Goal: Transaction & Acquisition: Purchase product/service

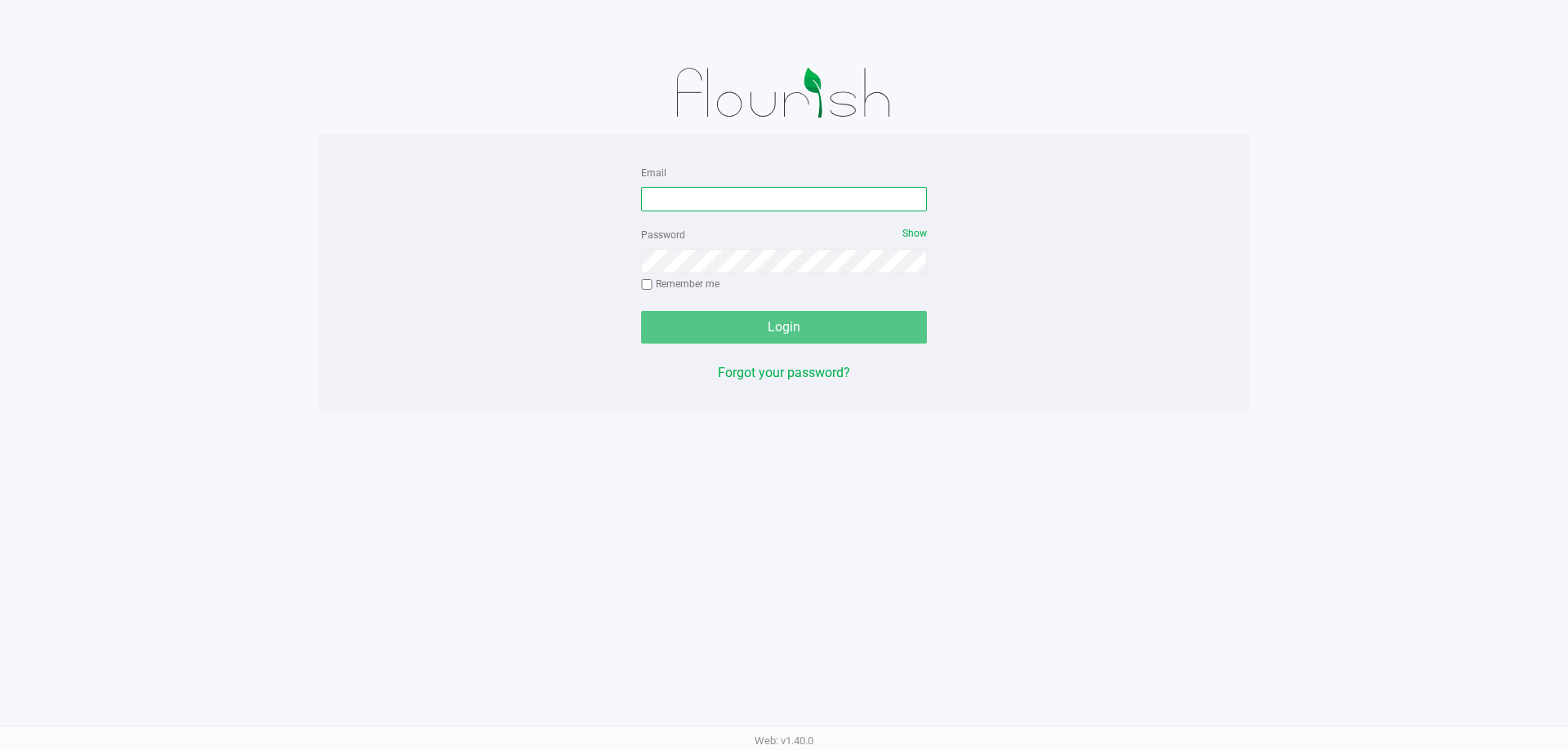
click at [667, 192] on input "Email" at bounding box center [783, 199] width 286 height 25
type input "[EMAIL_ADDRESS][DOMAIN_NAME]"
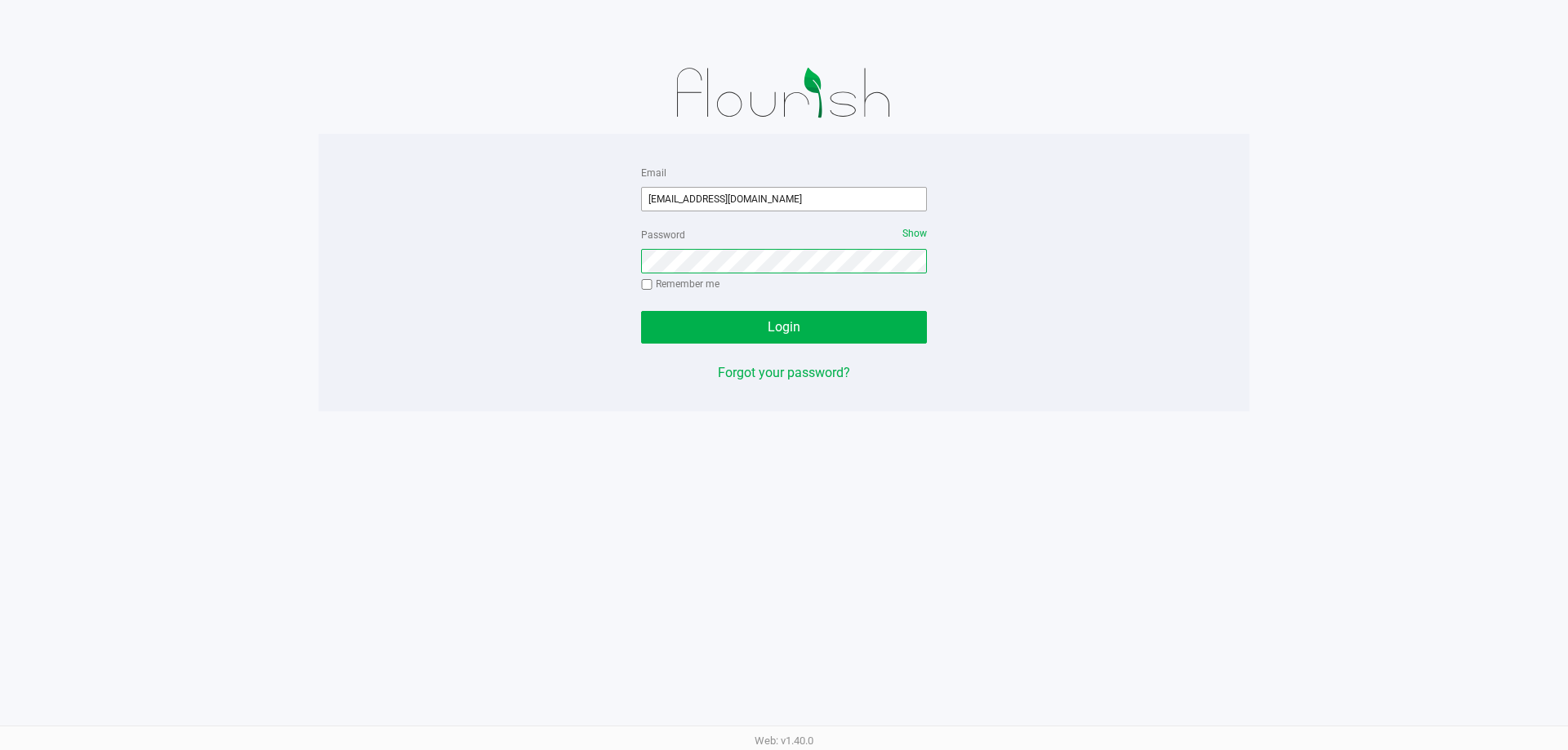
click at [640, 311] on button "Login" at bounding box center [783, 327] width 286 height 33
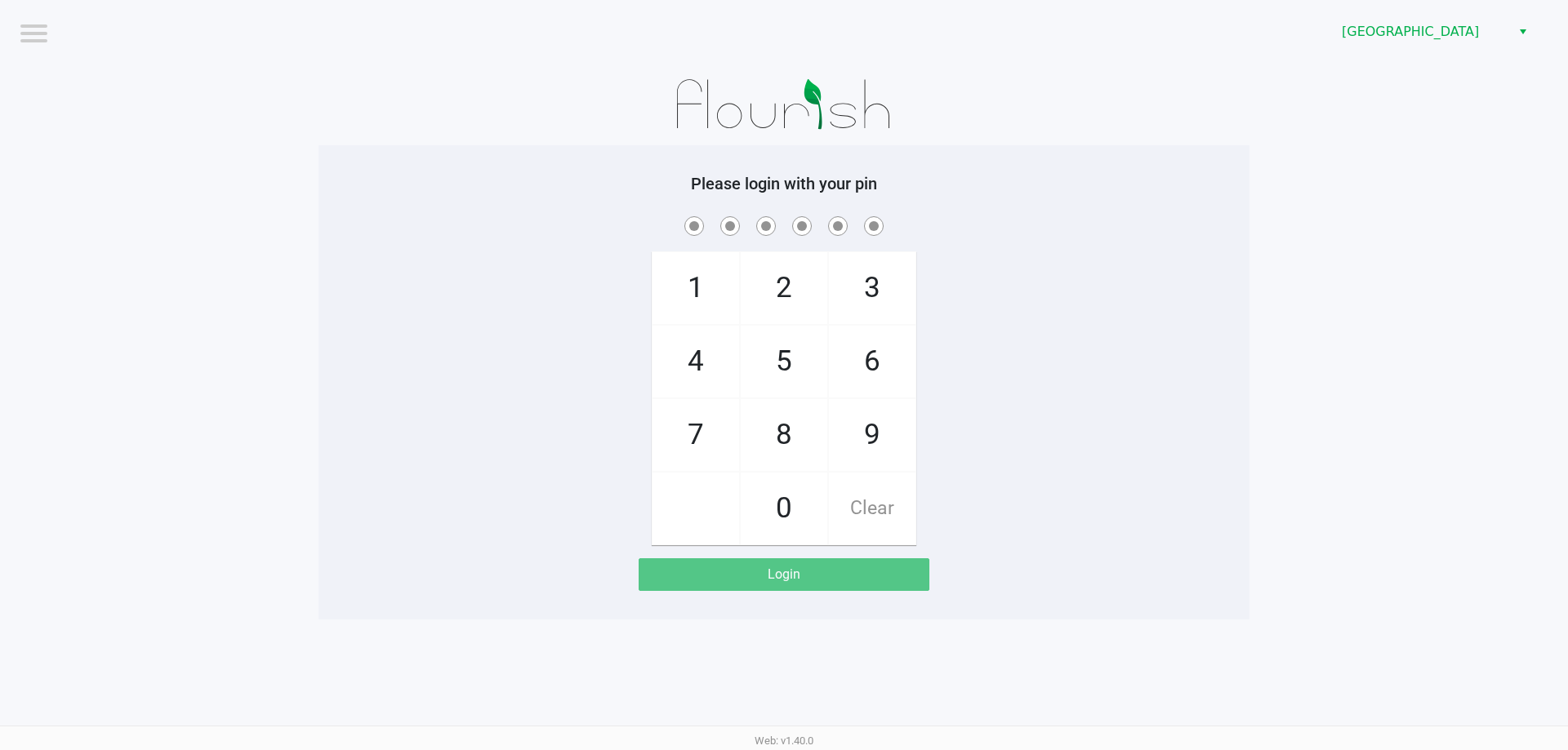
click at [487, 337] on div "1 4 7 2 5 8 0 3 6 9 Clear" at bounding box center [784, 379] width 931 height 332
checkbox input "true"
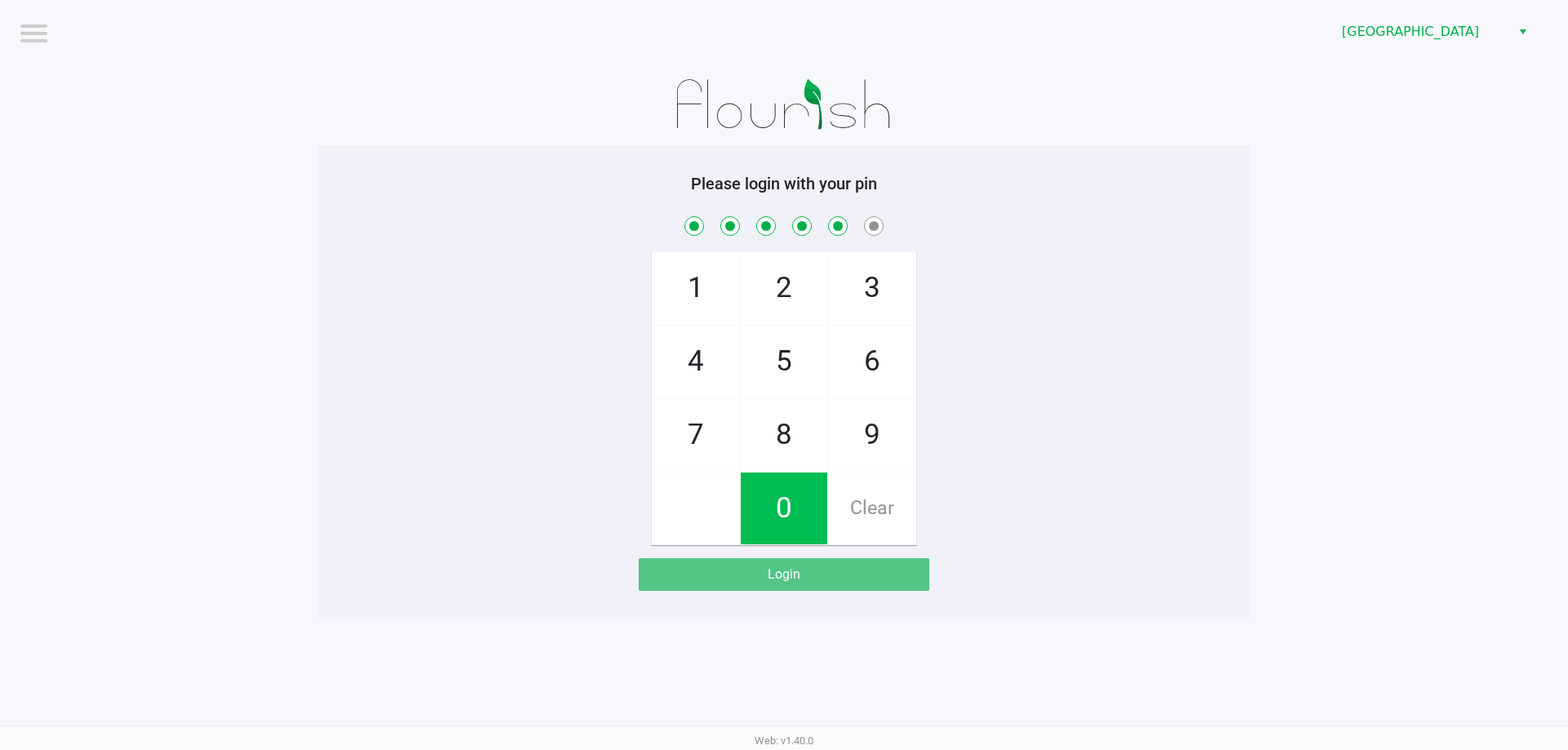
checkbox input "true"
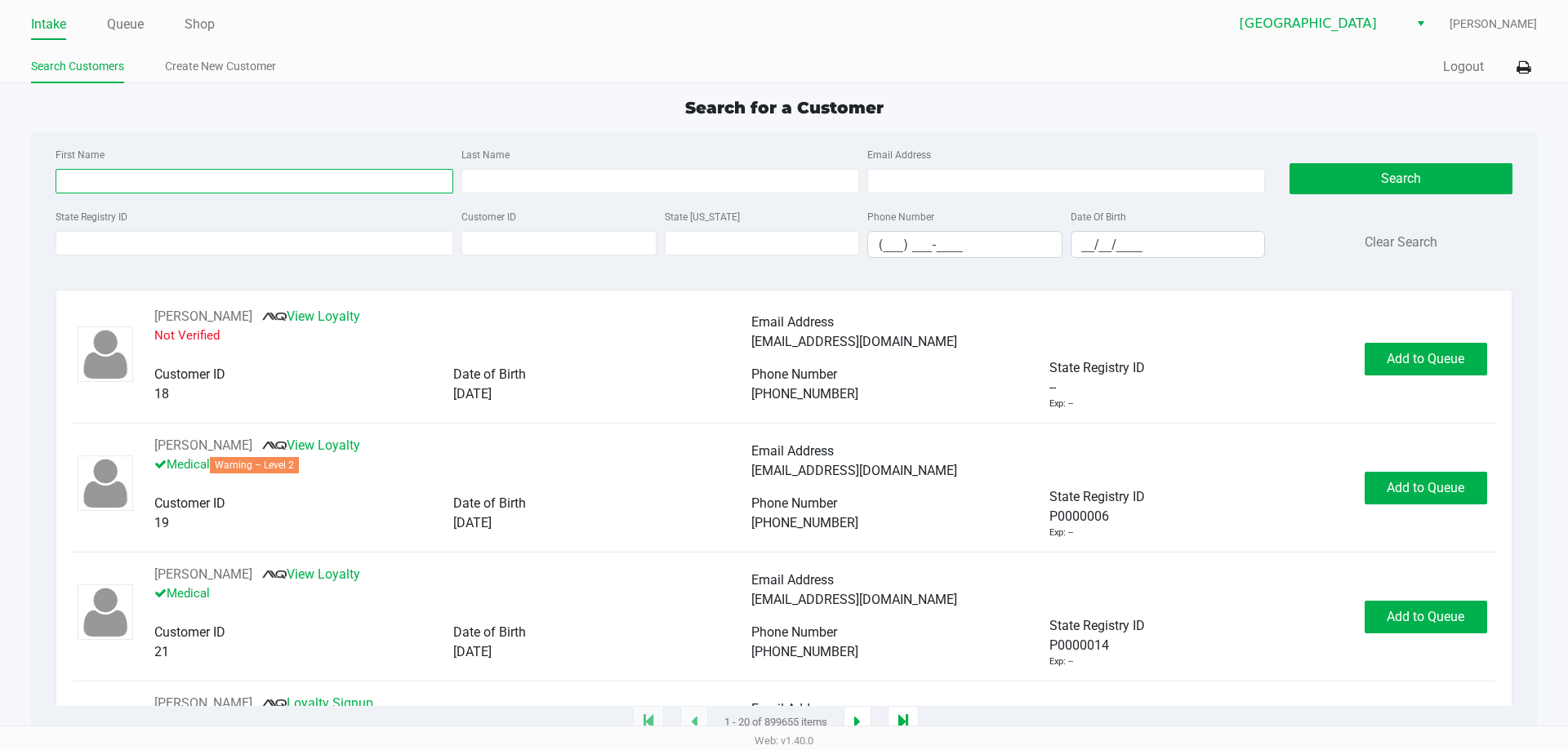
click at [313, 183] on input "First Name" at bounding box center [254, 181] width 398 height 25
type input "Percy"
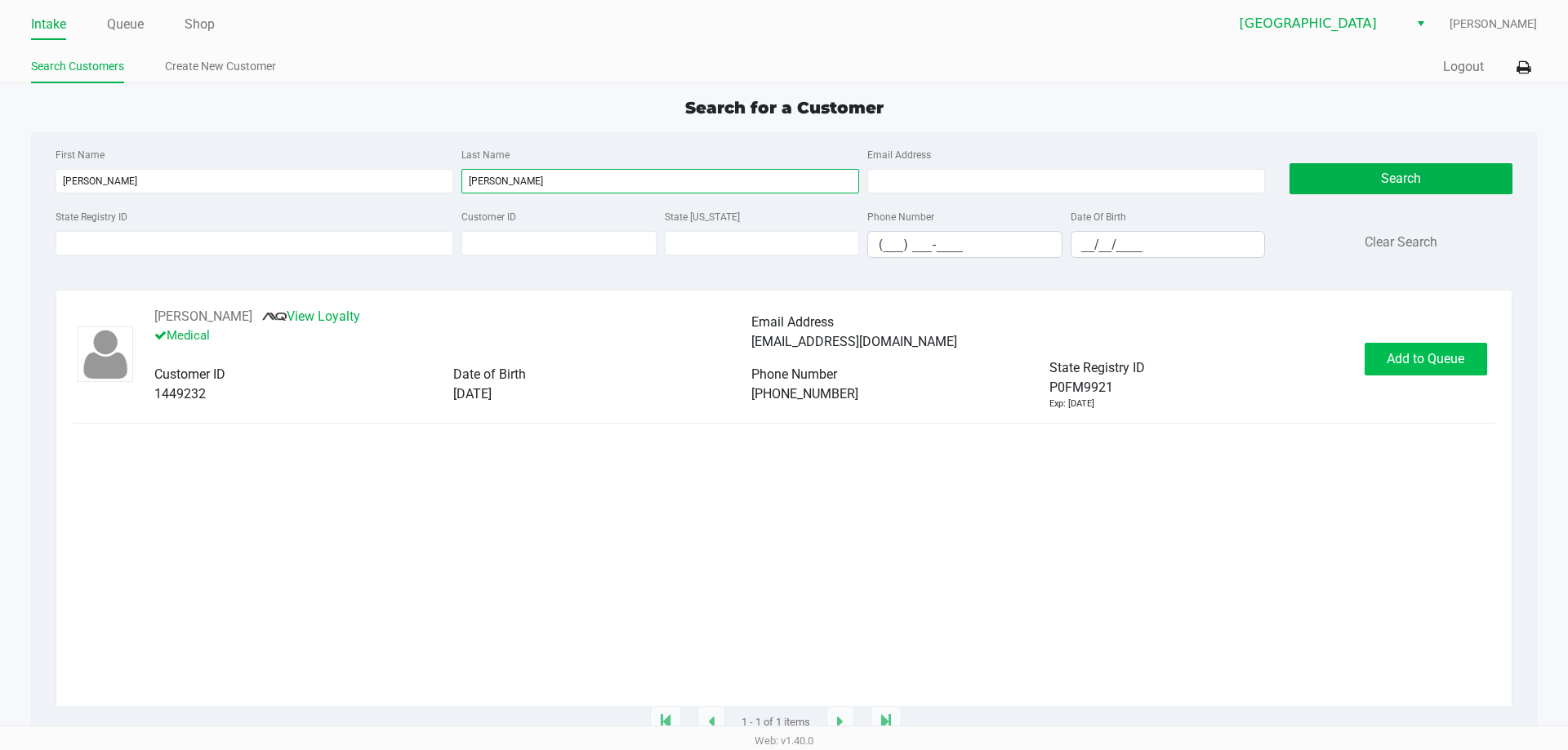
type input "Markus"
drag, startPoint x: 1401, startPoint y: 352, endPoint x: 1406, endPoint y: 363, distance: 12.1
click at [1406, 362] on span "Add to Queue" at bounding box center [1425, 359] width 77 height 16
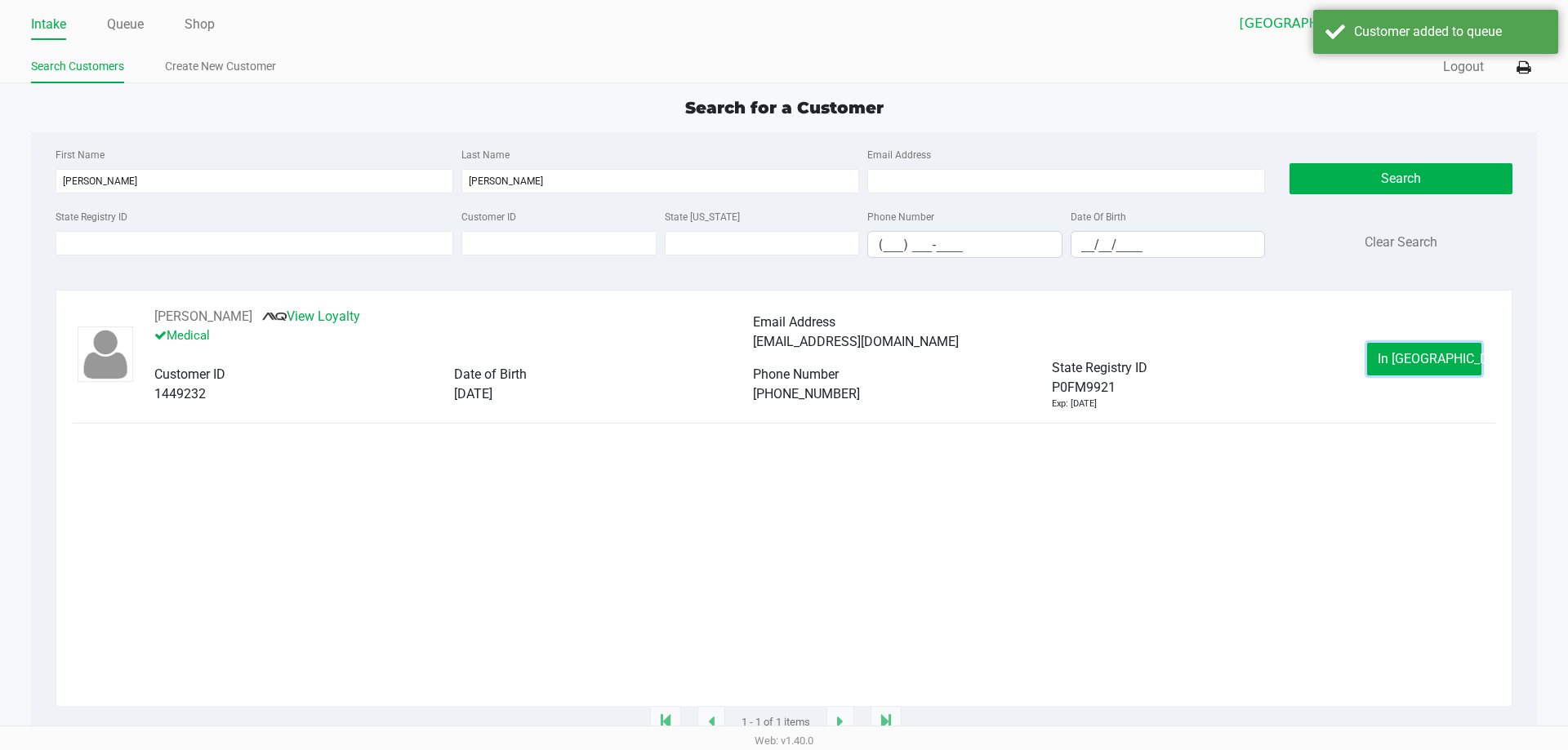
click at [1396, 368] on button "In Queue" at bounding box center [1423, 358] width 114 height 33
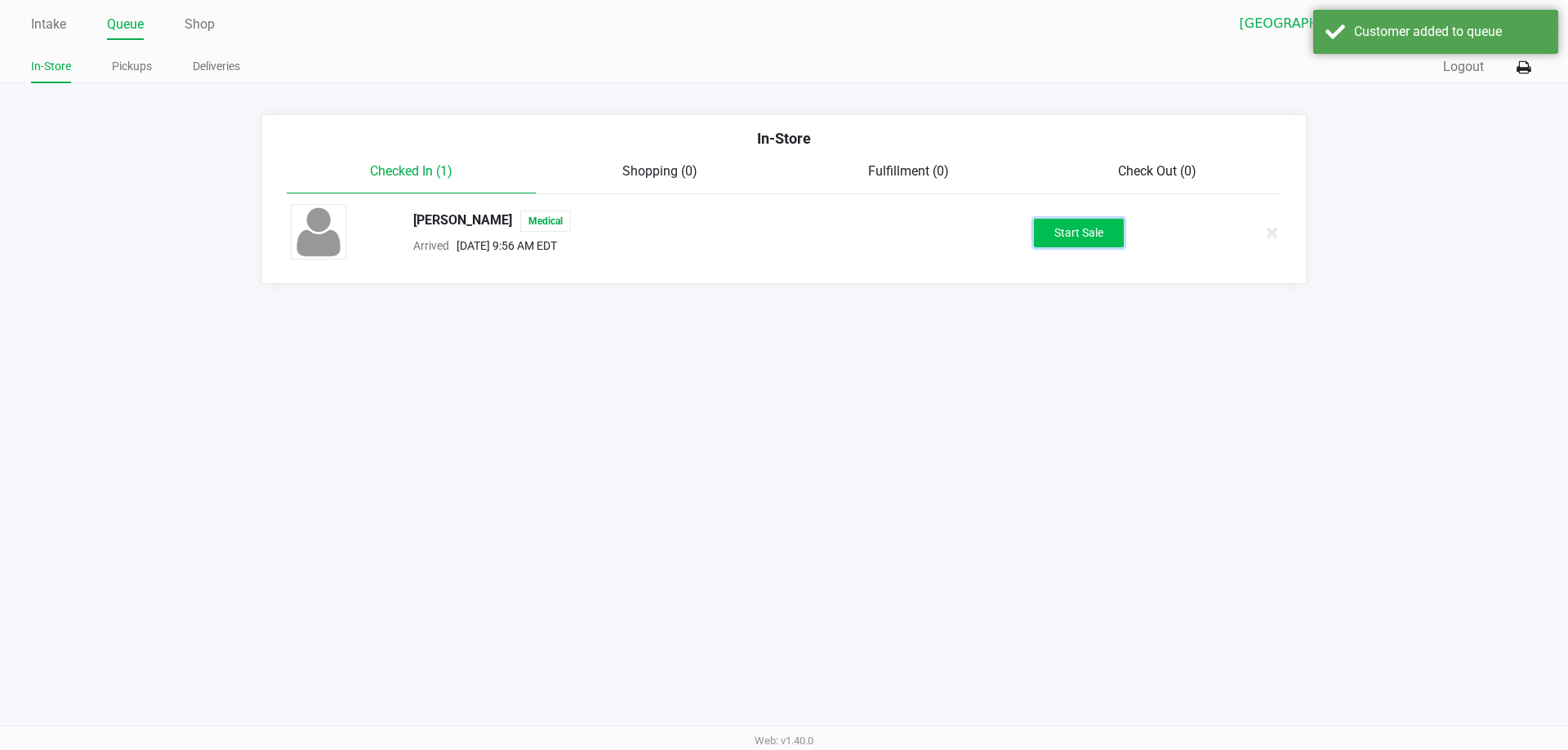
click at [1094, 237] on button "Start Sale" at bounding box center [1078, 233] width 90 height 29
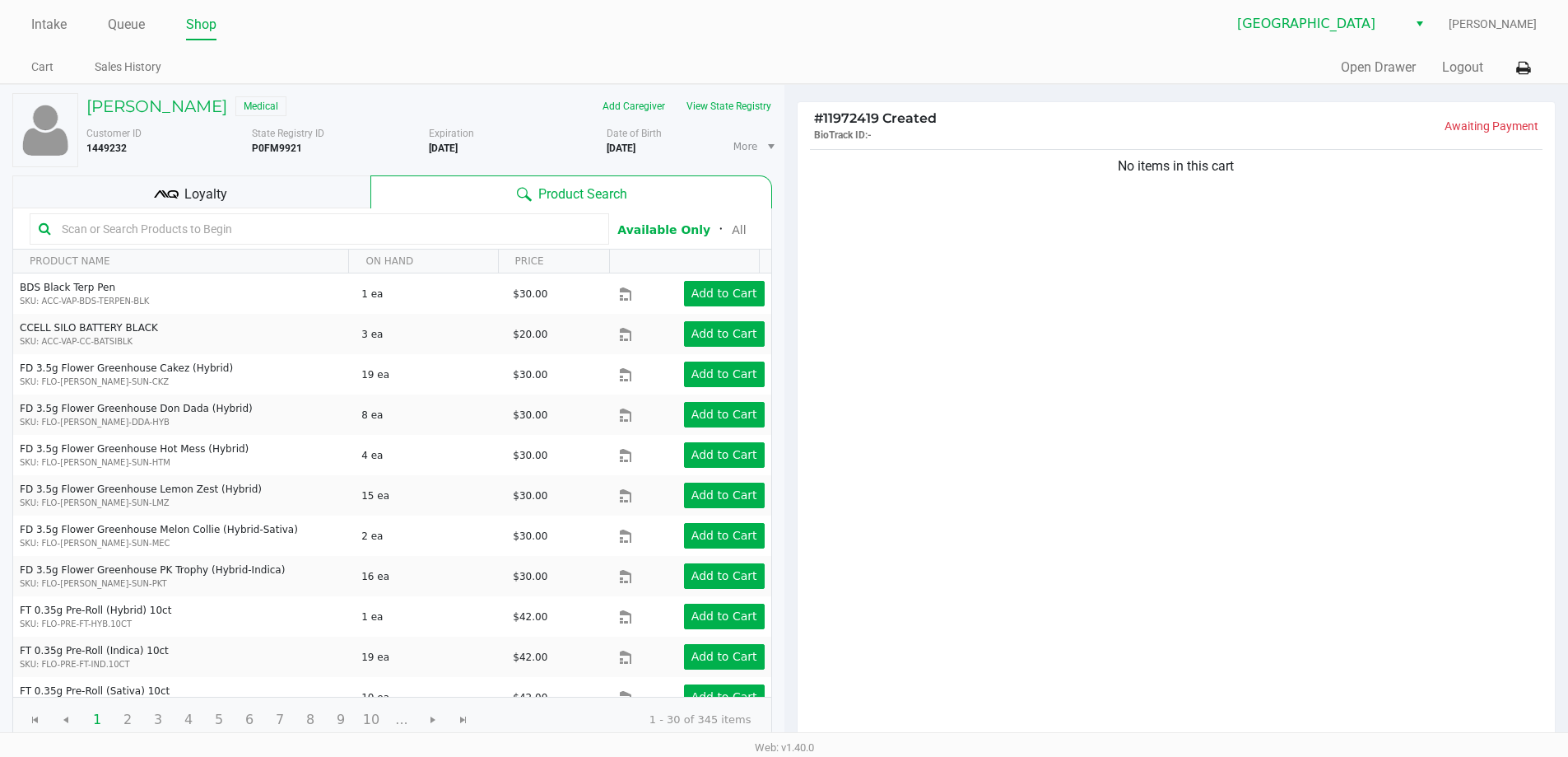
click at [243, 190] on div "Loyalty" at bounding box center [191, 192] width 358 height 33
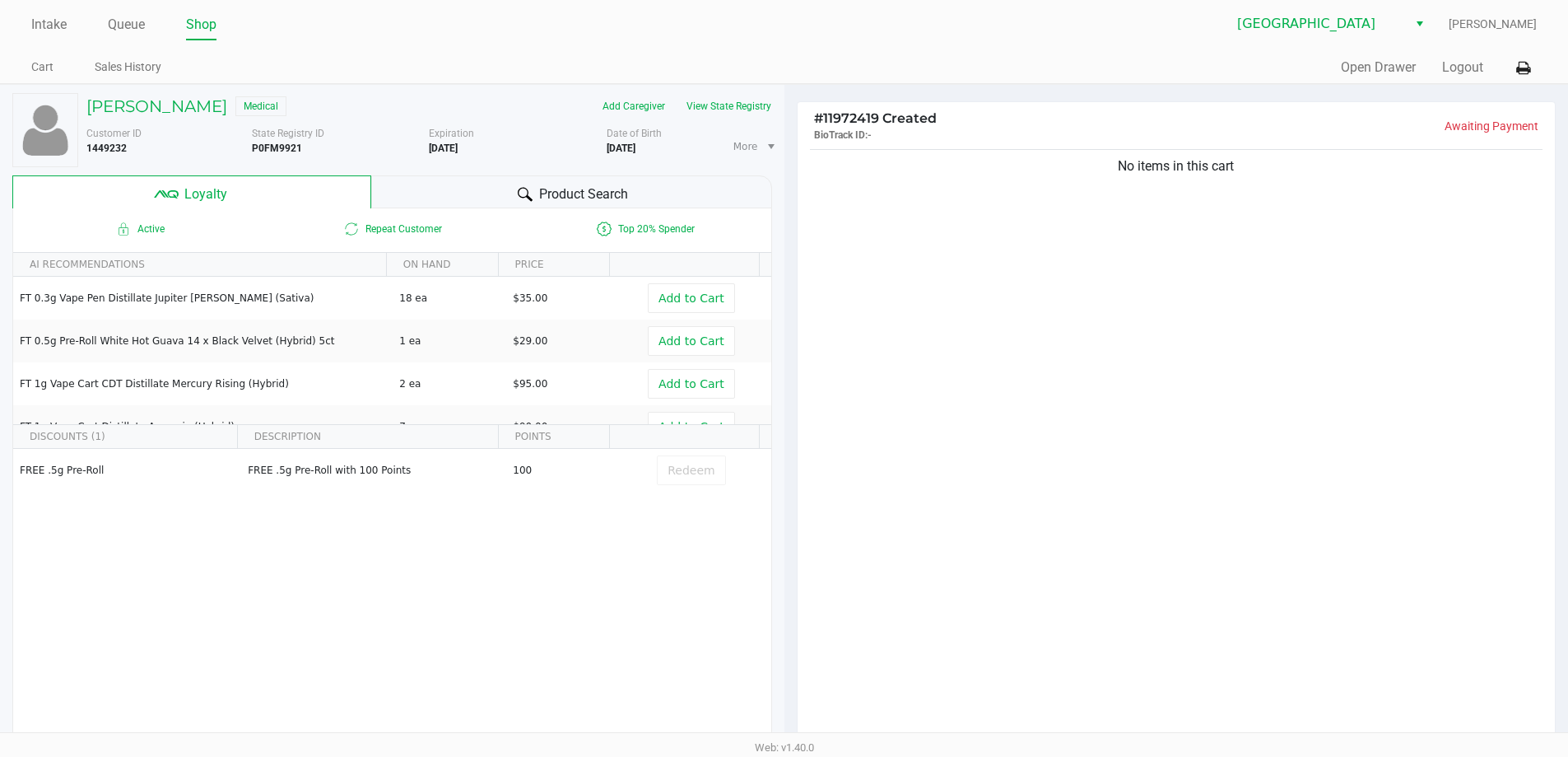
click at [619, 190] on span "Product Search" at bounding box center [583, 195] width 89 height 20
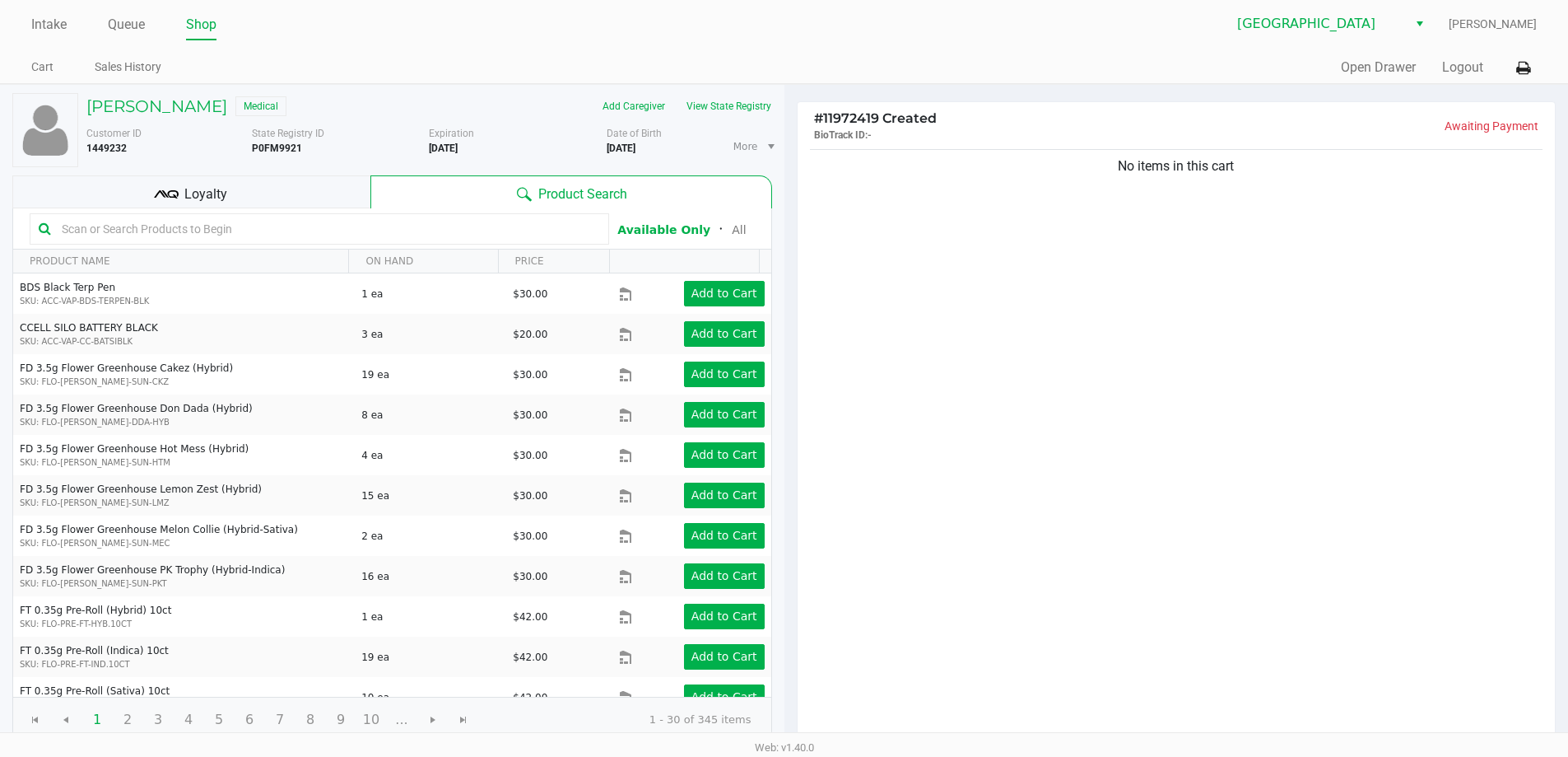
click at [919, 339] on div "No items in this cart" at bounding box center [1177, 444] width 759 height 598
click at [379, 227] on input "text" at bounding box center [327, 229] width 545 height 25
drag, startPoint x: 1001, startPoint y: 408, endPoint x: 787, endPoint y: 343, distance: 223.7
click at [991, 406] on div "No items in this cart" at bounding box center [1177, 444] width 759 height 598
click at [366, 231] on input "text" at bounding box center [327, 229] width 545 height 25
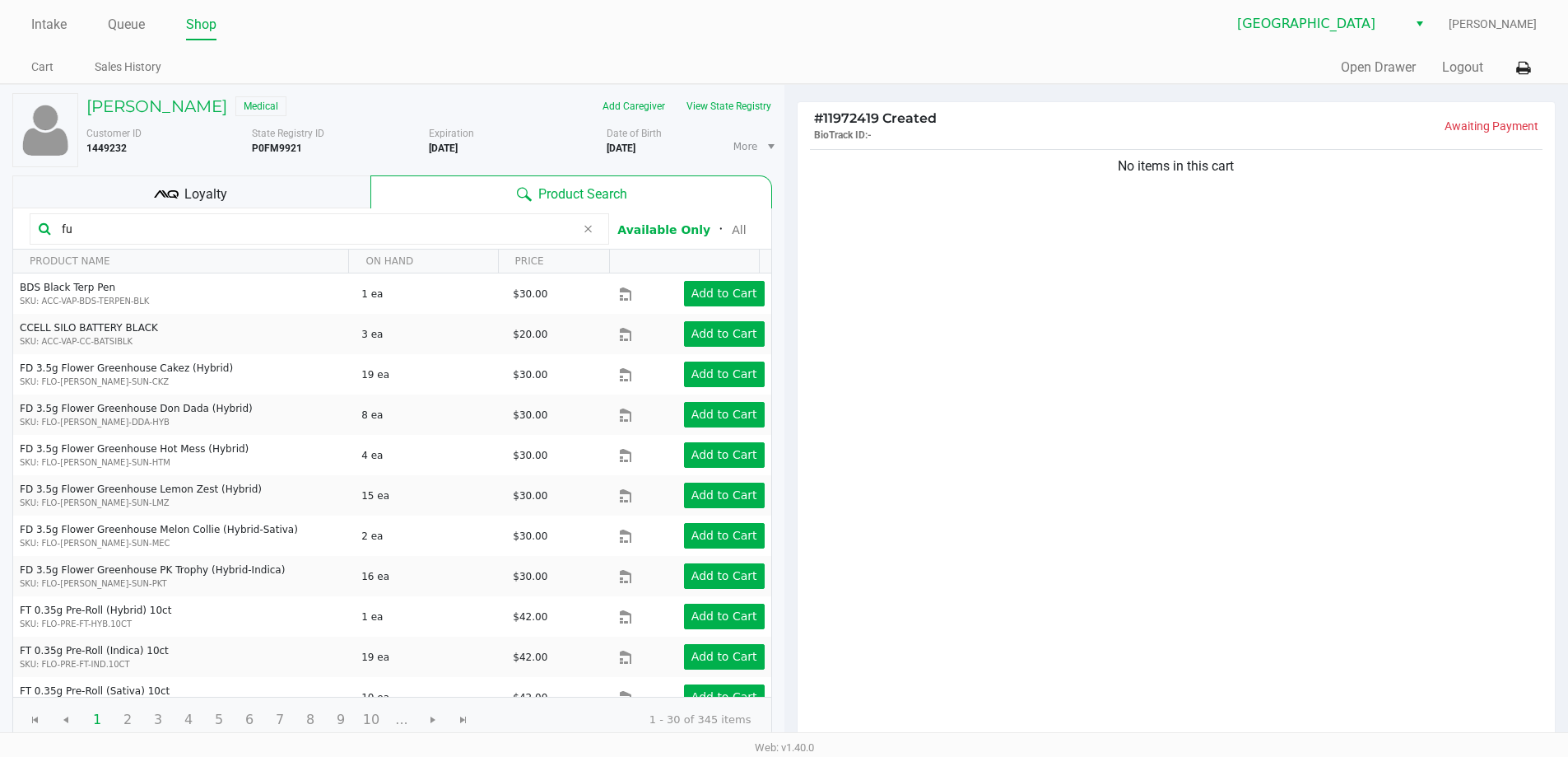
type input "f"
type input "cdt"
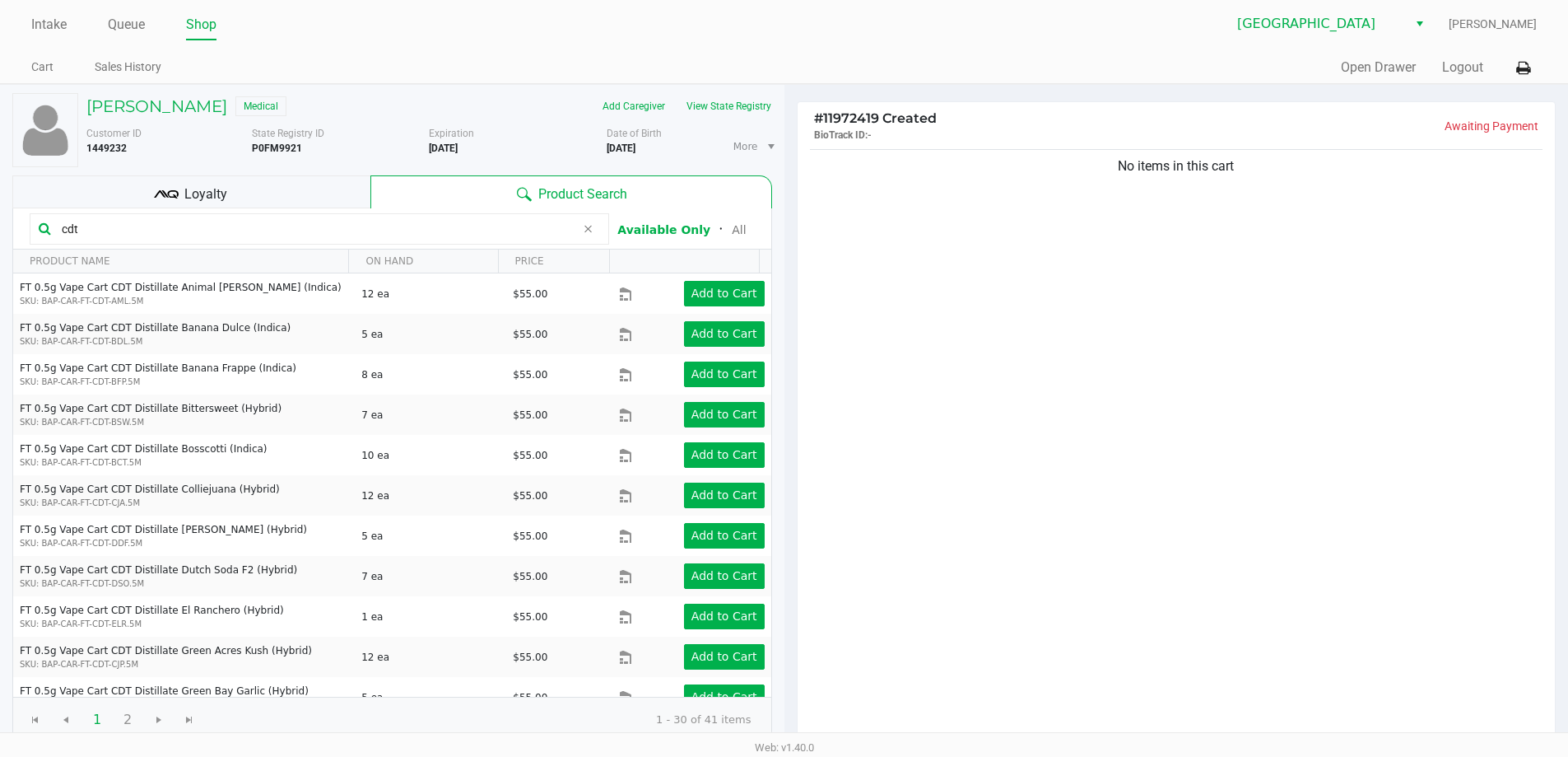
drag, startPoint x: 132, startPoint y: 217, endPoint x: 0, endPoint y: 219, distance: 132.0
click at [0, 219] on div "PERCY MARKUS Medical Add Caregiver View State Registry Customer ID 1449232 Stat…" at bounding box center [392, 515] width 784 height 861
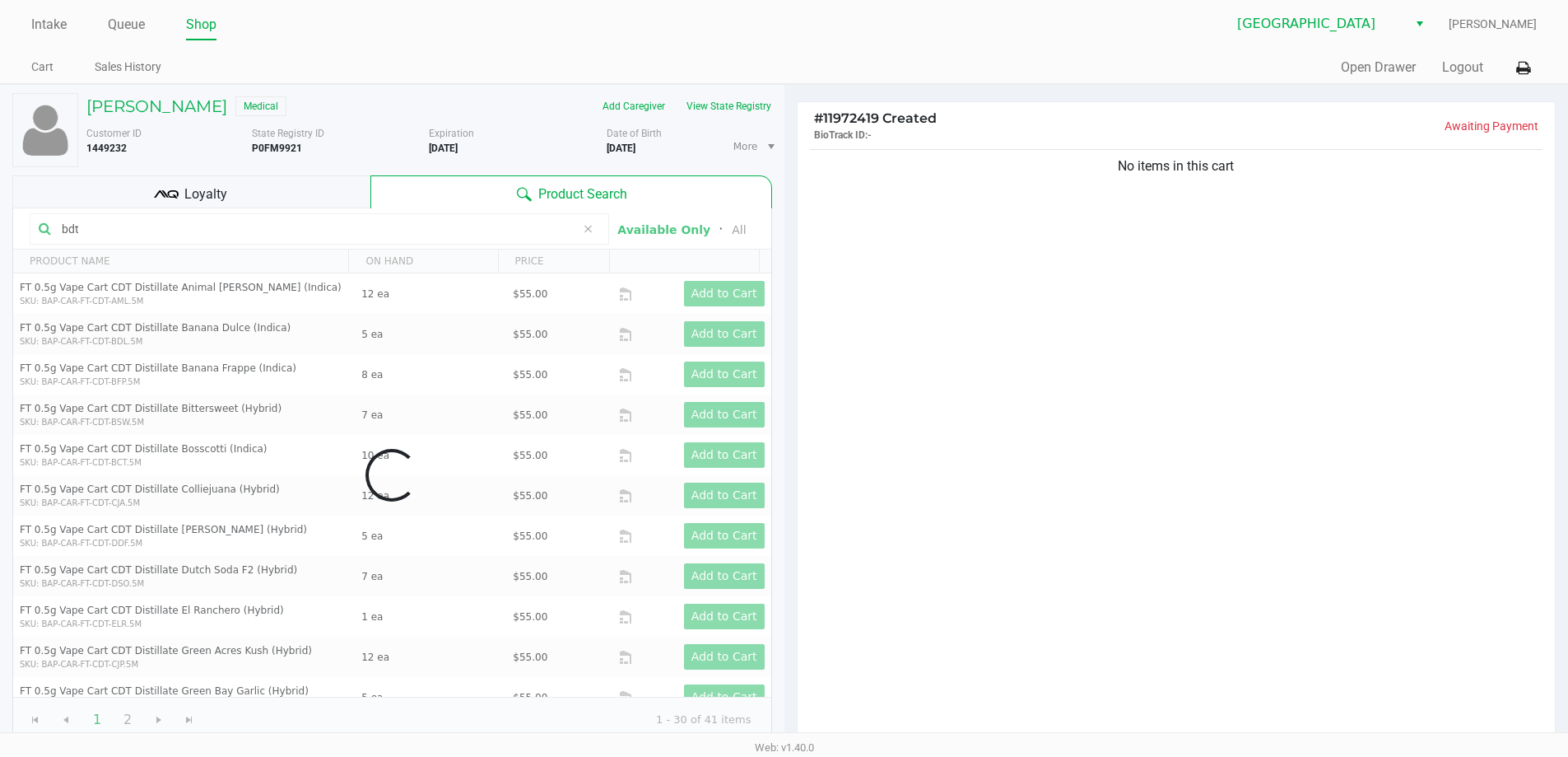
click at [396, 48] on div "Intake Queue Shop Delray Beach WC Cesar Munoz Cart Sales History Quick Sale Ope…" at bounding box center [784, 42] width 1568 height 84
drag, startPoint x: 917, startPoint y: 399, endPoint x: 861, endPoint y: 383, distance: 58.2
click at [914, 399] on div "No items in this cart" at bounding box center [1177, 444] width 759 height 598
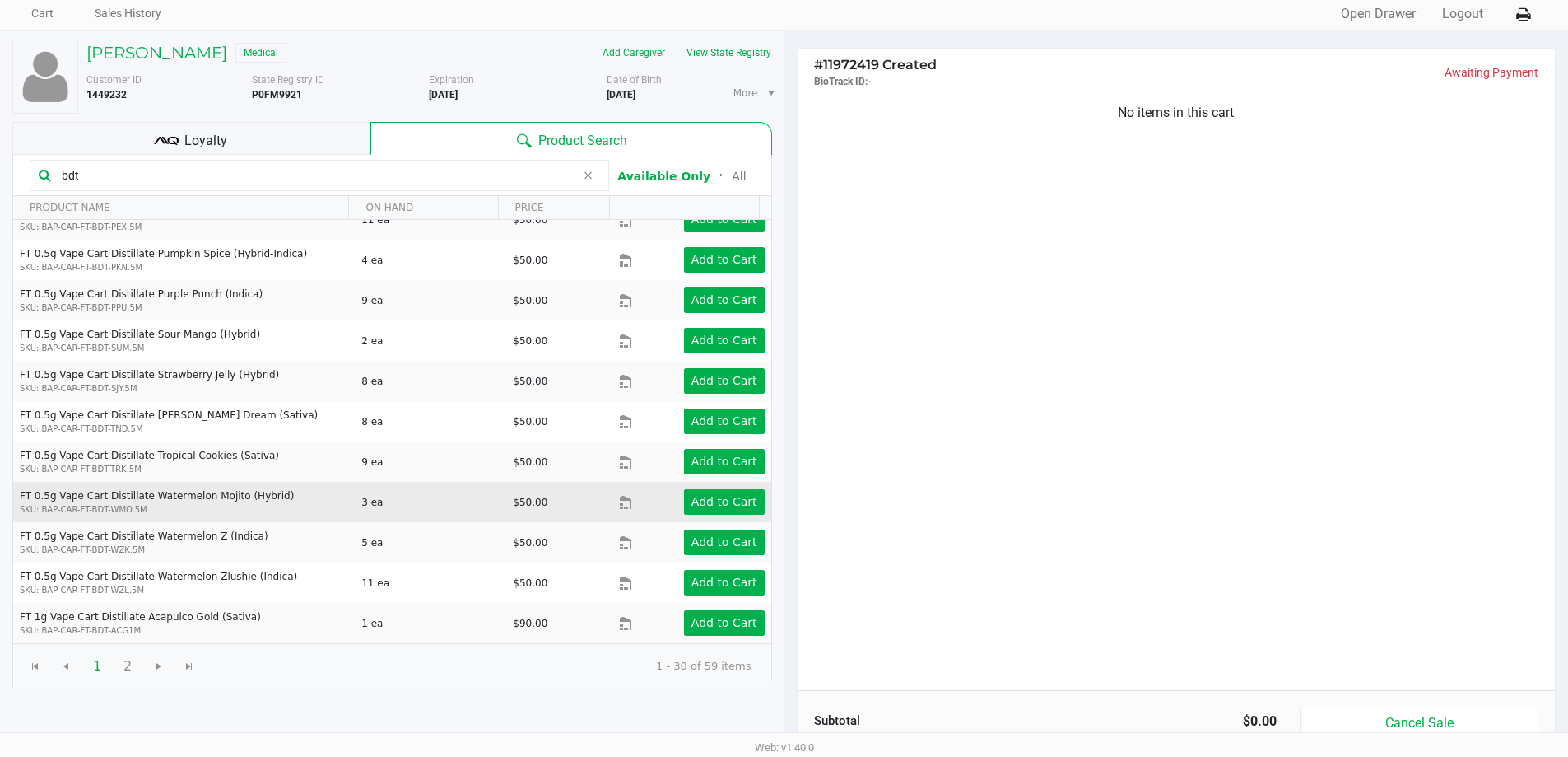
scroll to position [82, 0]
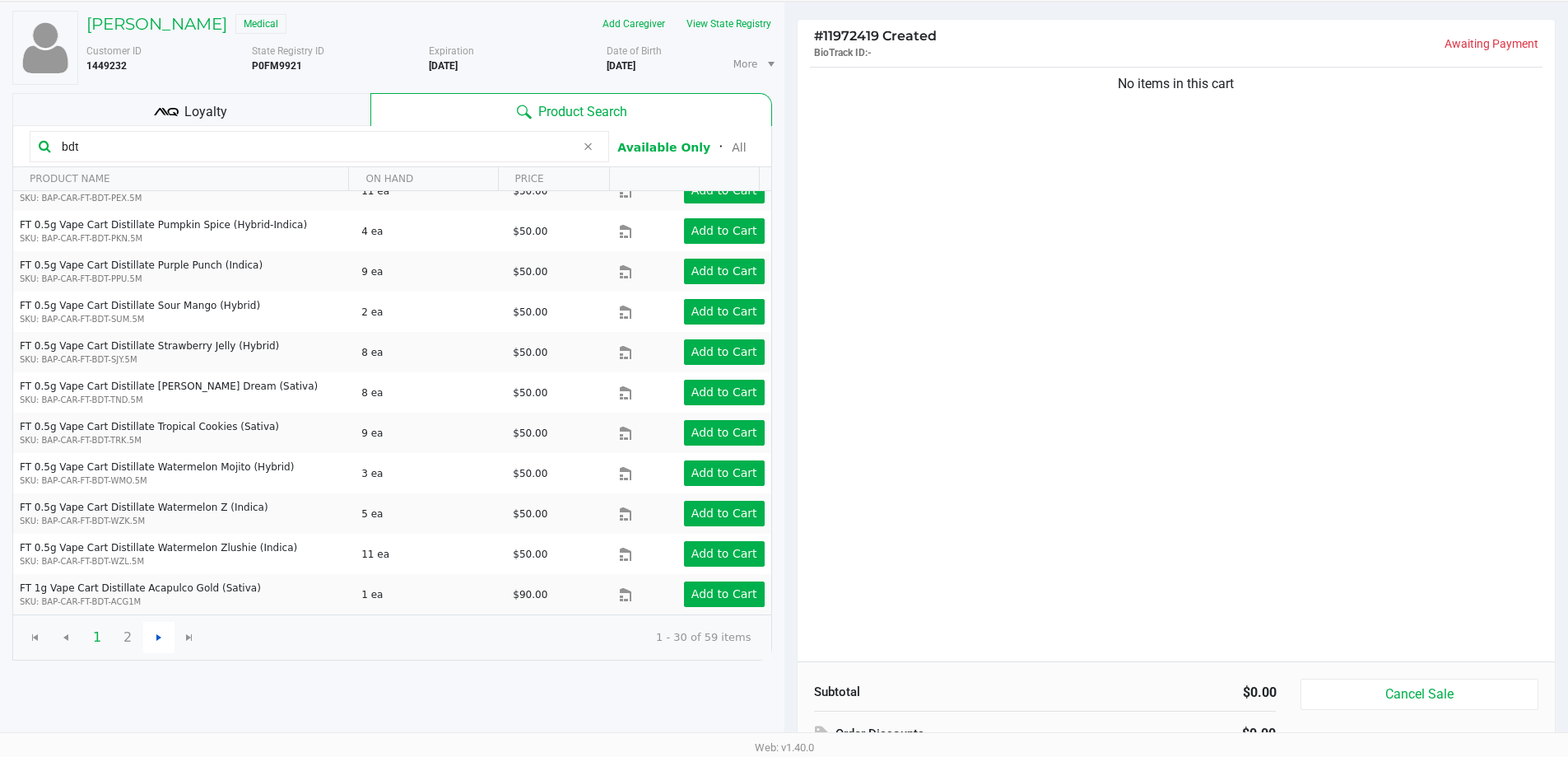
click at [155, 641] on span "Go to the next page" at bounding box center [159, 637] width 13 height 13
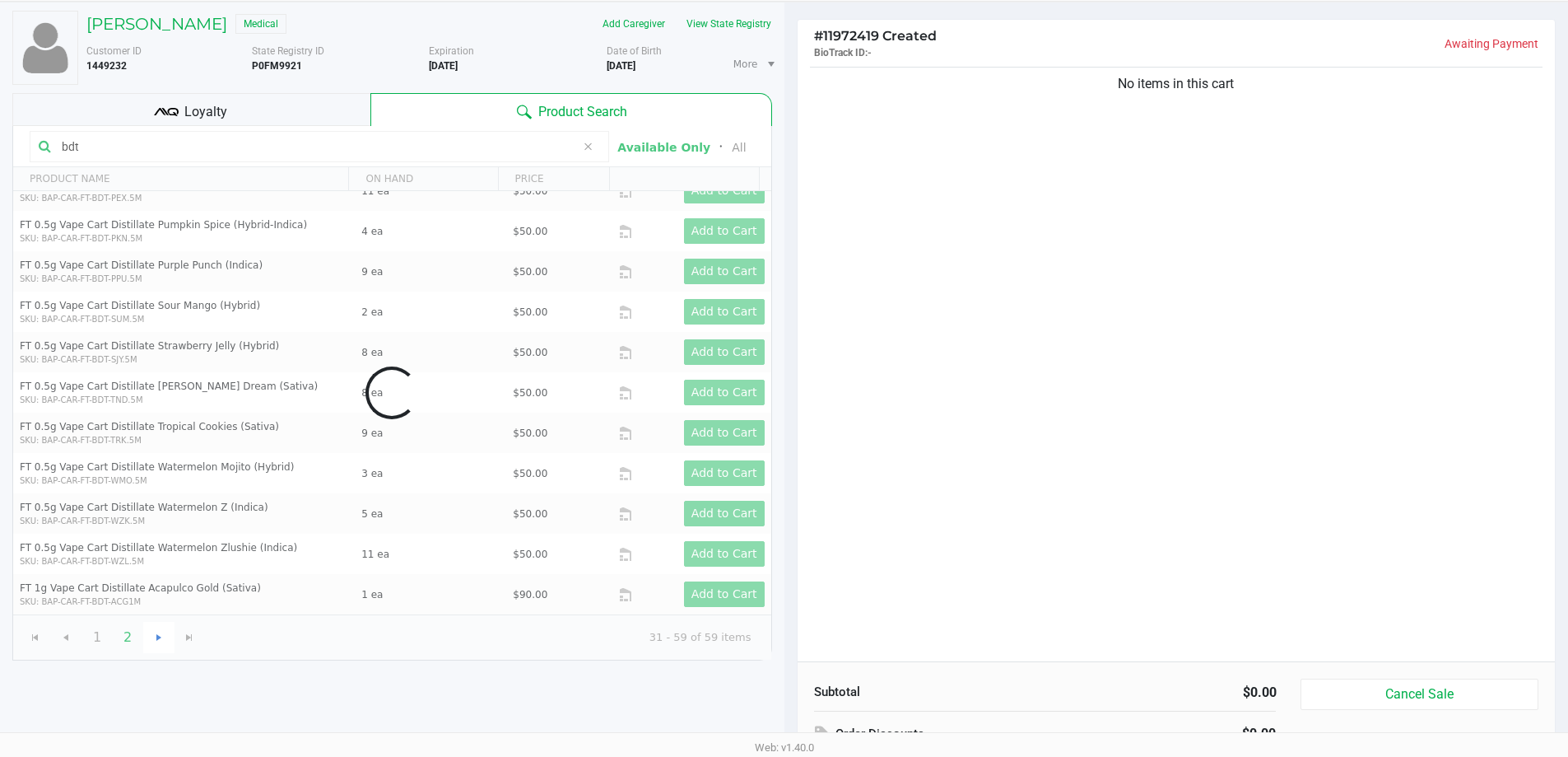
scroll to position [0, 0]
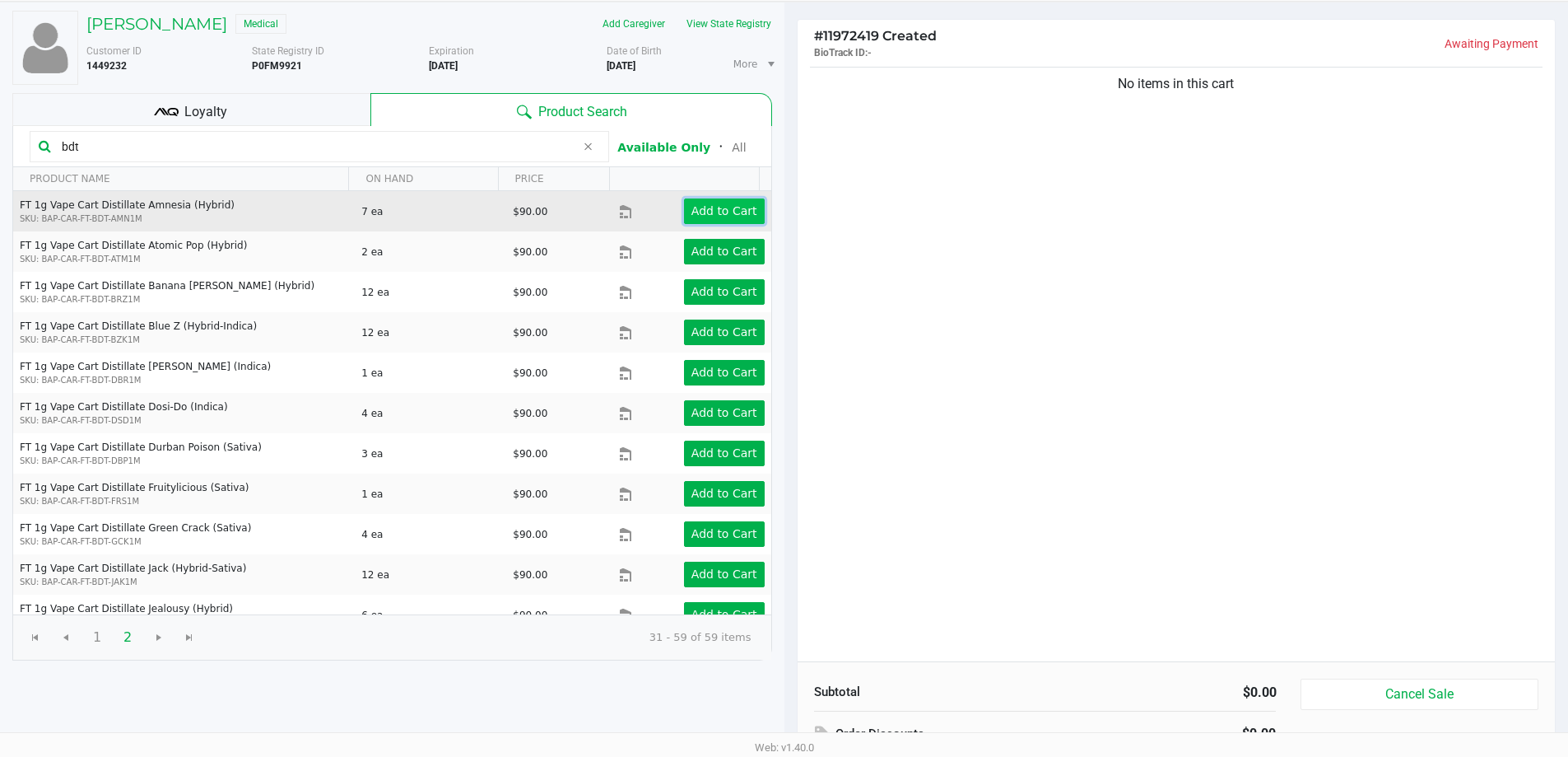
click at [708, 213] on app-button-loader "Add to Cart" at bounding box center [725, 211] width 66 height 13
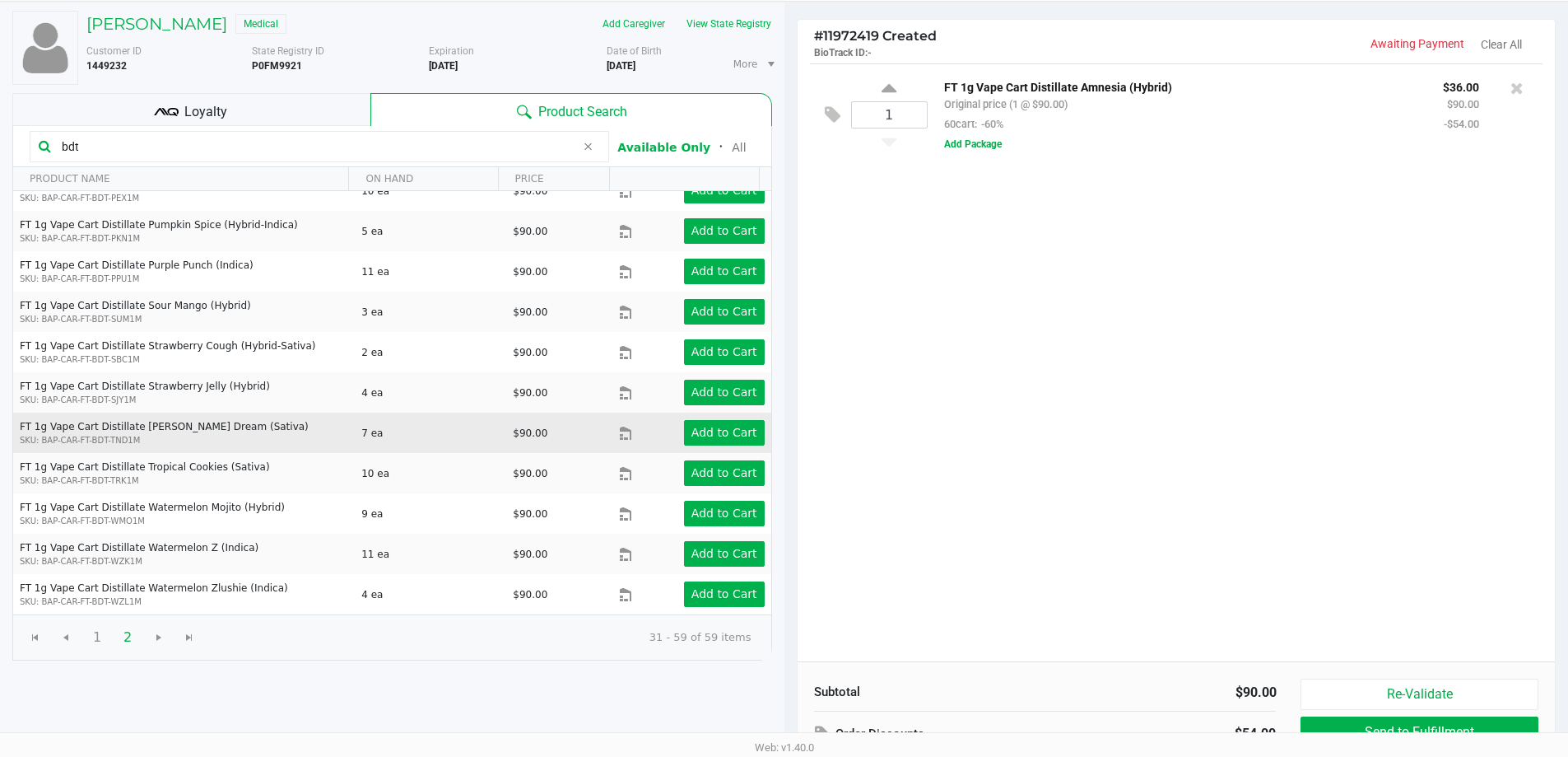
scroll to position [171, 0]
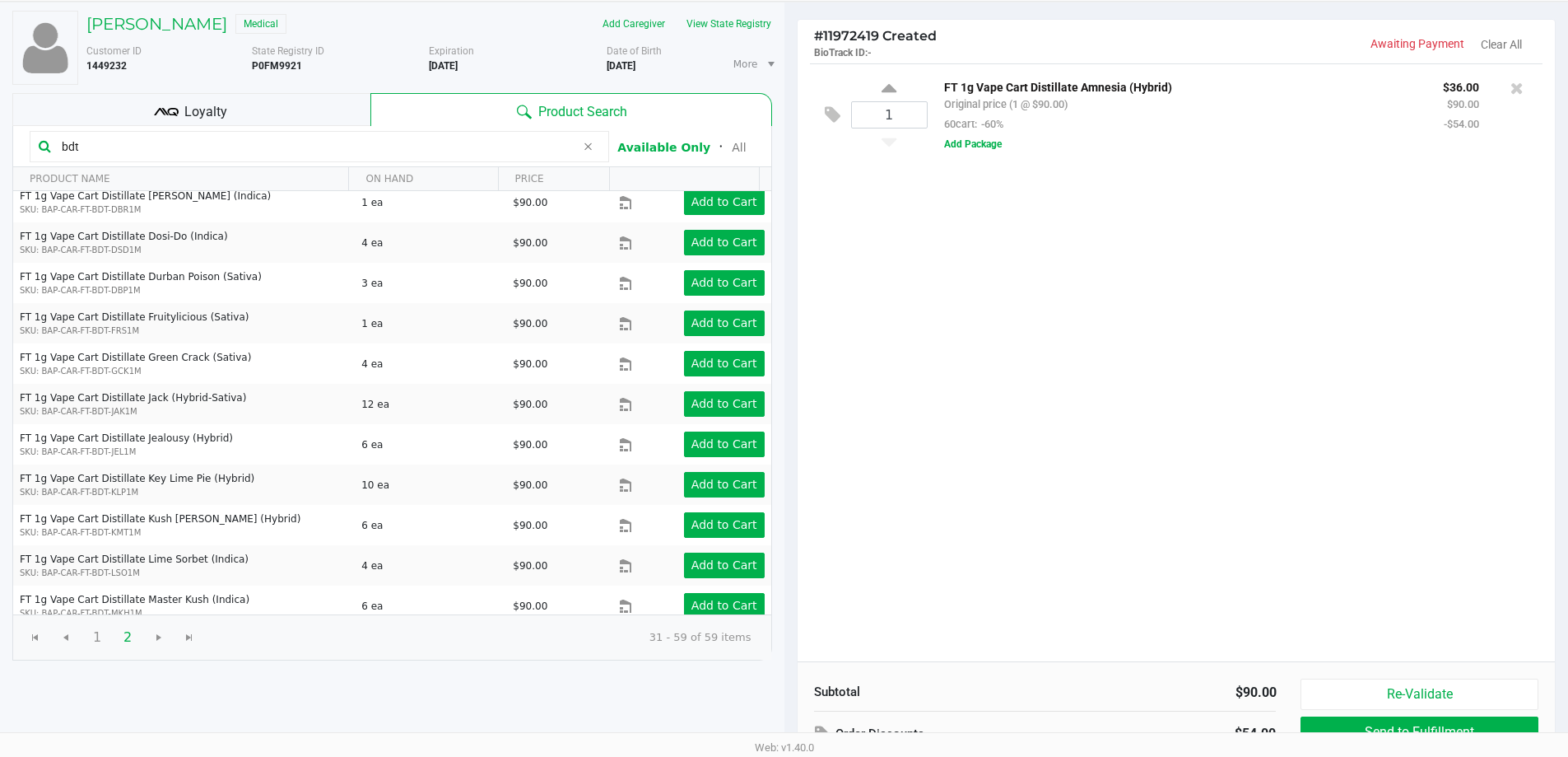
click at [1268, 370] on div "1 FT 1g Vape Cart Distillate Amnesia (Hybrid) Original price (1 @ $90.00) 60car…" at bounding box center [1177, 363] width 759 height 598
drag, startPoint x: 158, startPoint y: 136, endPoint x: 0, endPoint y: 152, distance: 158.8
click at [0, 152] on div "PERCY MARKUS Medical Add Caregiver View State Registry Customer ID 1449232 Stat…" at bounding box center [392, 432] width 784 height 861
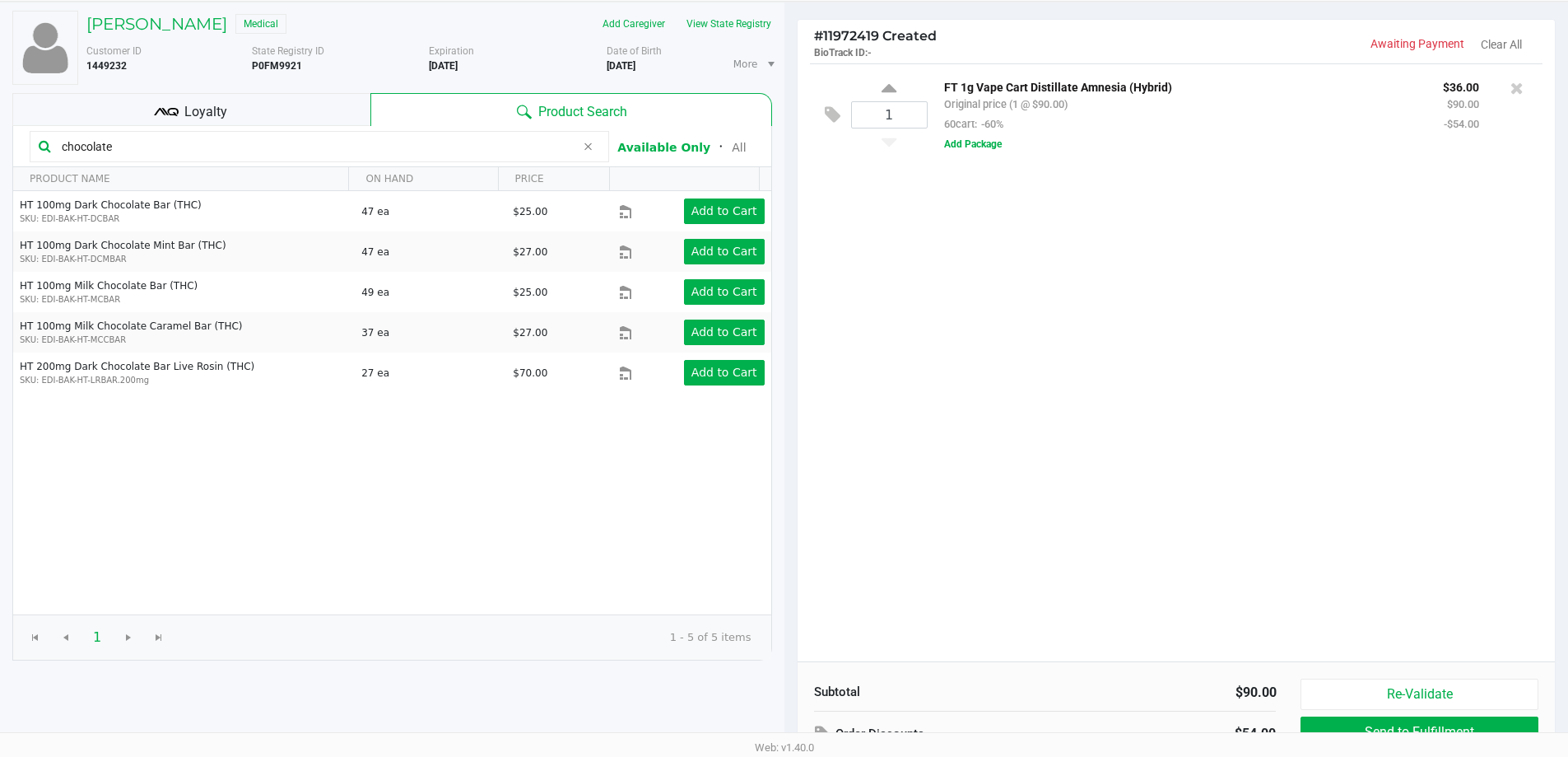
type input "chocolate"
drag, startPoint x: 441, startPoint y: 486, endPoint x: 1151, endPoint y: 333, distance: 726.3
click at [444, 486] on div "HT 100mg Dark Chocolate Bar (THC) SKU: EDI-BAK-HT-DCBAR 47 ea $25.00 Add to Car…" at bounding box center [392, 402] width 759 height 423
drag, startPoint x: 1150, startPoint y: 332, endPoint x: 414, endPoint y: 514, distance: 758.2
click at [1142, 332] on div "1 FT 1g Vape Cart Distillate Amnesia (Hybrid) Original price (1 @ $90.00) 60car…" at bounding box center [1177, 363] width 759 height 598
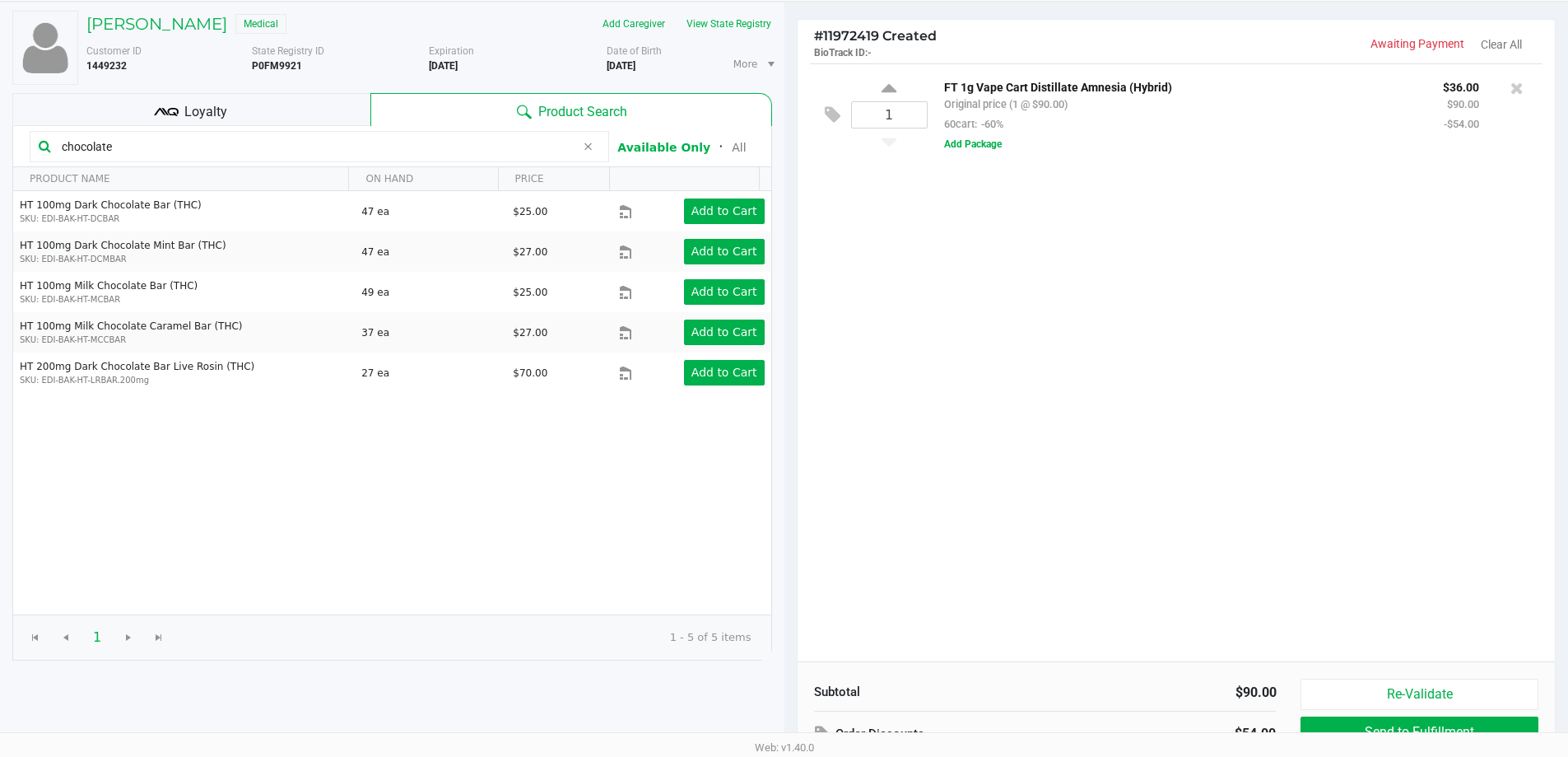
click at [345, 545] on div "HT 100mg Dark Chocolate Bar (THC) SKU: EDI-BAK-HT-DCBAR 47 ea $25.00 Add to Car…" at bounding box center [392, 402] width 759 height 423
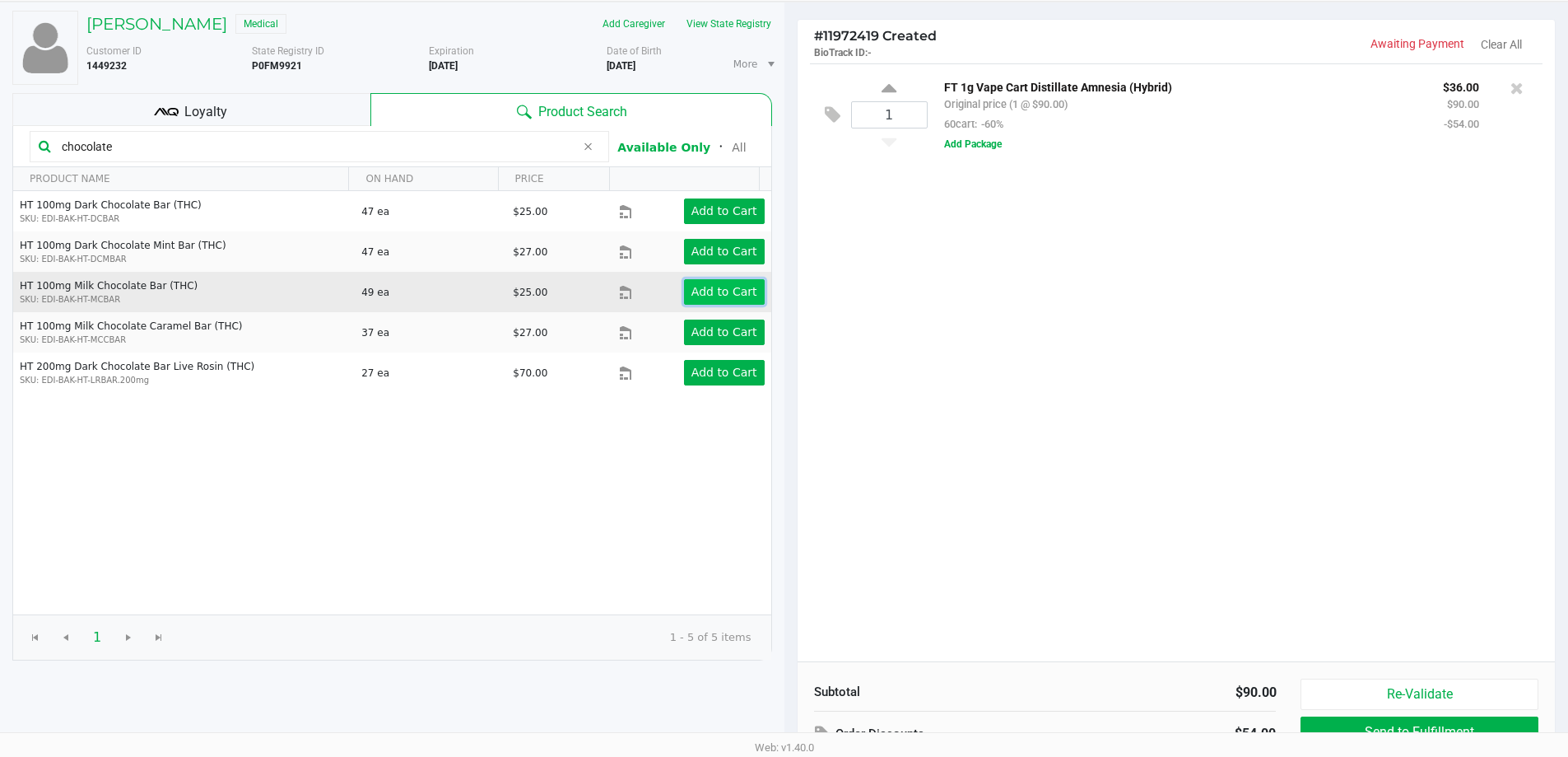
click at [704, 291] on app-button-loader "Add to Cart" at bounding box center [725, 291] width 66 height 13
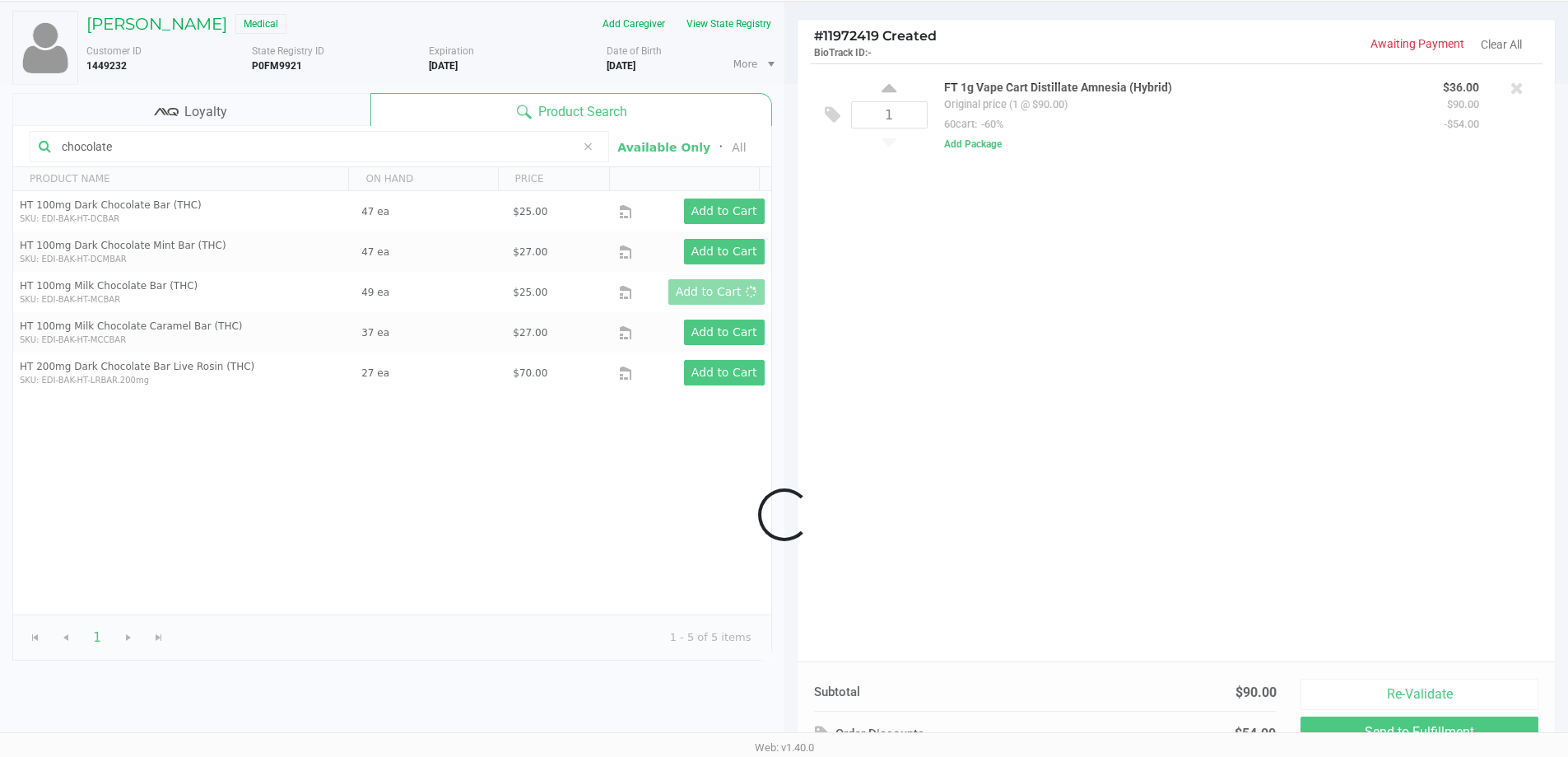
click at [1114, 436] on div at bounding box center [784, 514] width 1568 height 862
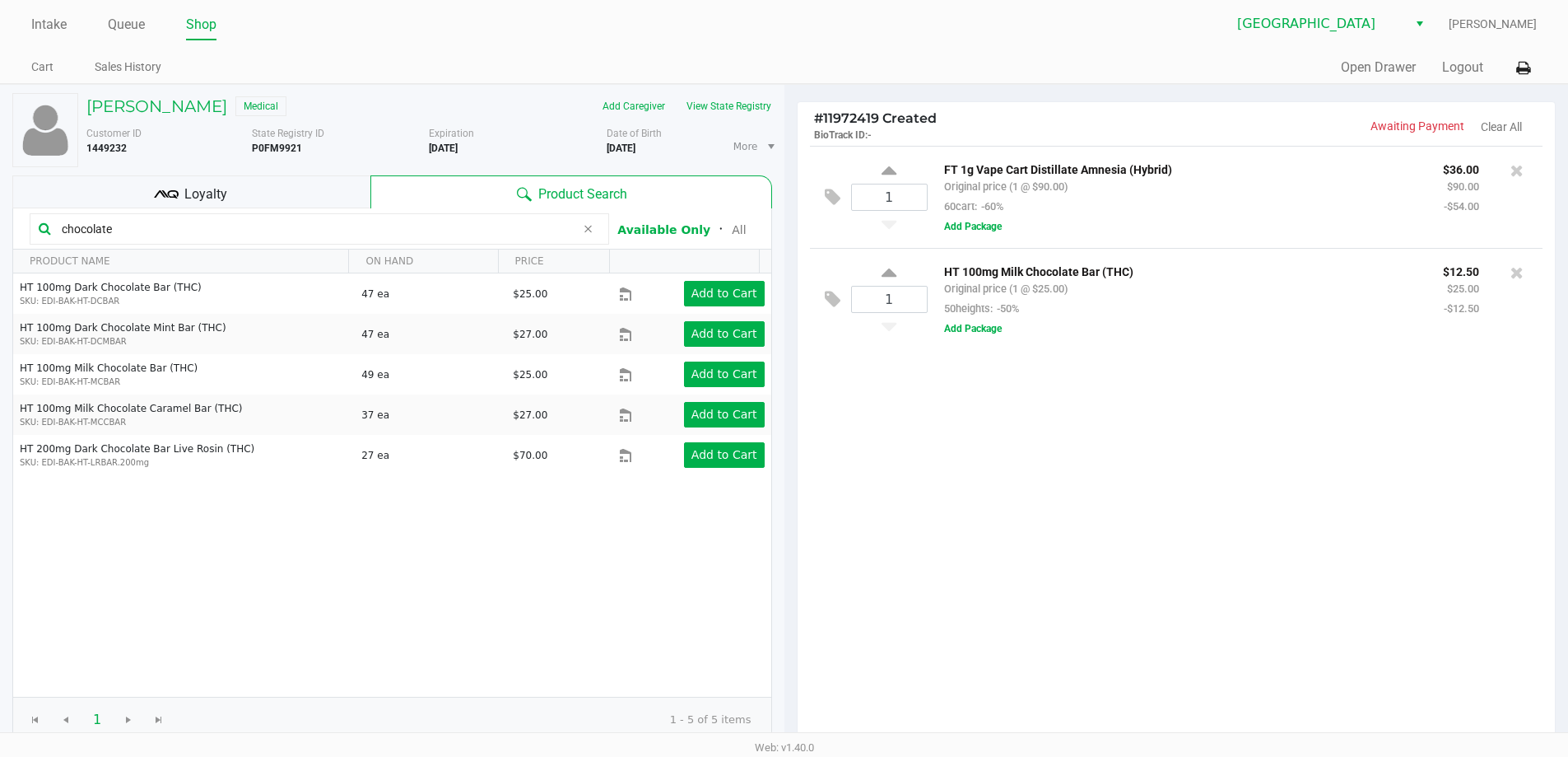
click at [156, 197] on icon at bounding box center [160, 193] width 12 height 7
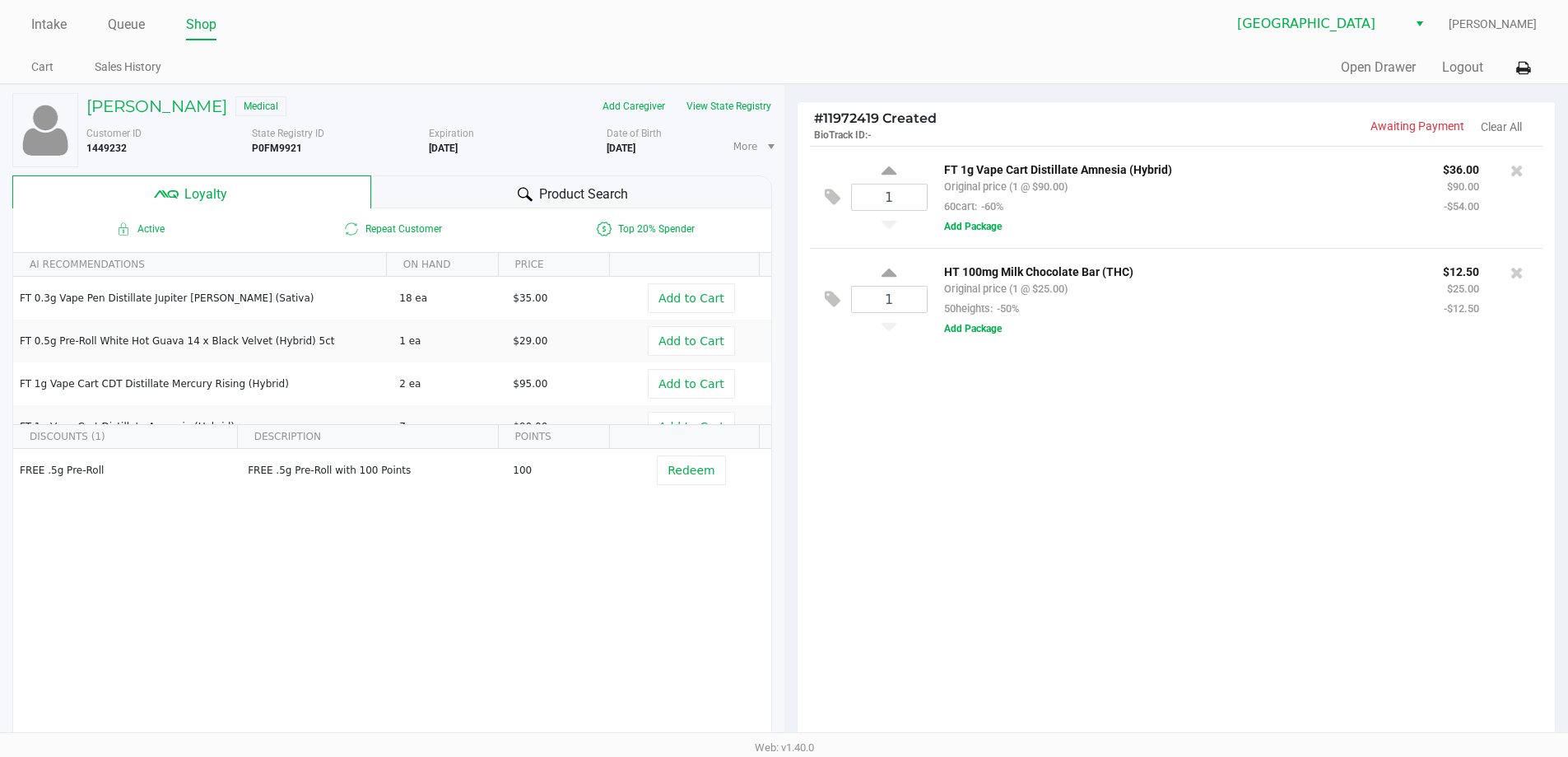
drag, startPoint x: 517, startPoint y: 186, endPoint x: 1023, endPoint y: 499, distance: 595.0
click at [517, 186] on div at bounding box center [525, 195] width 20 height 20
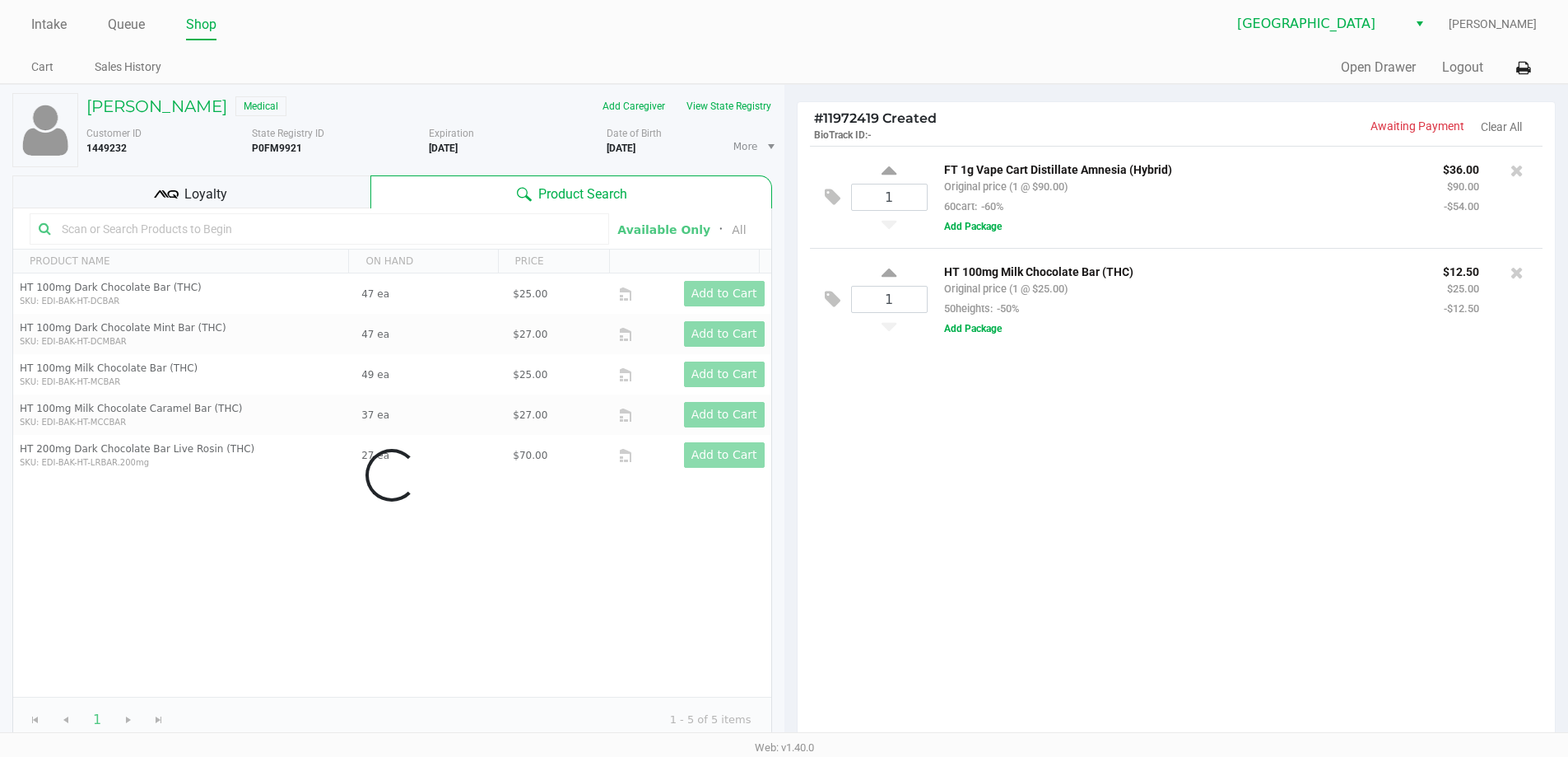
click at [1024, 495] on div "1 FT 1g Vape Cart Distillate Amnesia (Hybrid) Original price (1 @ $90.00) 60car…" at bounding box center [1177, 444] width 759 height 598
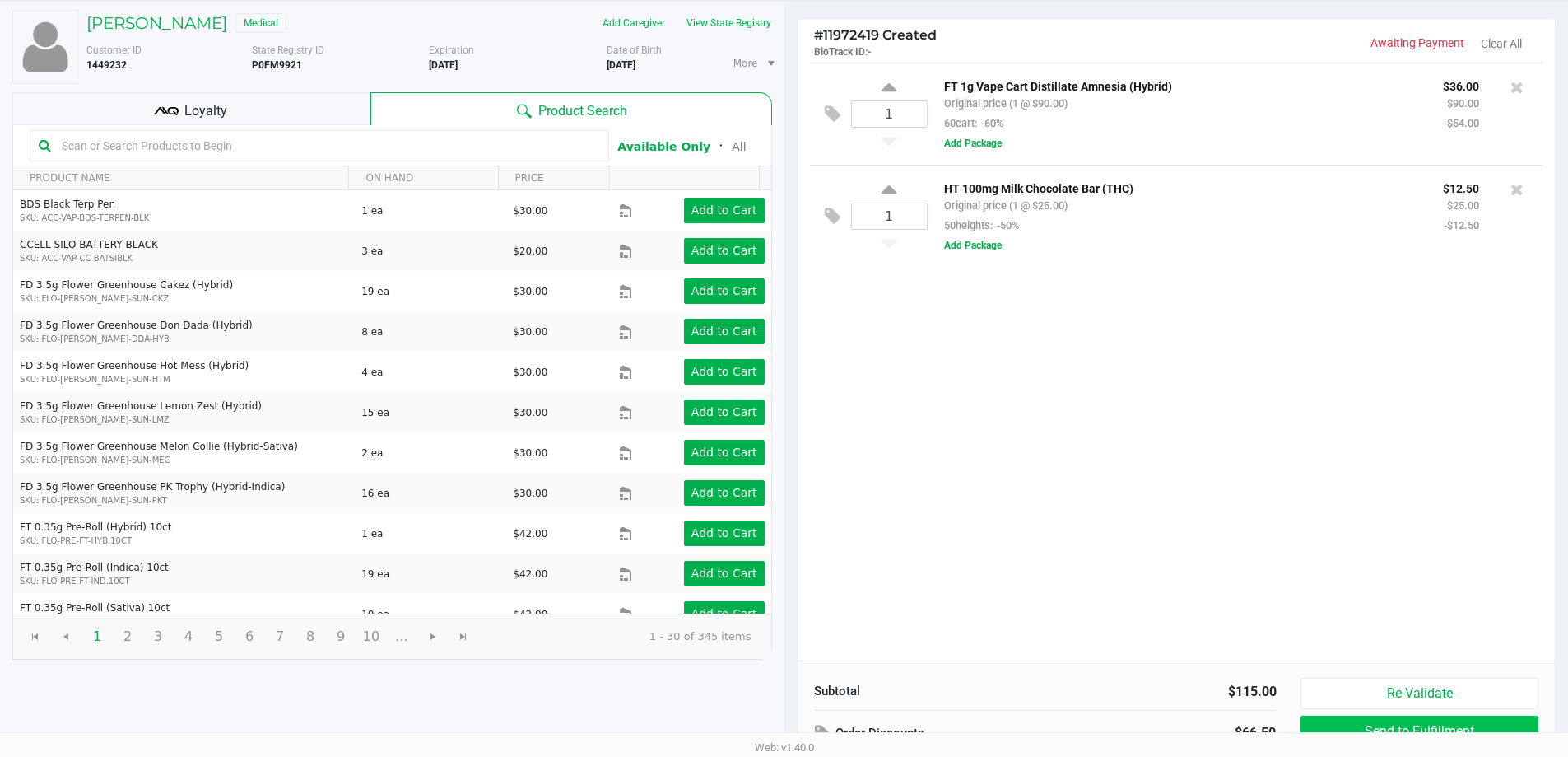
scroll to position [189, 0]
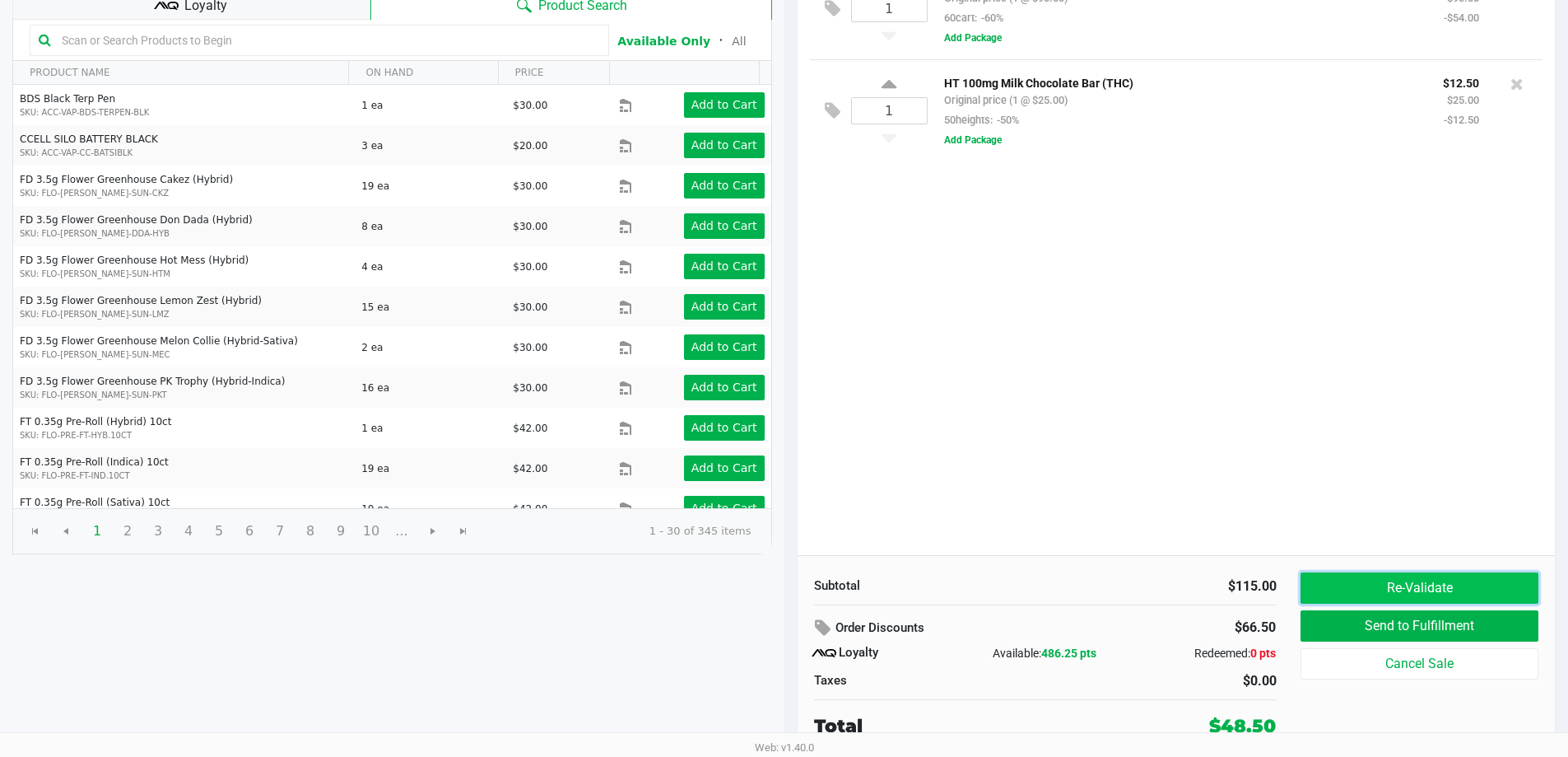
click at [1351, 590] on button "Re-Validate" at bounding box center [1419, 587] width 238 height 31
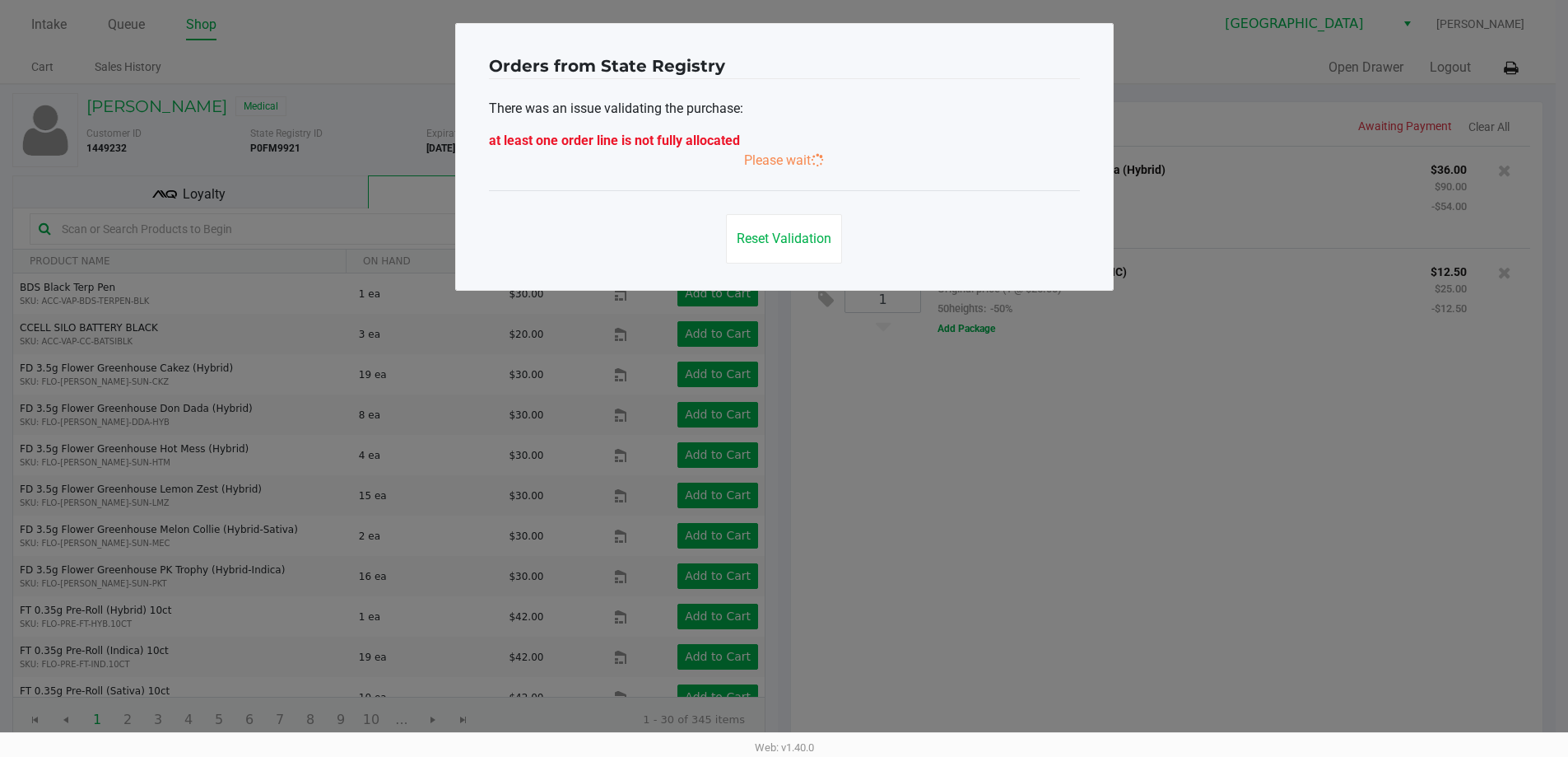
scroll to position [0, 0]
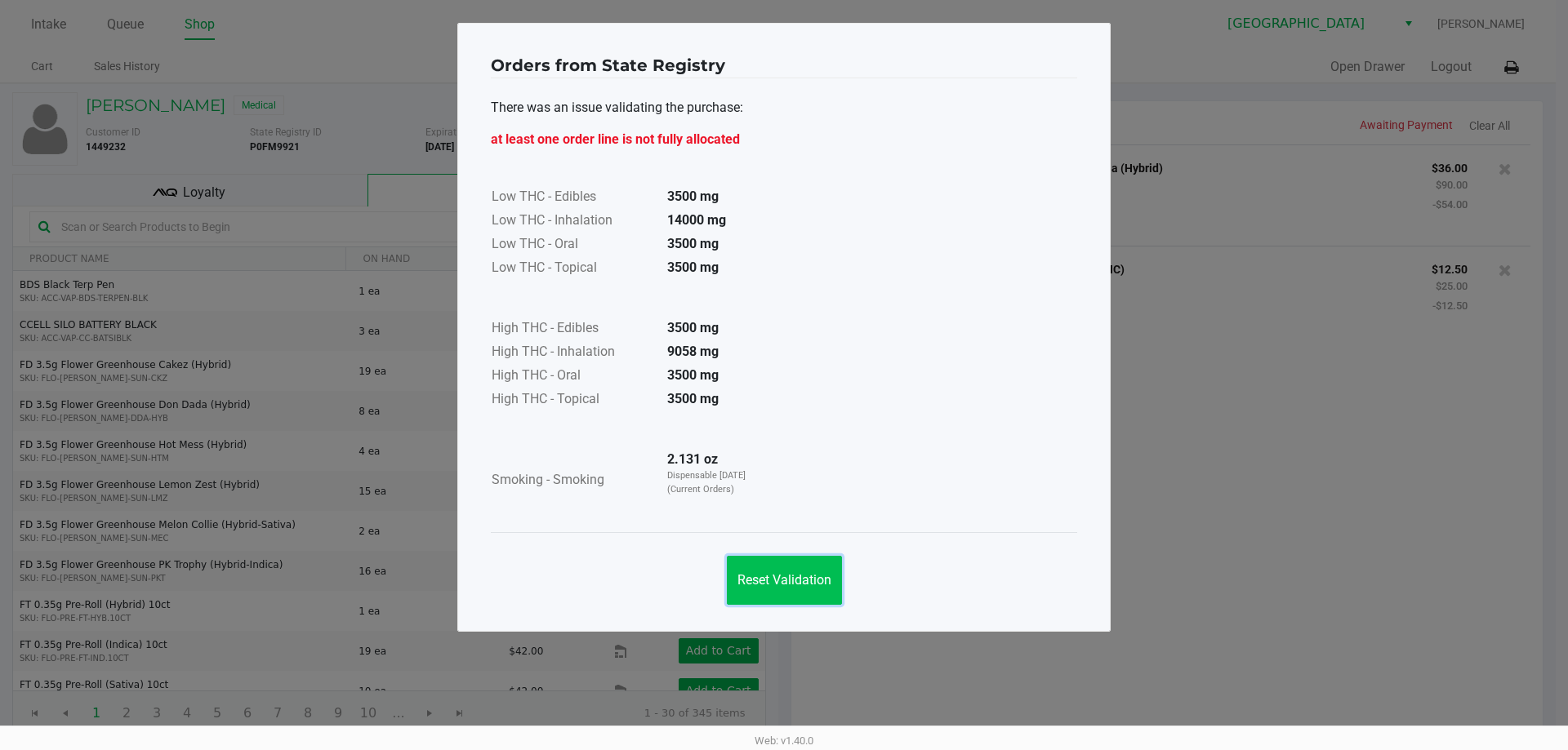
click at [749, 579] on span "Reset Validation" at bounding box center [784, 580] width 94 height 16
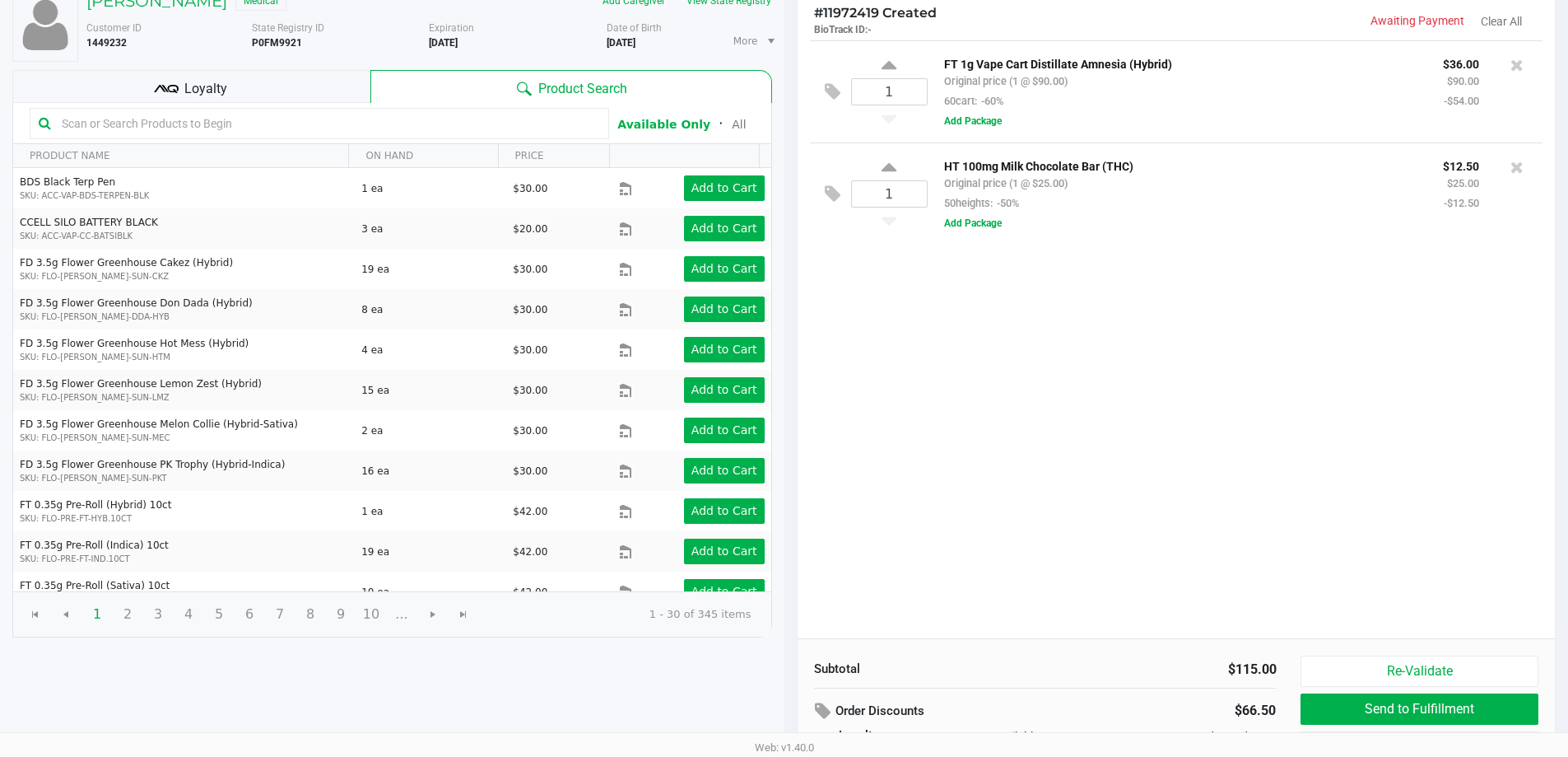
scroll to position [189, 0]
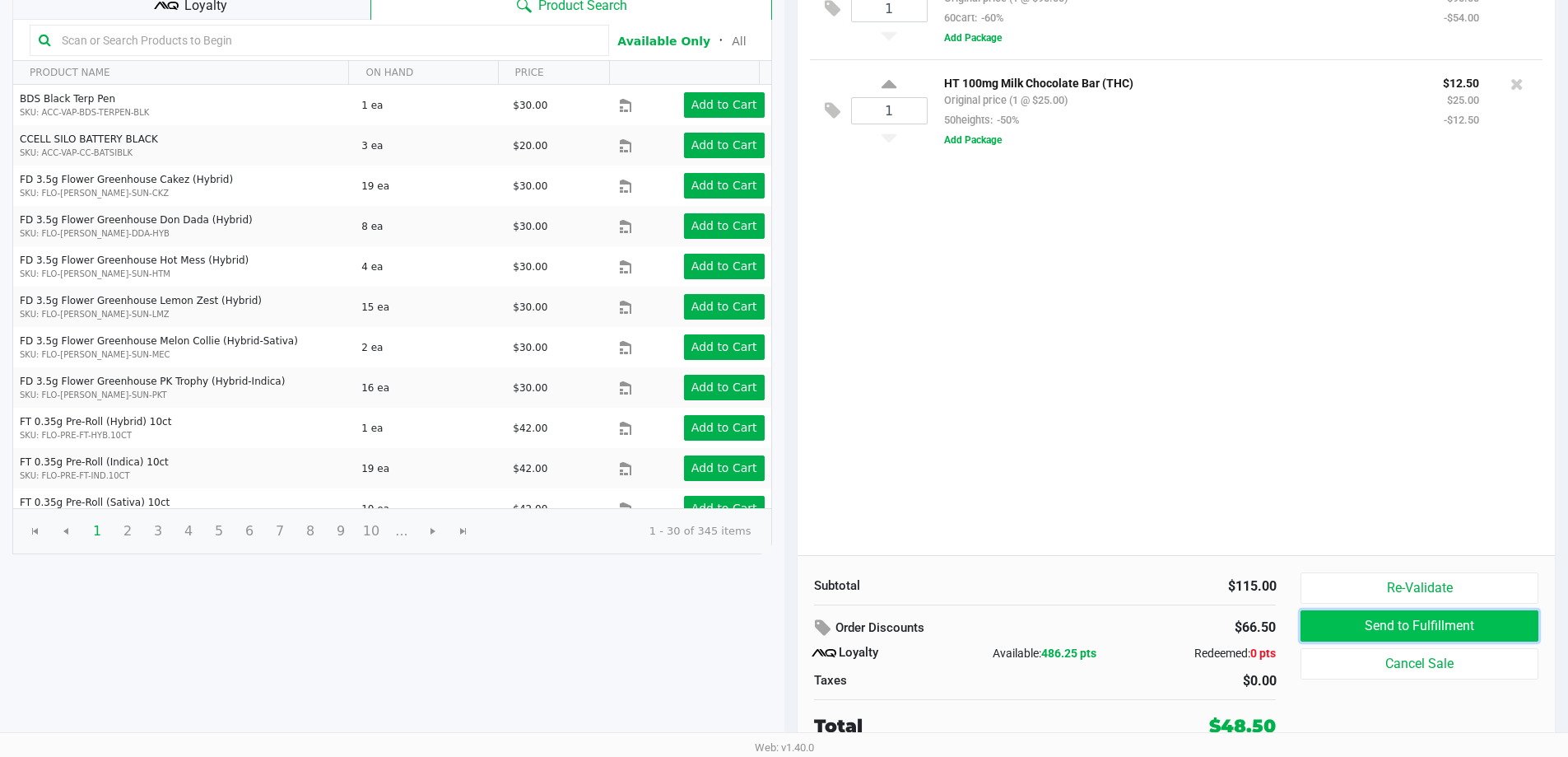
click at [1389, 621] on button "Send to Fulfillment" at bounding box center [1419, 625] width 238 height 31
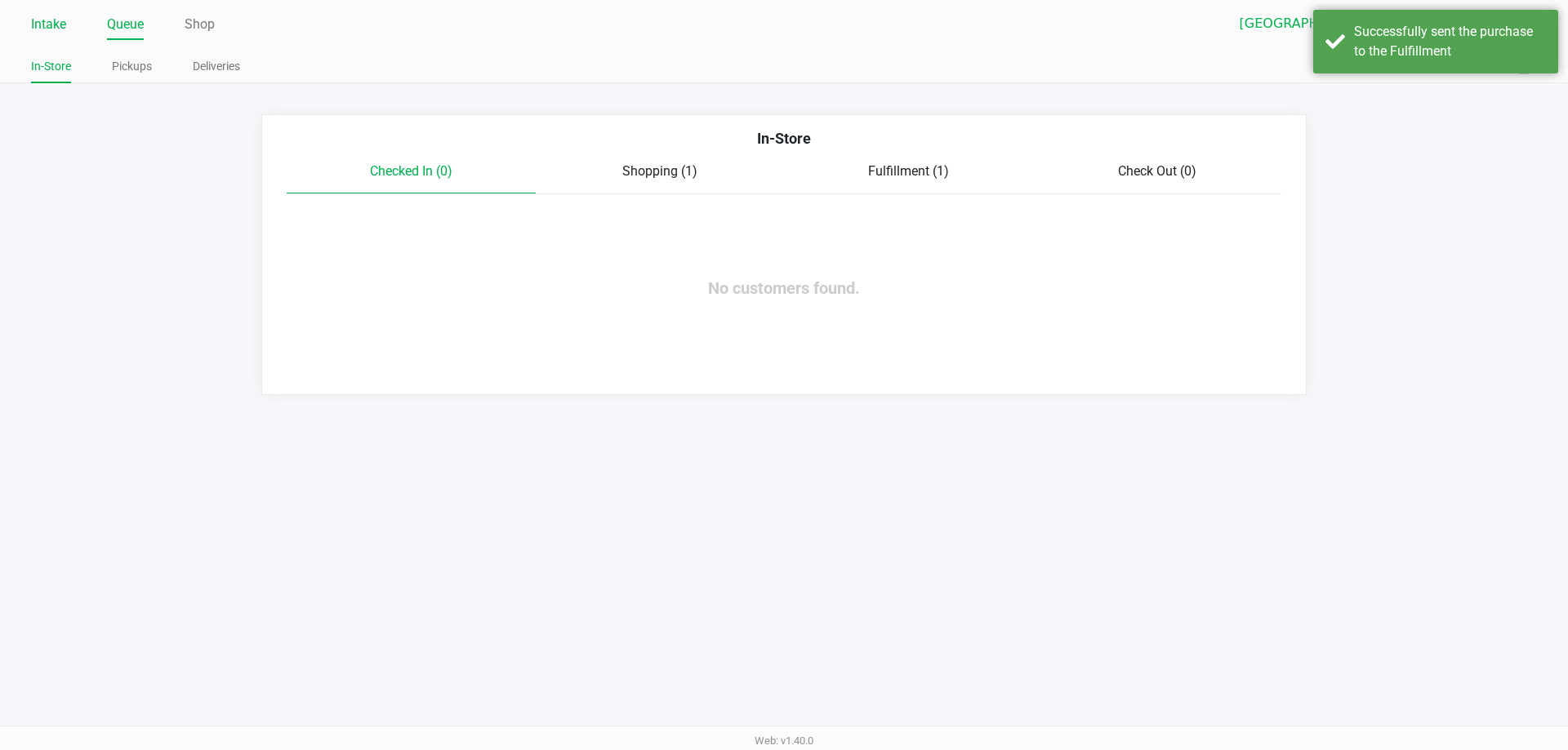
drag, startPoint x: 53, startPoint y: 26, endPoint x: 64, endPoint y: 10, distance: 19.4
click at [53, 20] on link "Intake" at bounding box center [48, 24] width 35 height 23
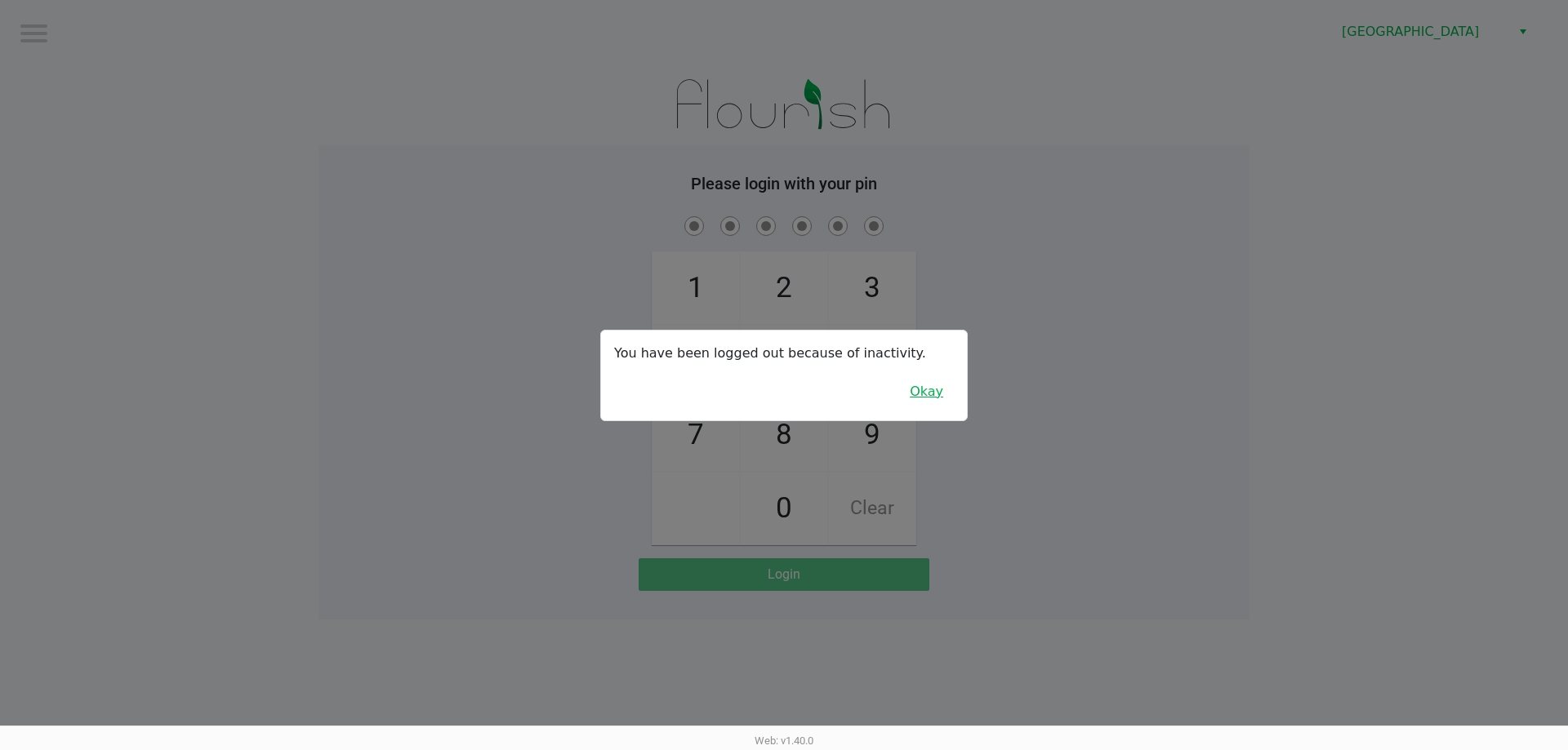
click at [927, 389] on button "Okay" at bounding box center [926, 391] width 54 height 31
click at [927, 389] on div "1 4 7 2 5 8 0 3 6 9 Clear" at bounding box center [784, 379] width 931 height 332
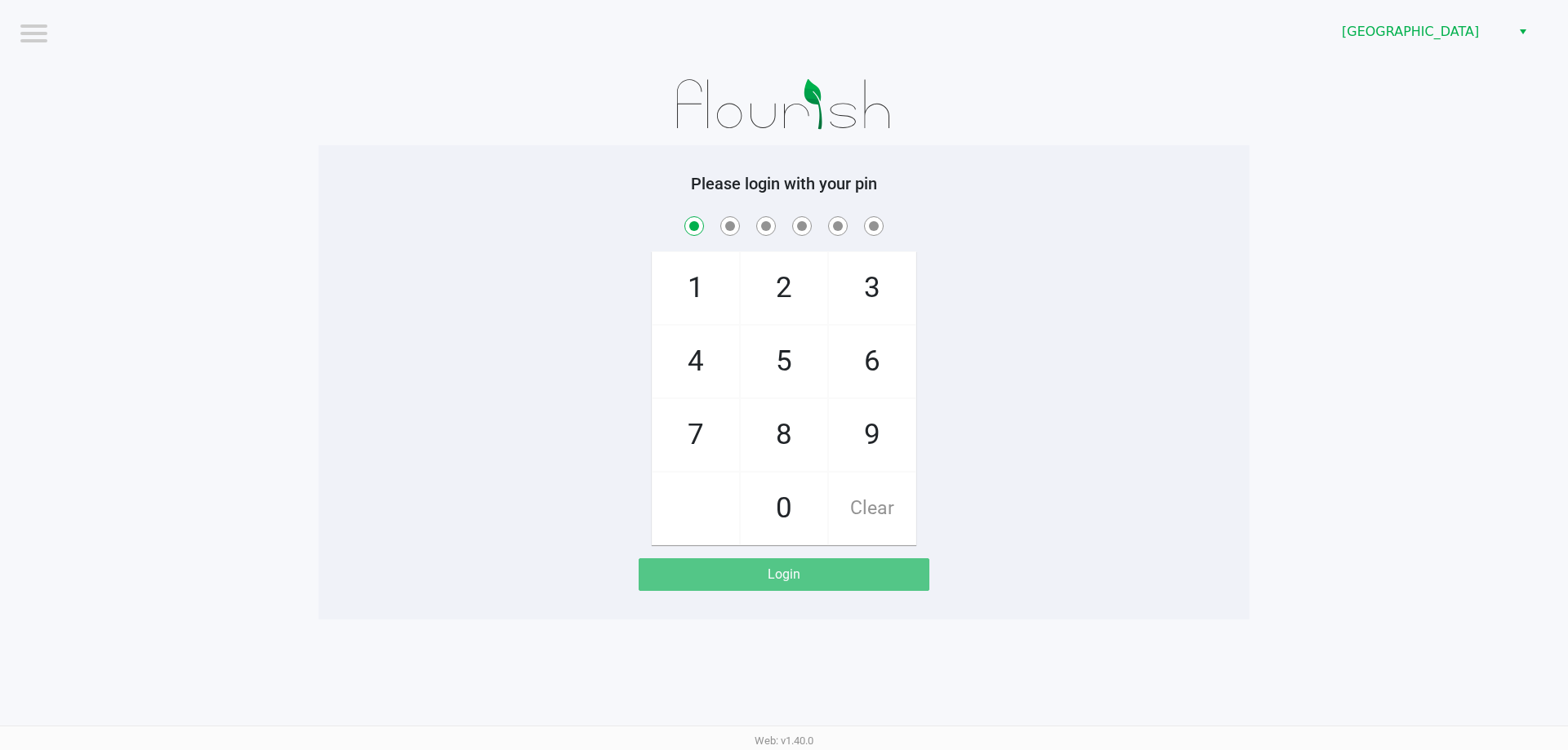
checkbox input "true"
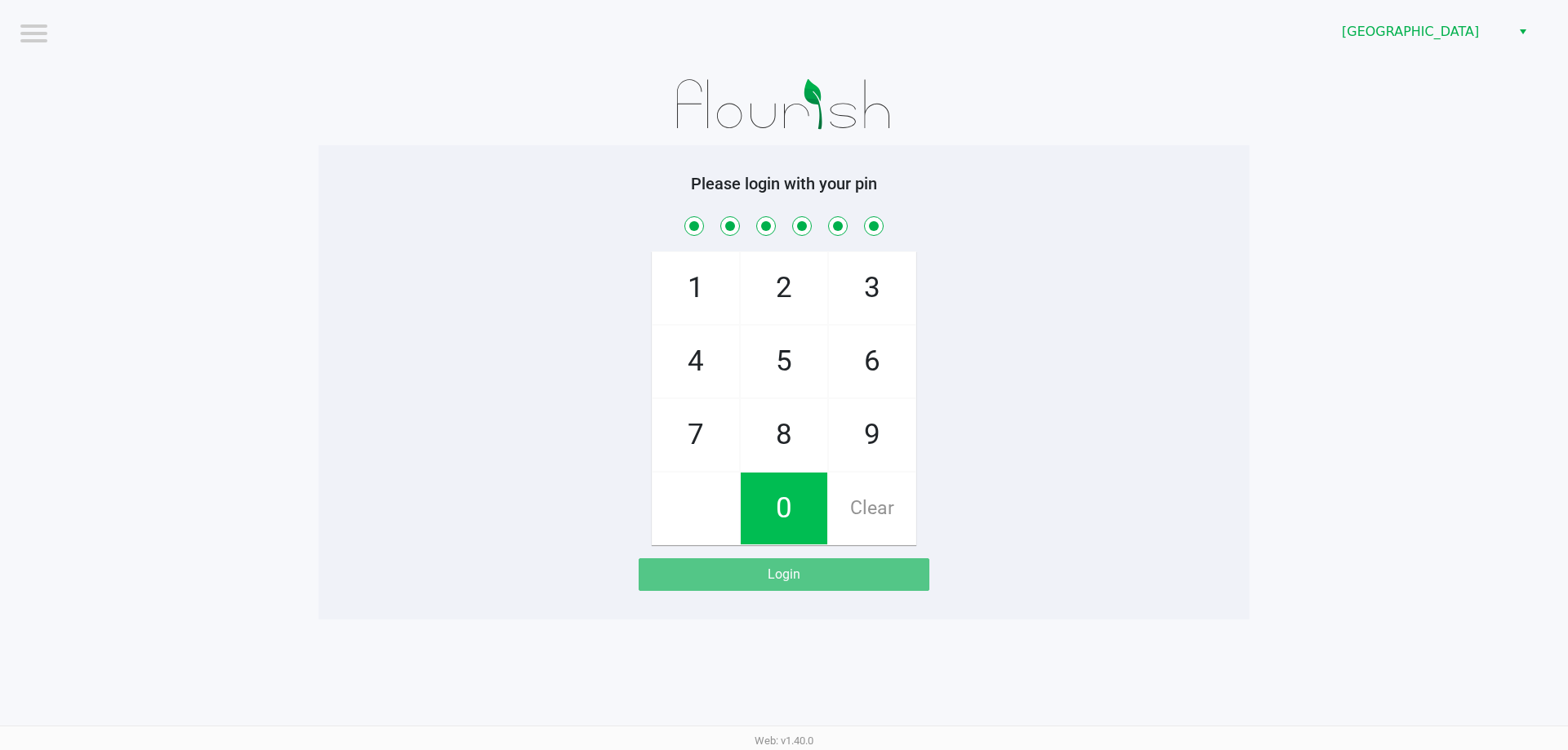
checkbox input "true"
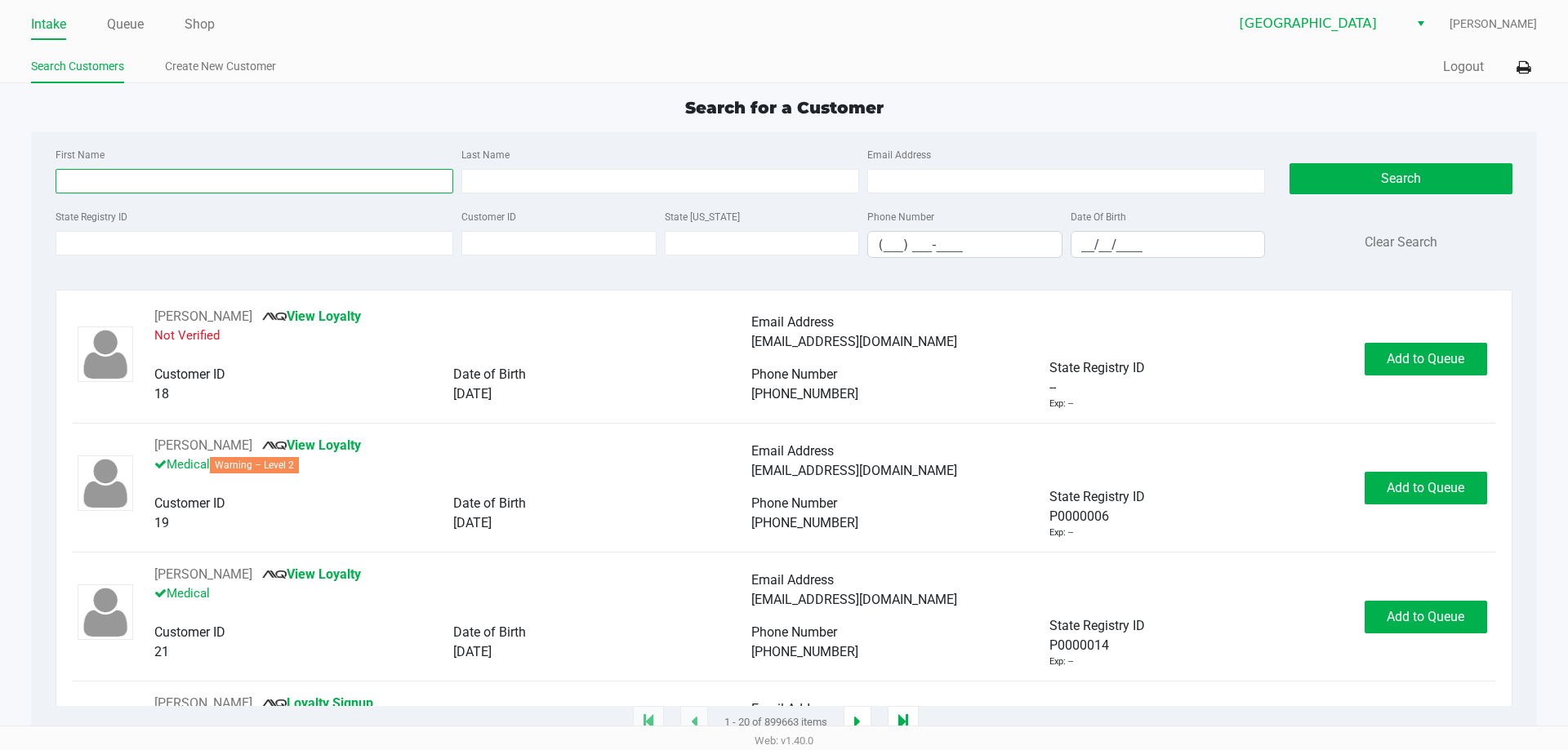
click at [320, 178] on input "First Name" at bounding box center [254, 181] width 398 height 25
type input "Miriam"
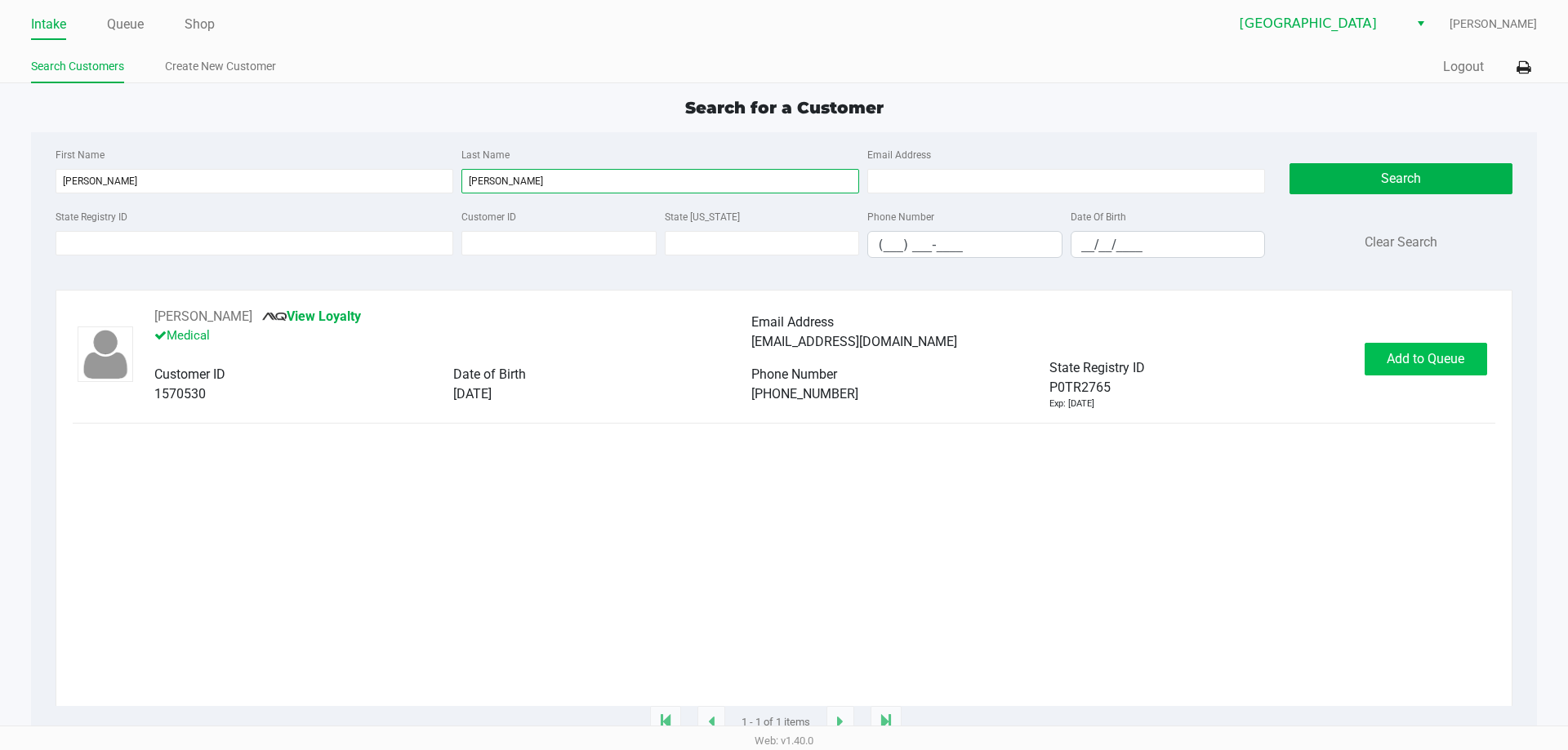
type input "Sulfaro"
click at [1428, 358] on span "Add to Queue" at bounding box center [1425, 359] width 77 height 16
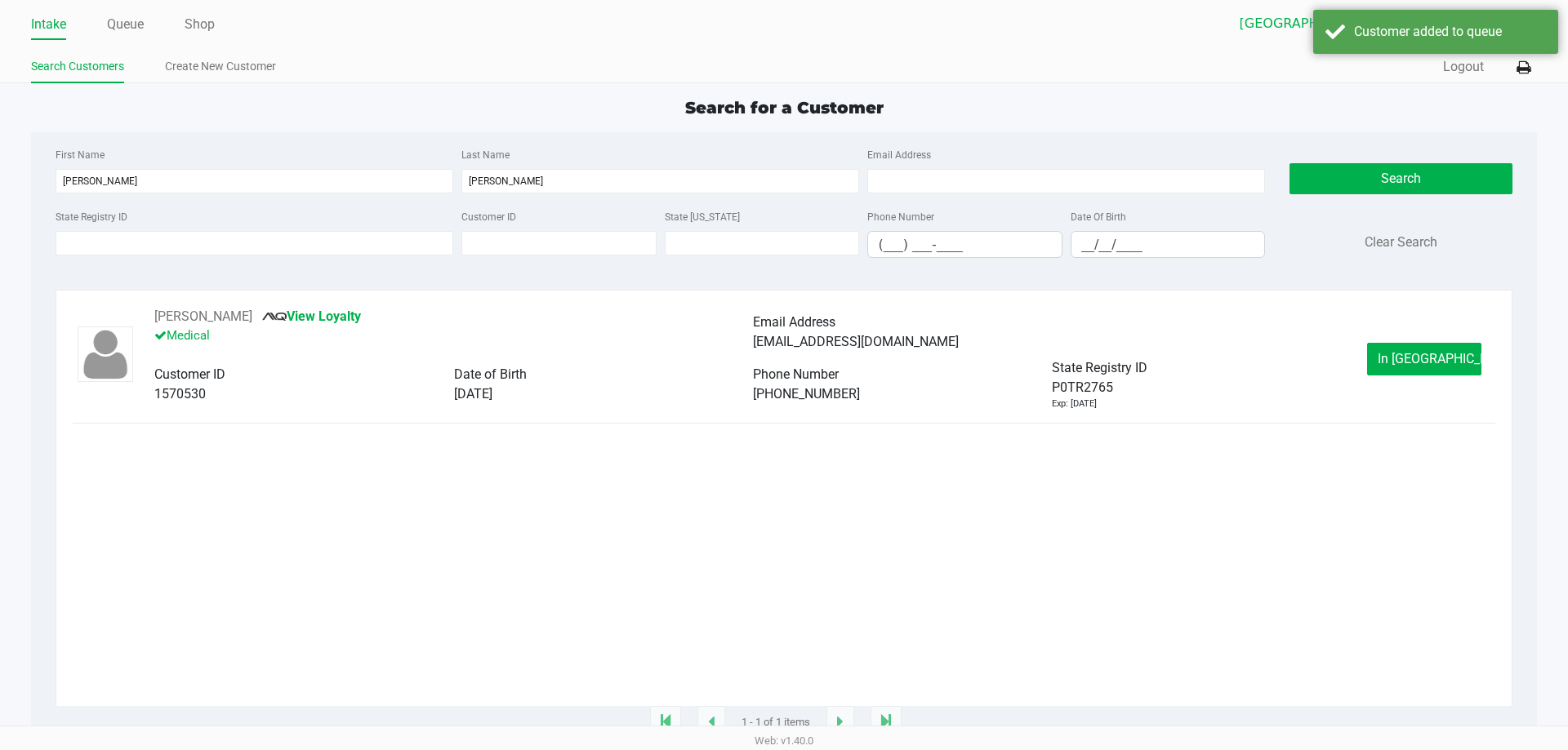
click at [1524, 366] on div "First Name Miriam Last Name Sulfaro Email Address State Registry ID Customer ID…" at bounding box center [783, 427] width 1505 height 591
click at [1395, 356] on button "In Queue" at bounding box center [1423, 358] width 114 height 33
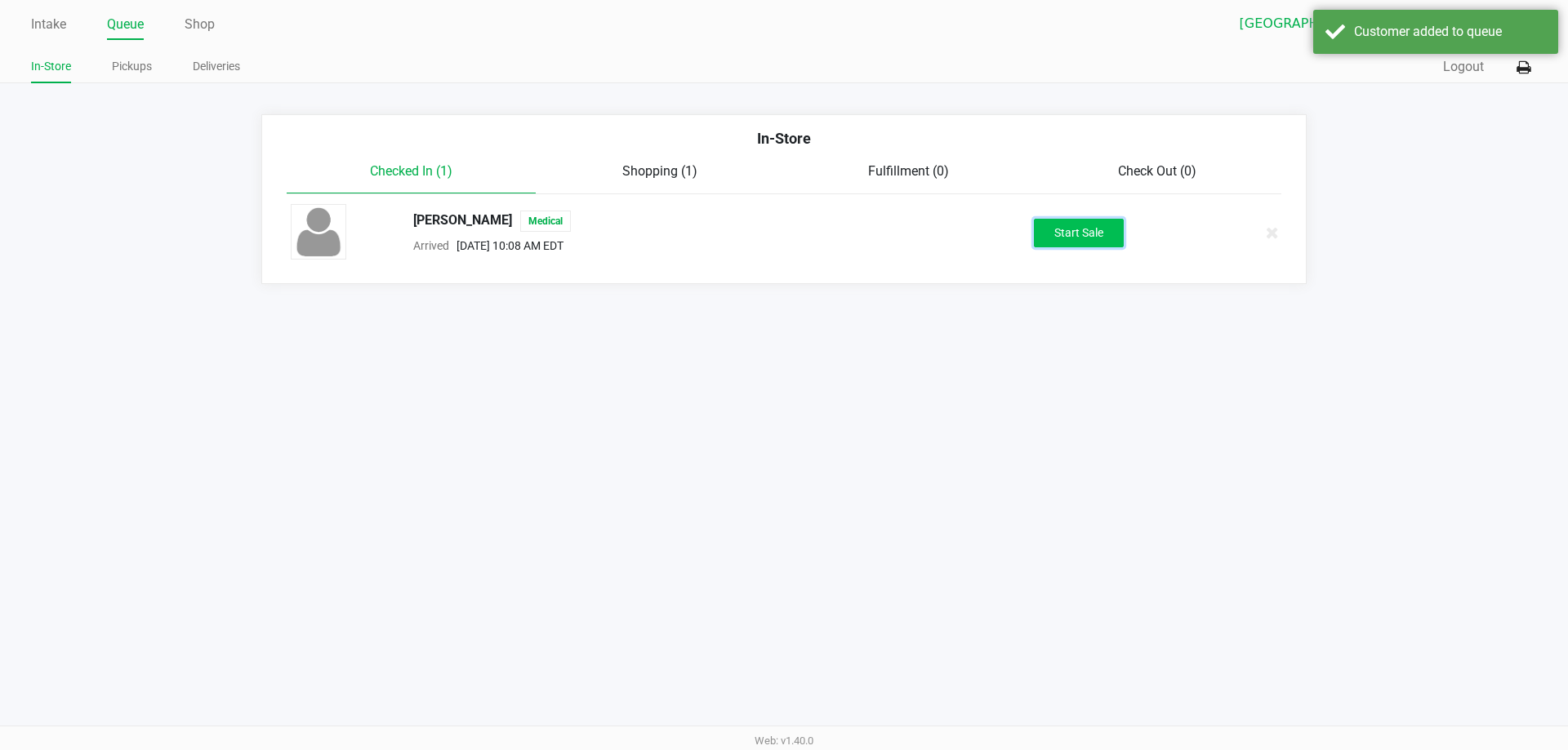
click at [1100, 235] on button "Start Sale" at bounding box center [1078, 233] width 90 height 29
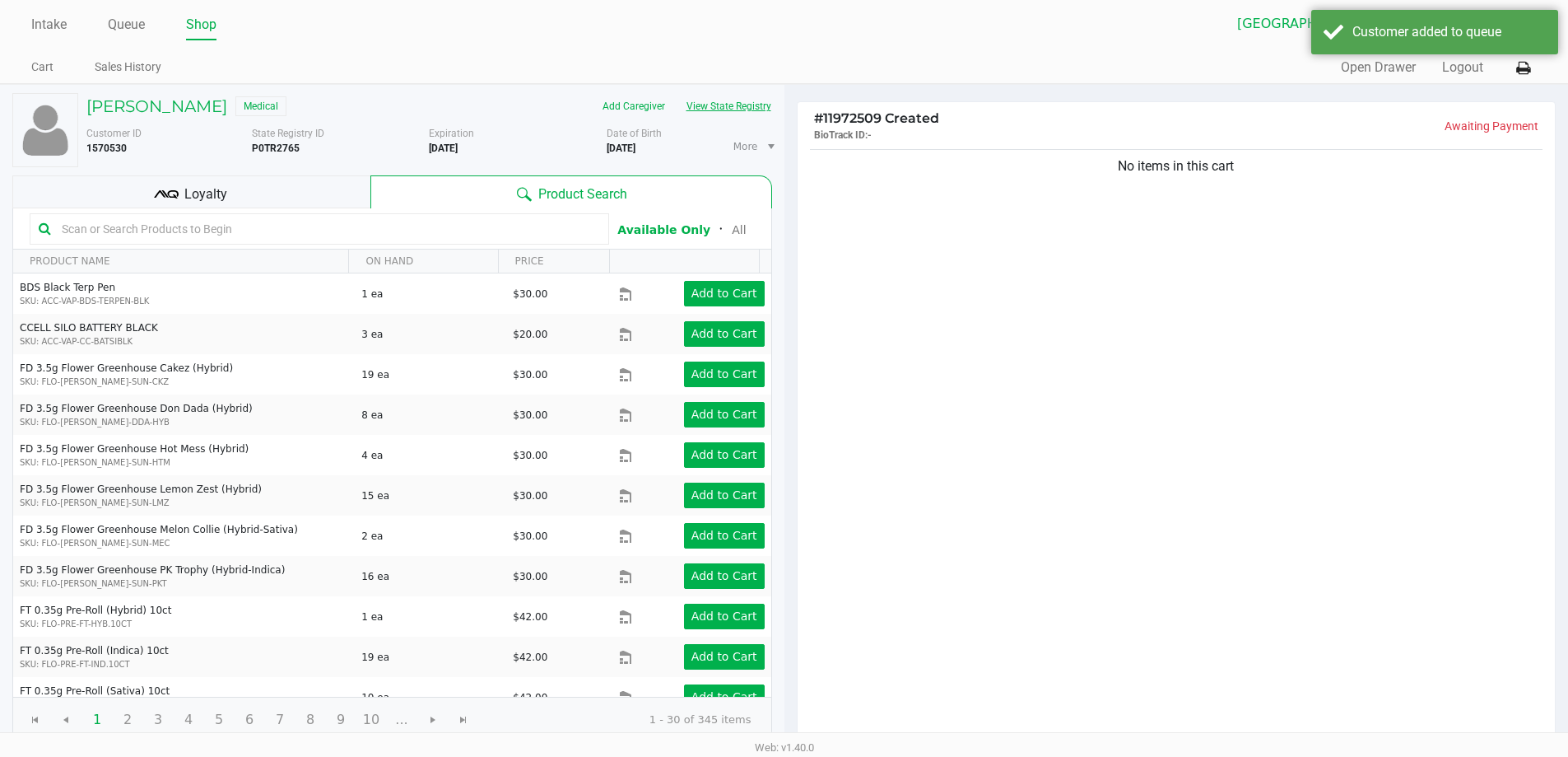
click at [744, 114] on button "View State Registry" at bounding box center [724, 106] width 97 height 26
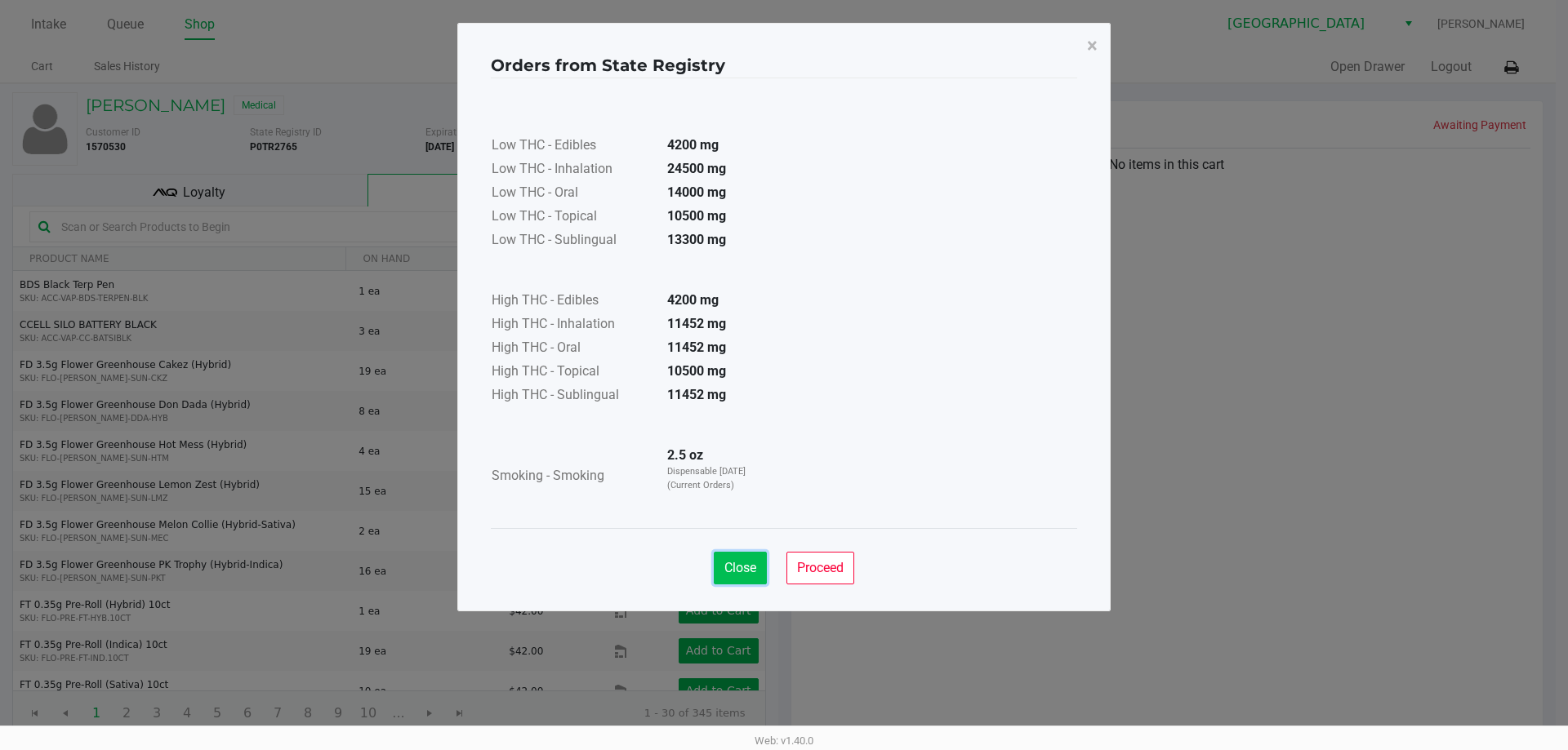
click at [725, 556] on button "Close" at bounding box center [740, 568] width 53 height 33
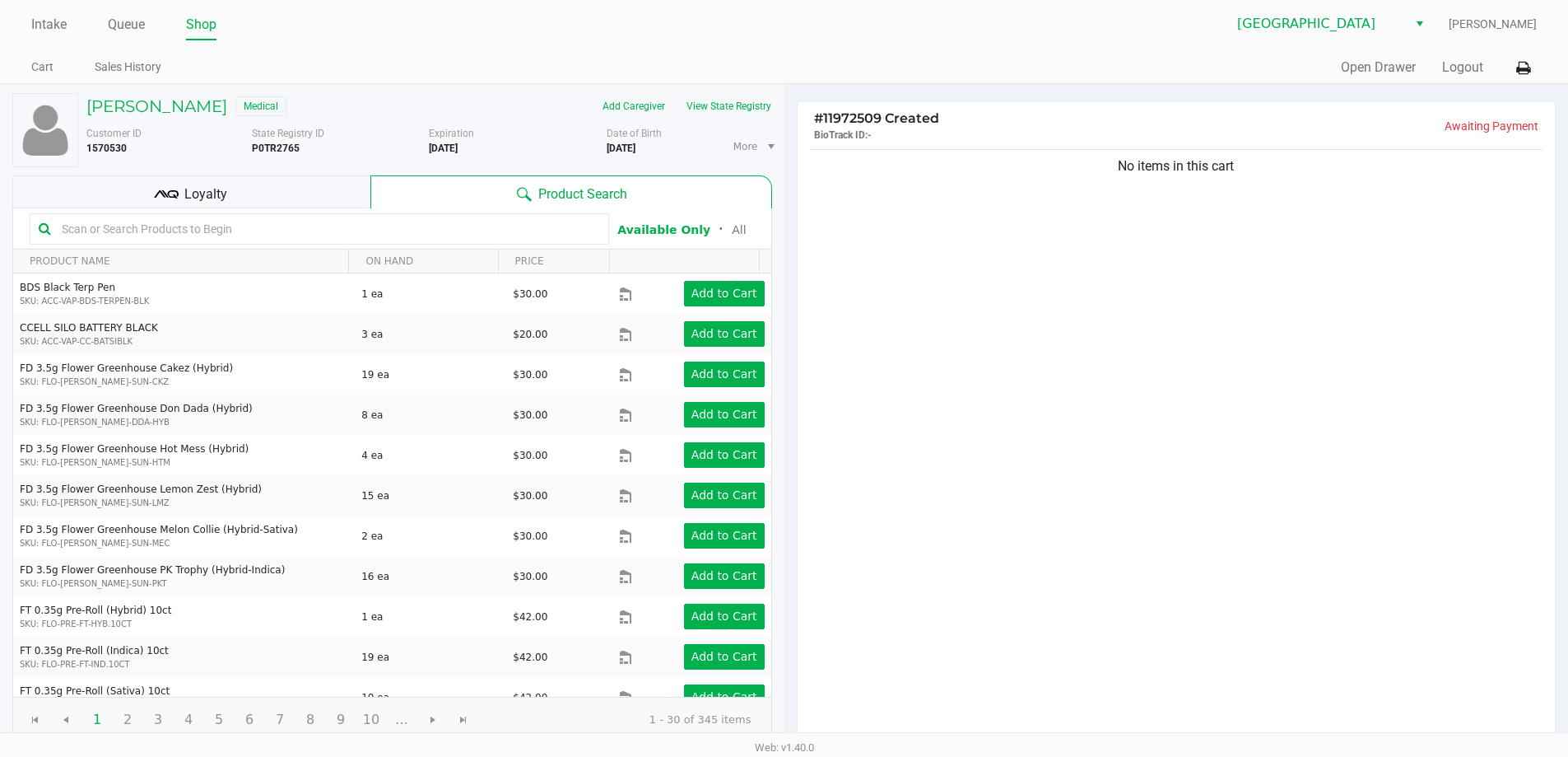
drag, startPoint x: 175, startPoint y: 195, endPoint x: 339, endPoint y: 176, distance: 165.1
click at [195, 195] on div "Loyalty" at bounding box center [191, 192] width 358 height 33
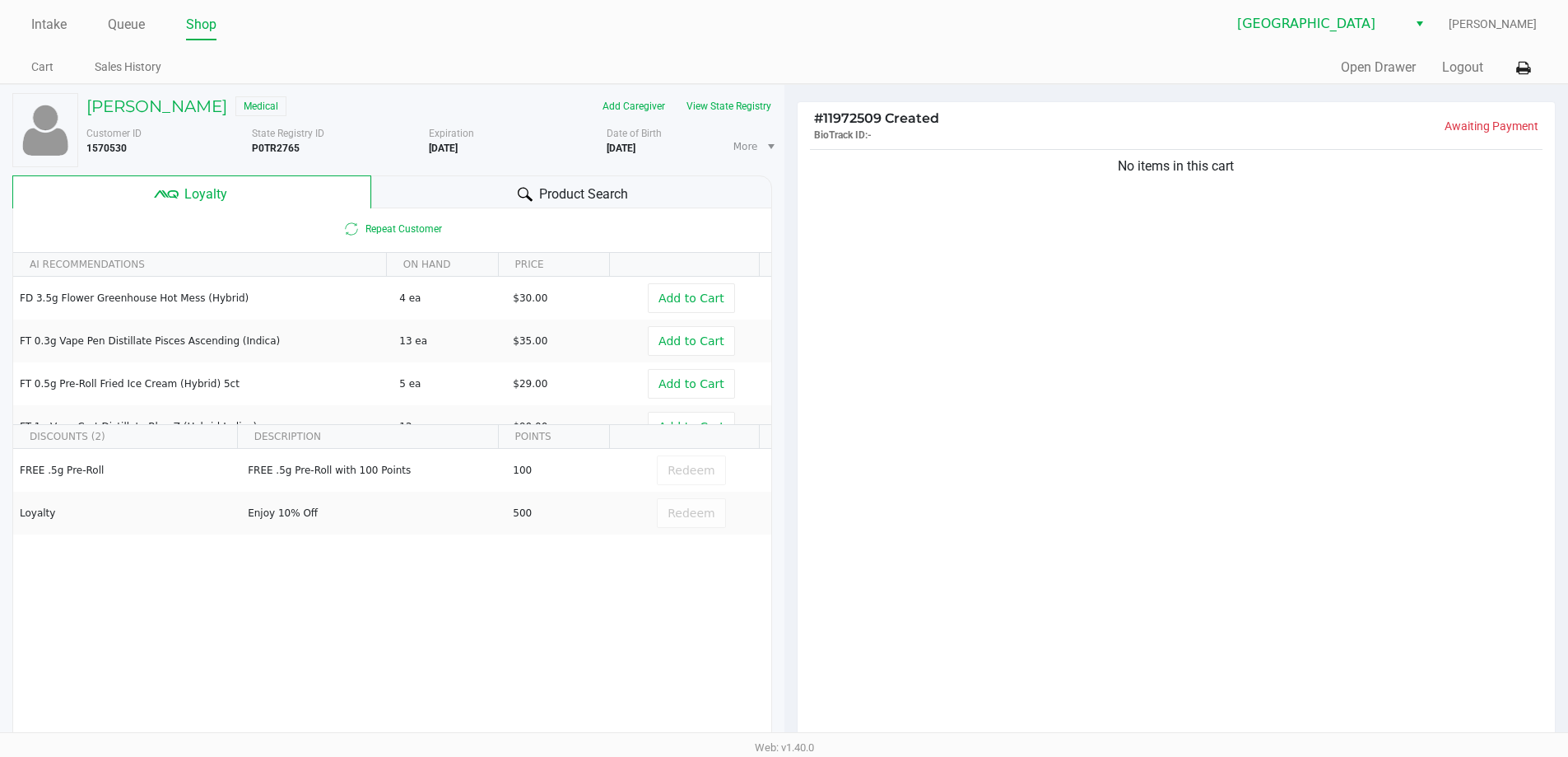
click at [608, 186] on span "Product Search" at bounding box center [583, 195] width 89 height 20
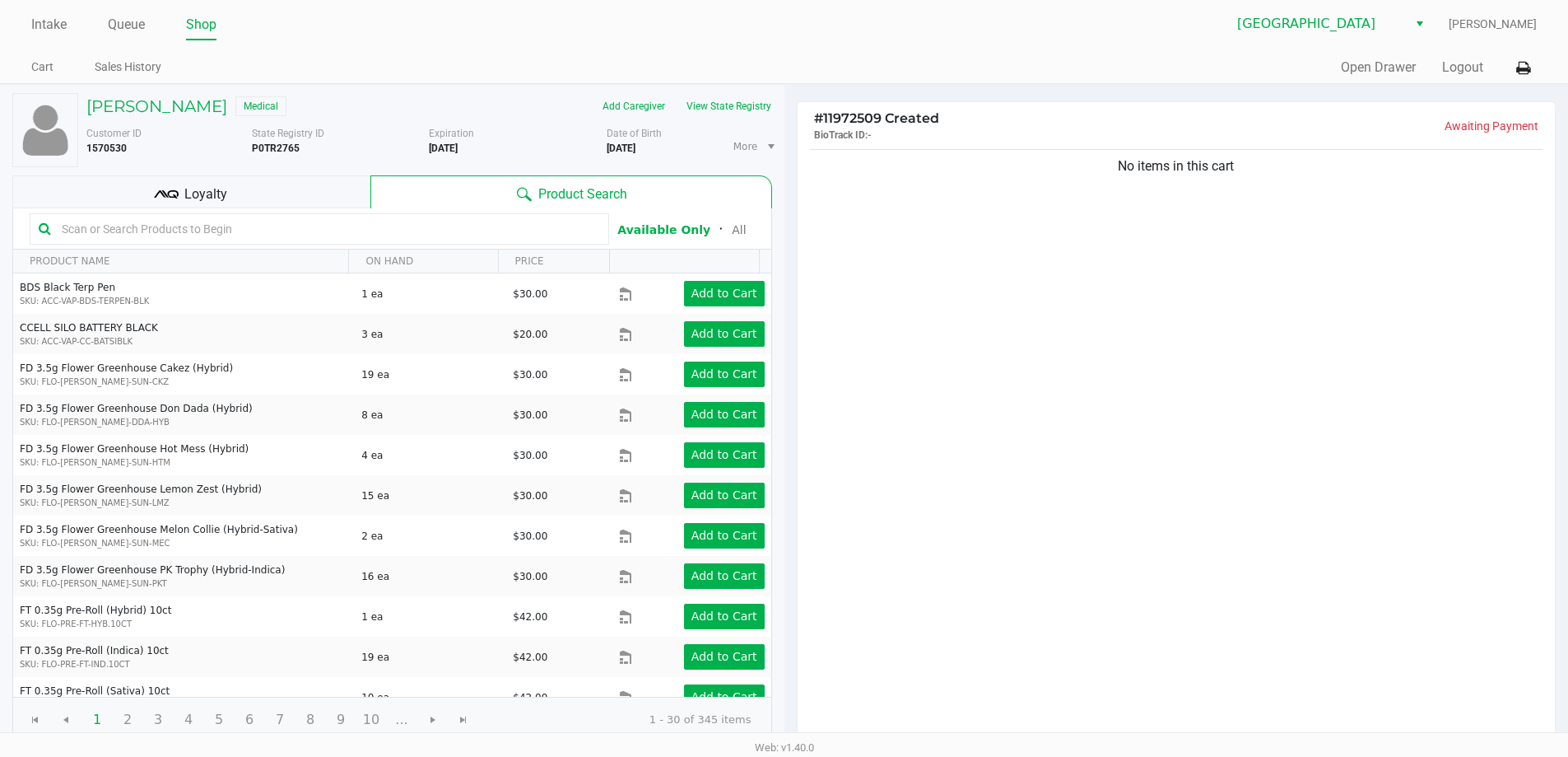
drag, startPoint x: 1021, startPoint y: 372, endPoint x: 665, endPoint y: 262, distance: 372.6
click at [996, 358] on div "No items in this cart" at bounding box center [1177, 444] width 759 height 598
click at [196, 187] on span "Loyalty" at bounding box center [206, 195] width 43 height 20
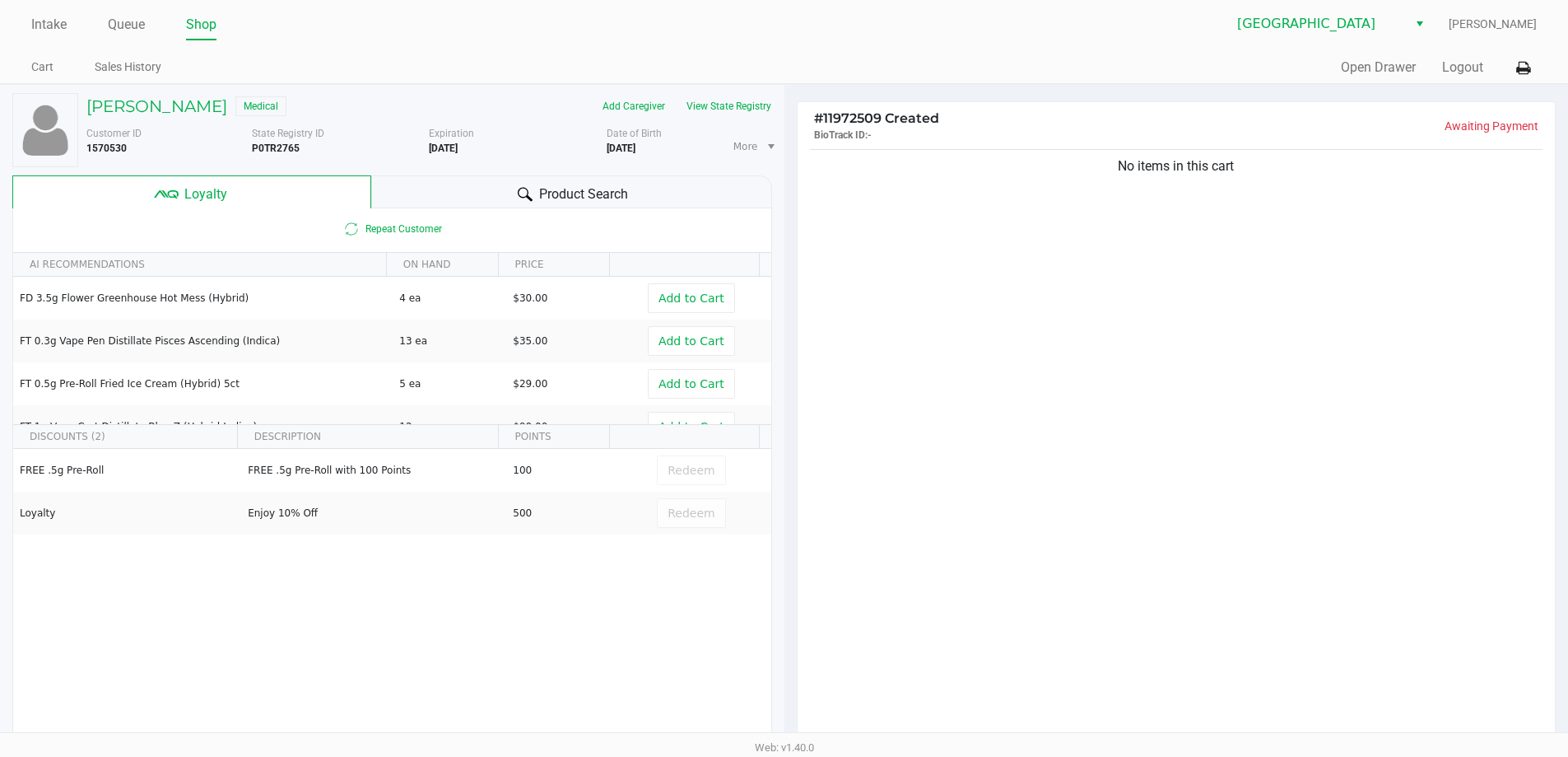
click at [870, 360] on div "No items in this cart" at bounding box center [1177, 444] width 759 height 598
click at [1006, 386] on div "No items in this cart" at bounding box center [1177, 444] width 759 height 598
drag, startPoint x: 145, startPoint y: 86, endPoint x: 227, endPoint y: 202, distance: 142.1
click at [146, 89] on div "MIRIAM SULFARO Medical Add Caregiver View State Registry Customer ID 1570530 St…" at bounding box center [391, 417] width 760 height 666
click at [200, 112] on h5 "MIRIAM SULFARO" at bounding box center [157, 107] width 141 height 20
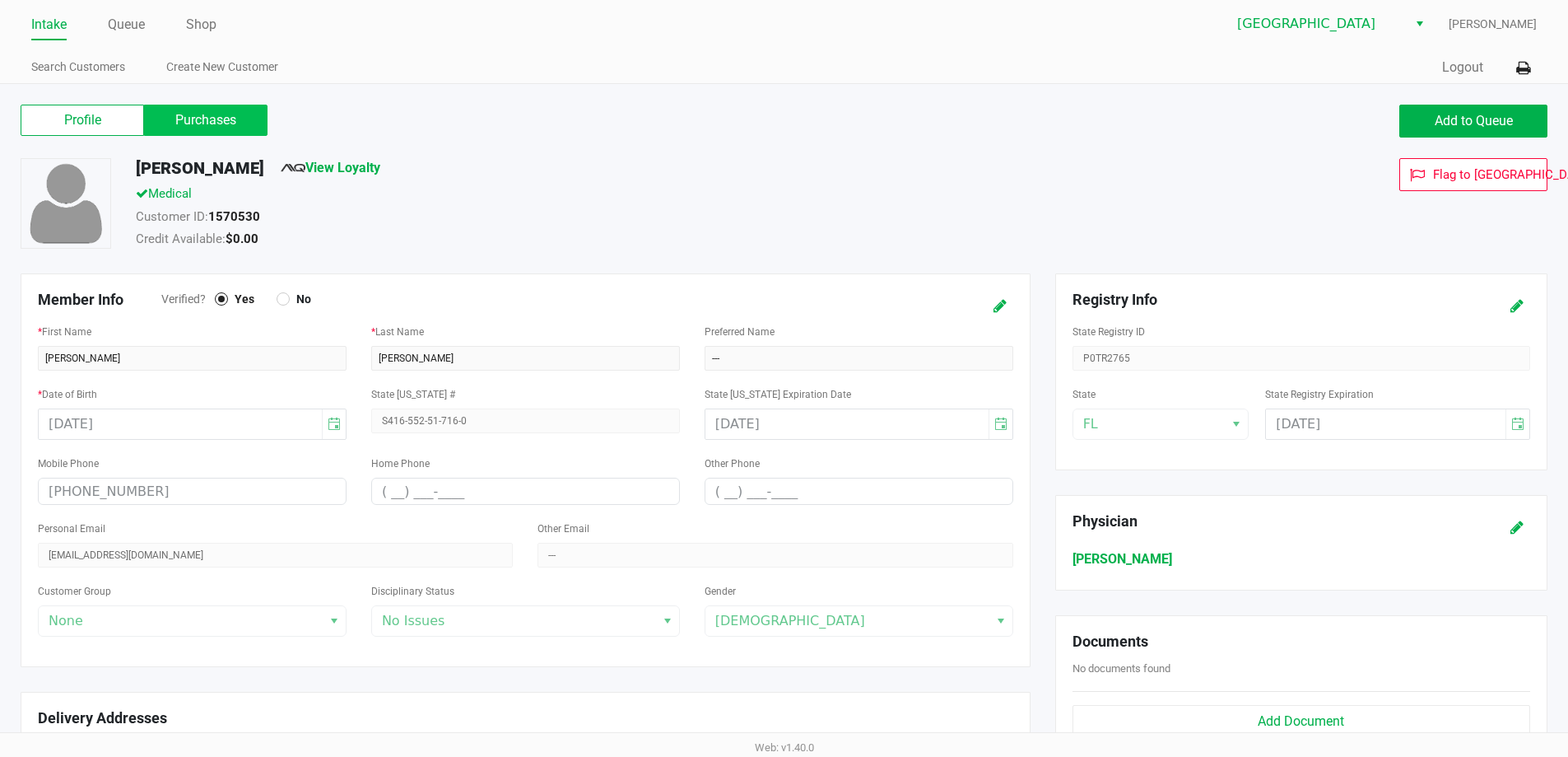
drag, startPoint x: 228, startPoint y: 121, endPoint x: 644, endPoint y: 205, distance: 424.4
click at [229, 121] on label "Purchases" at bounding box center [206, 120] width 124 height 31
click at [0, 0] on 1 "Purchases" at bounding box center [0, 0] width 0 height 0
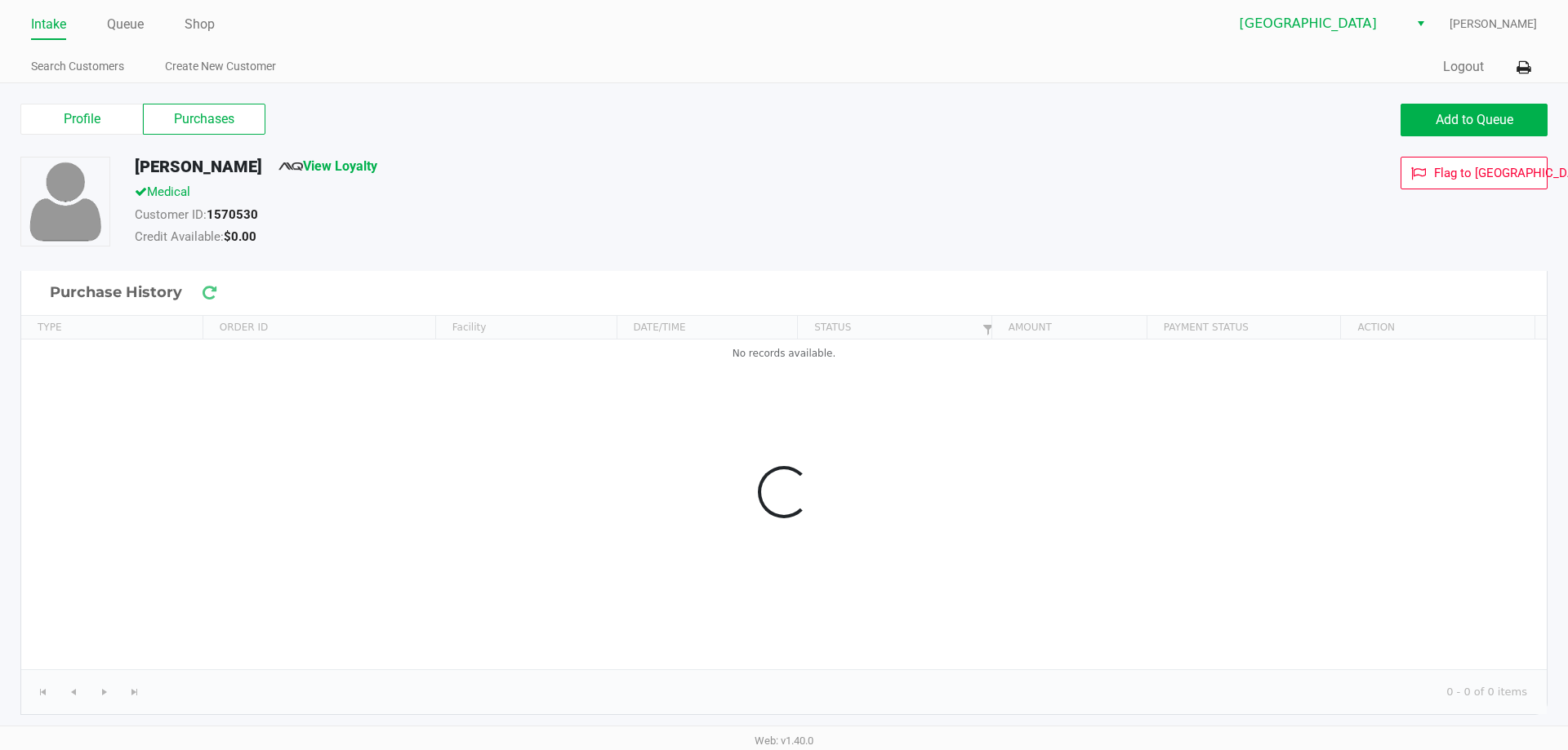
click at [638, 203] on div "Medical" at bounding box center [602, 194] width 958 height 23
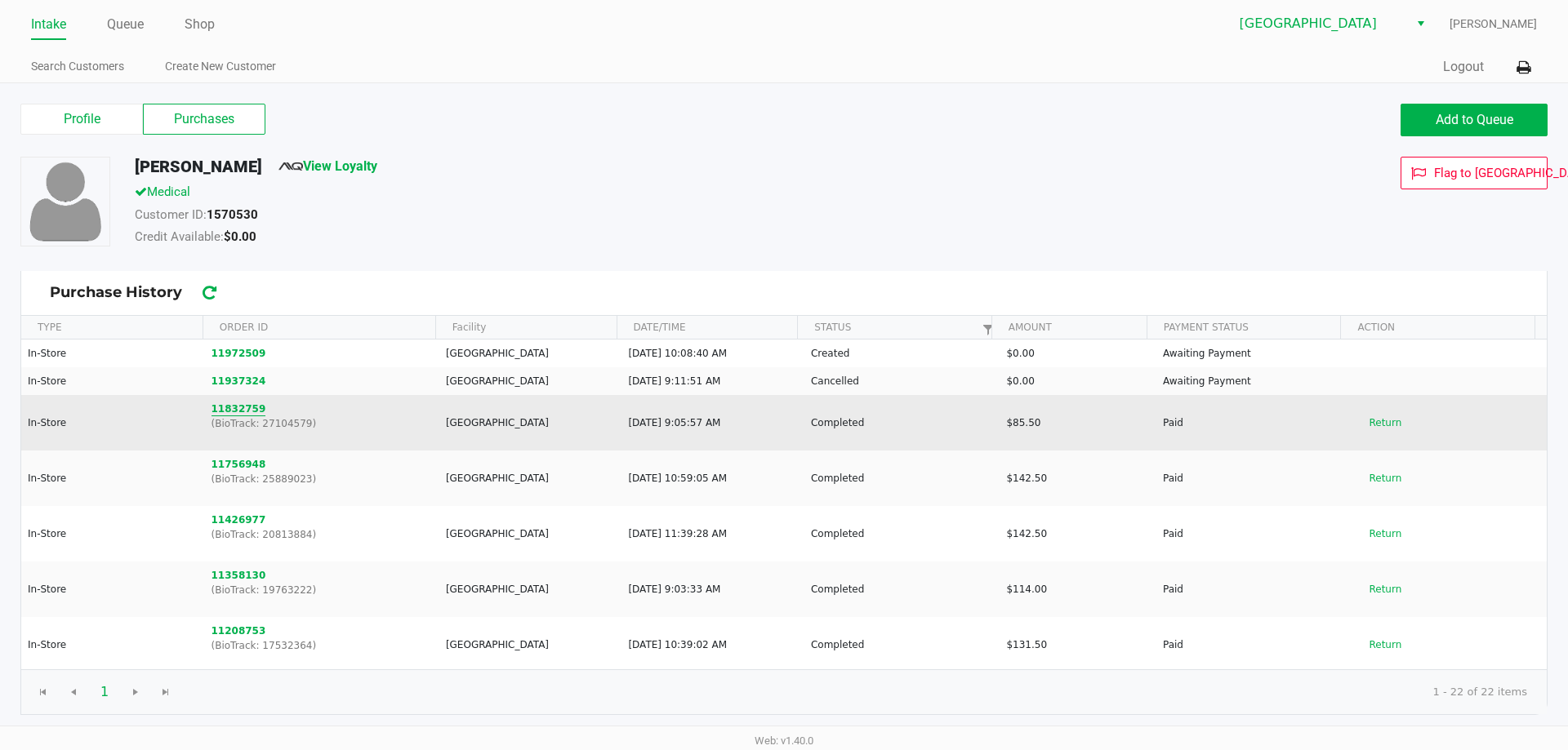
click at [231, 414] on button "11832759" at bounding box center [239, 409] width 54 height 15
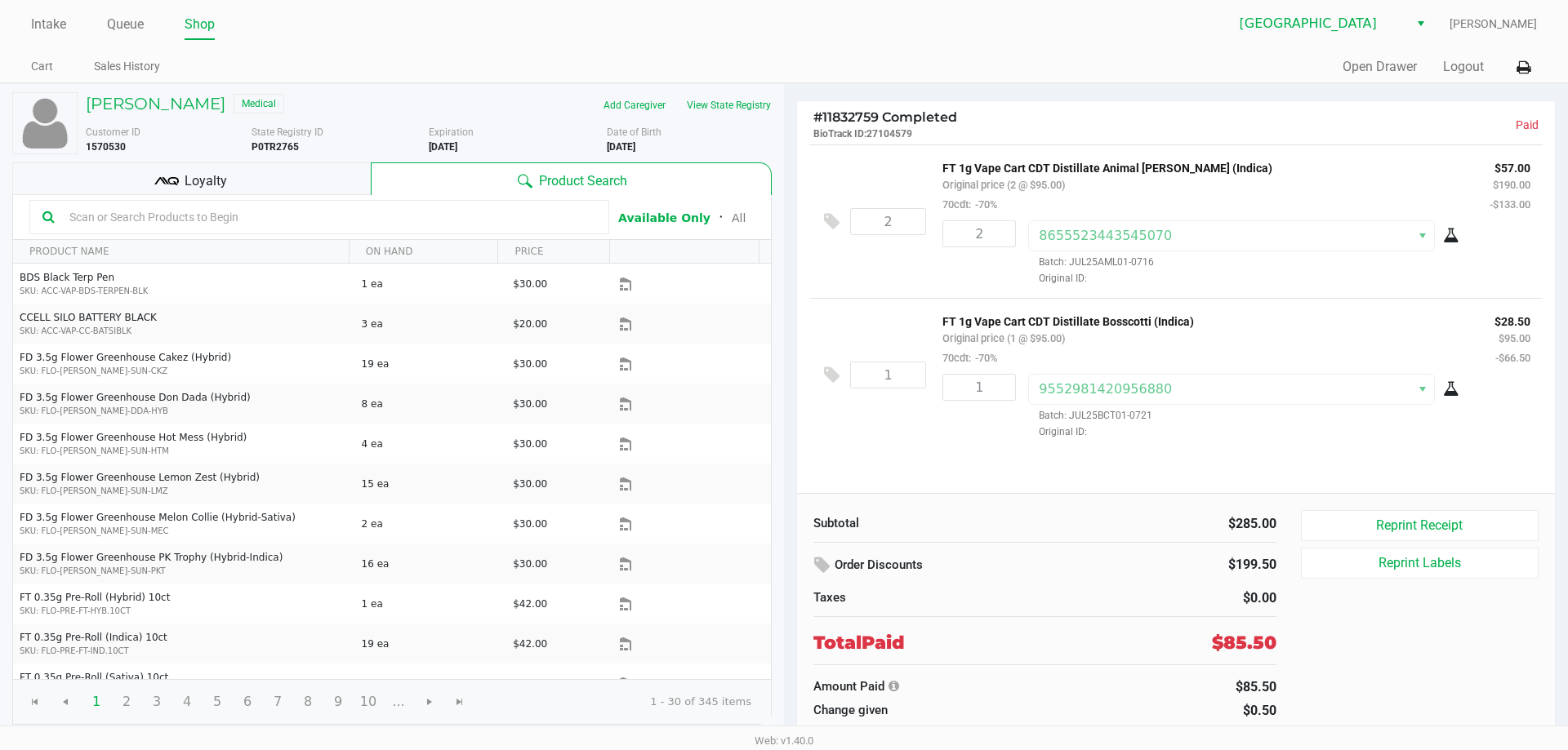
drag, startPoint x: 471, startPoint y: 53, endPoint x: 407, endPoint y: 56, distance: 64.1
click at [470, 52] on div "Cart Sales History" at bounding box center [407, 67] width 753 height 31
click at [139, 25] on link "Queue" at bounding box center [125, 24] width 37 height 23
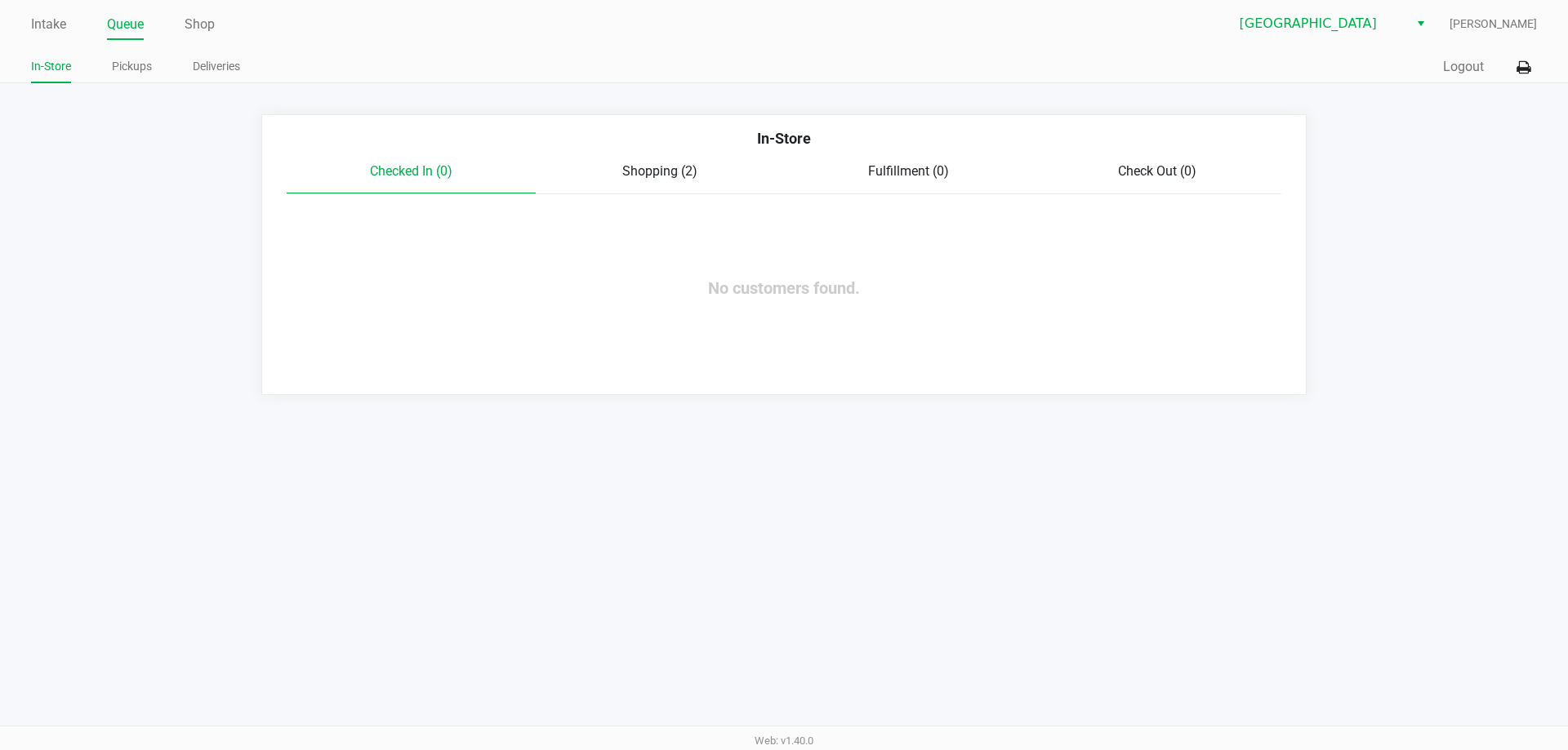
click at [667, 180] on div "Shopping (2)" at bounding box center [660, 171] width 249 height 20
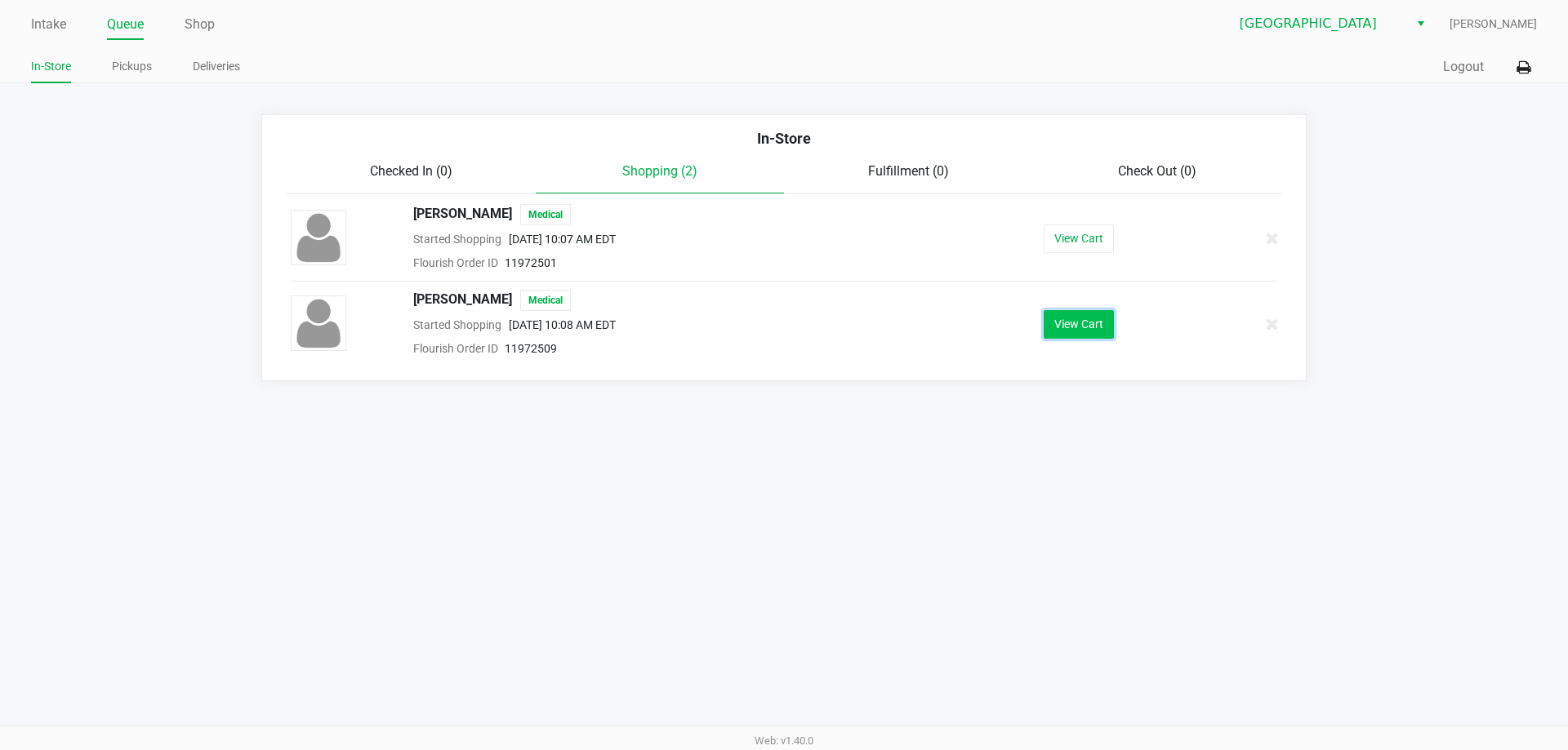
click at [1088, 320] on button "View Cart" at bounding box center [1078, 324] width 70 height 29
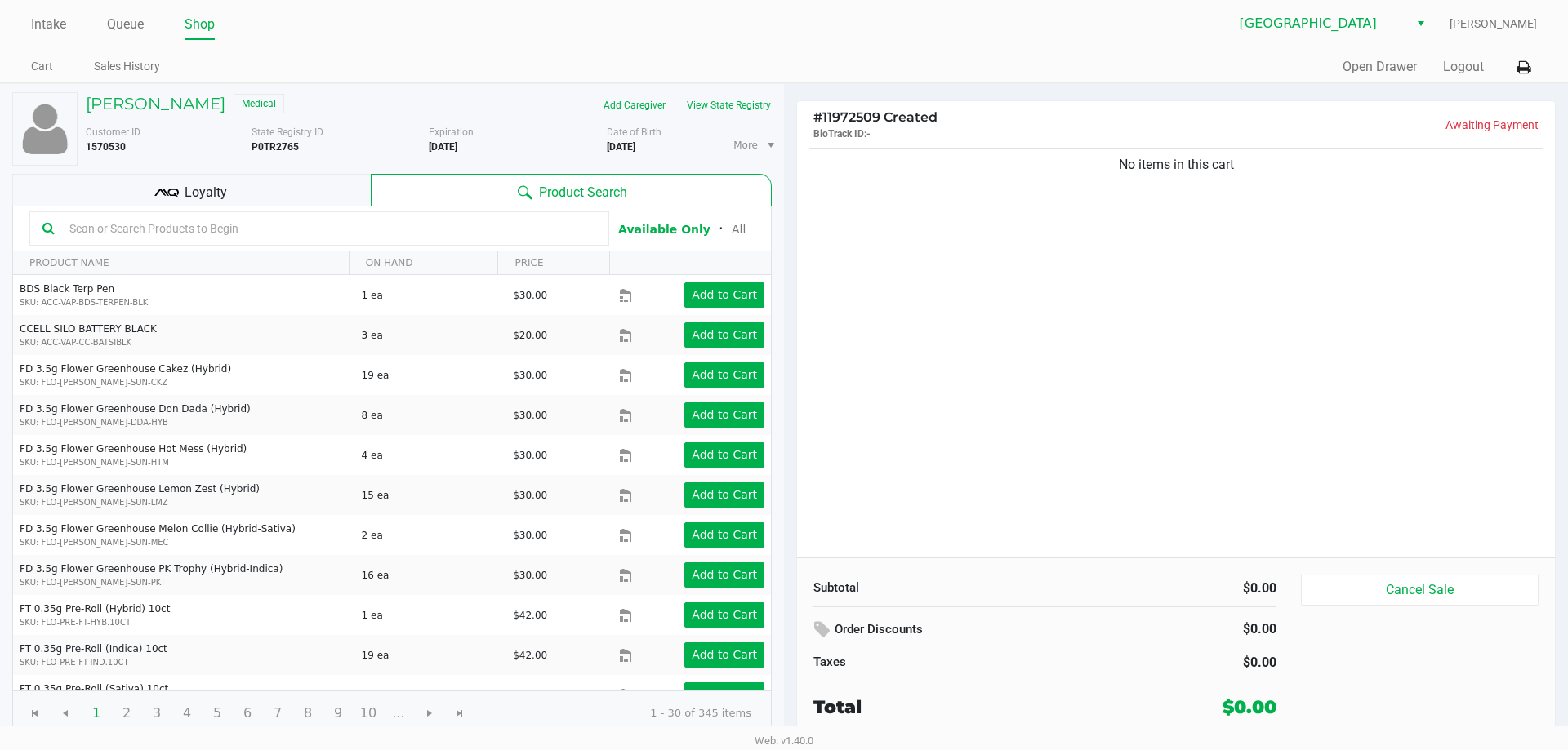
click at [272, 223] on input "text" at bounding box center [330, 229] width 534 height 25
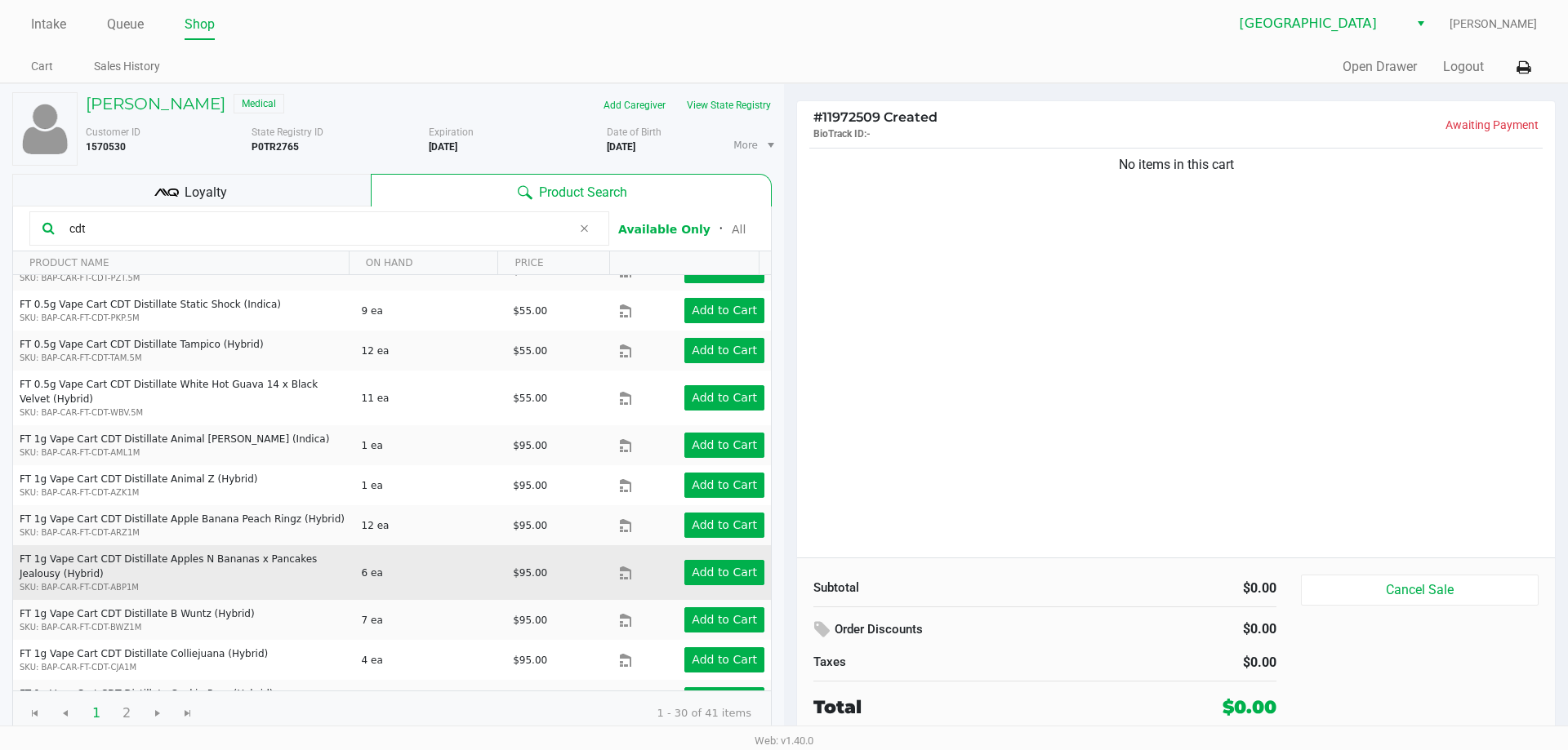
scroll to position [813, 0]
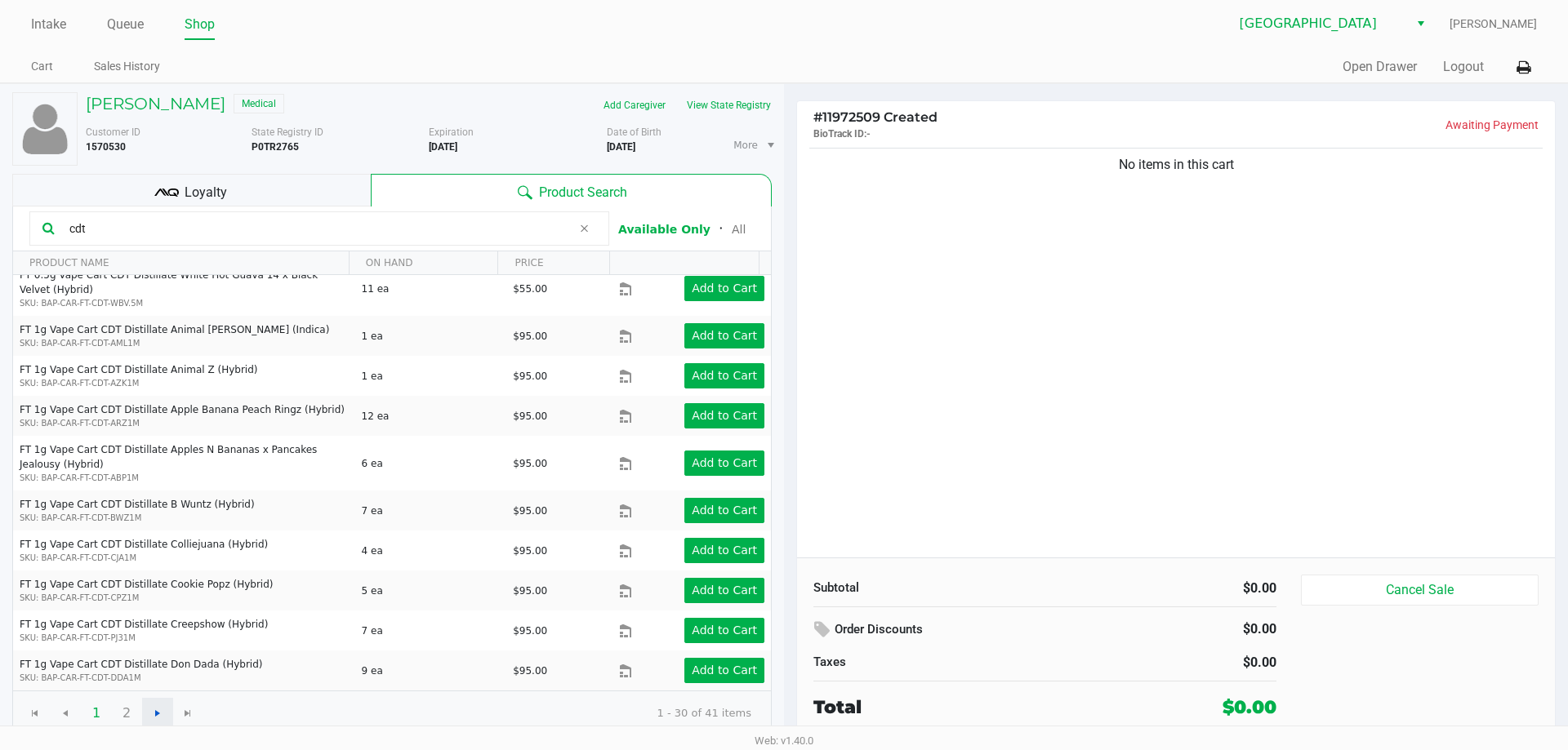
type input "cdt"
click at [158, 707] on span "Go to the next page" at bounding box center [157, 712] width 13 height 13
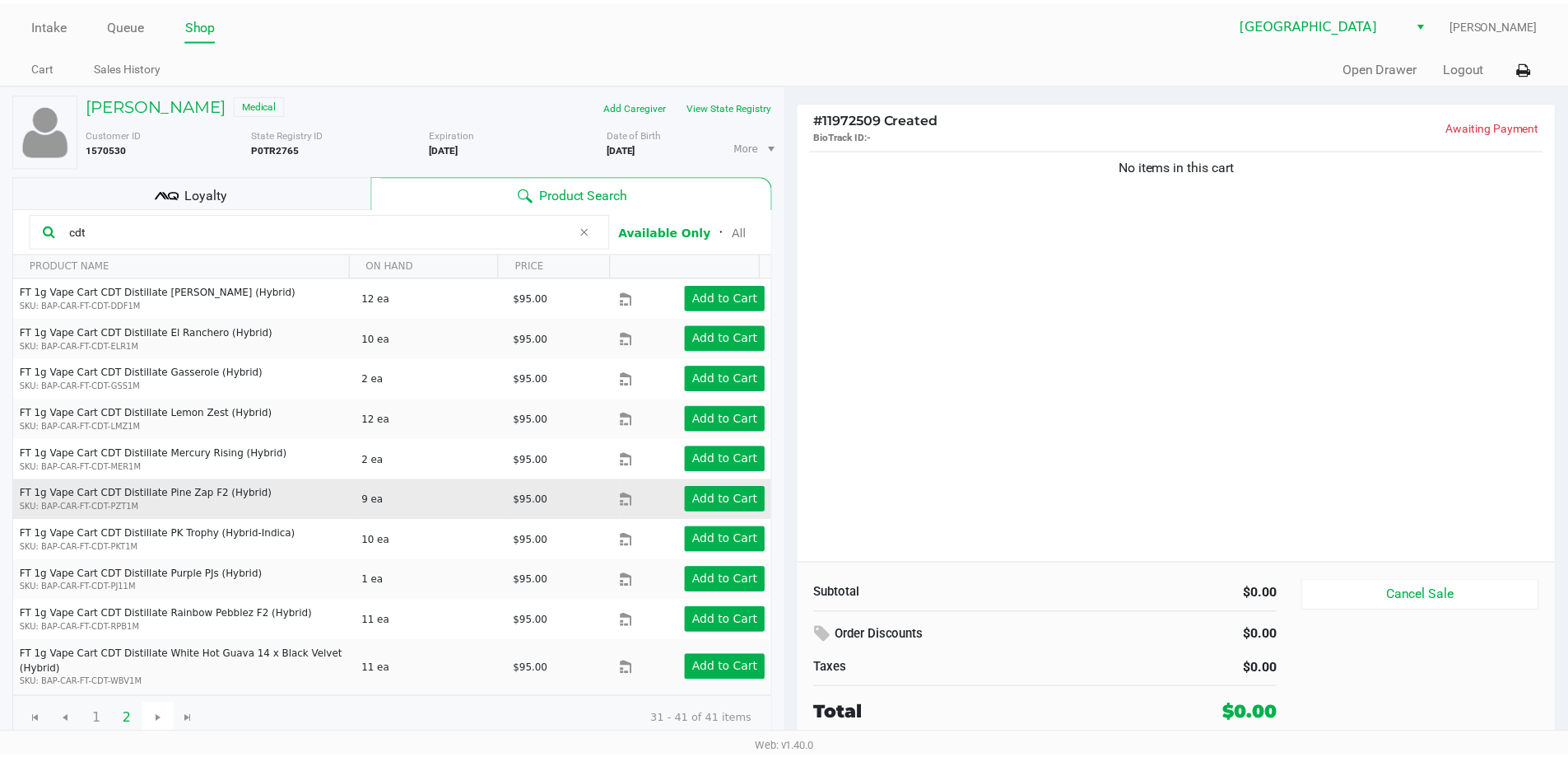
scroll to position [25, 0]
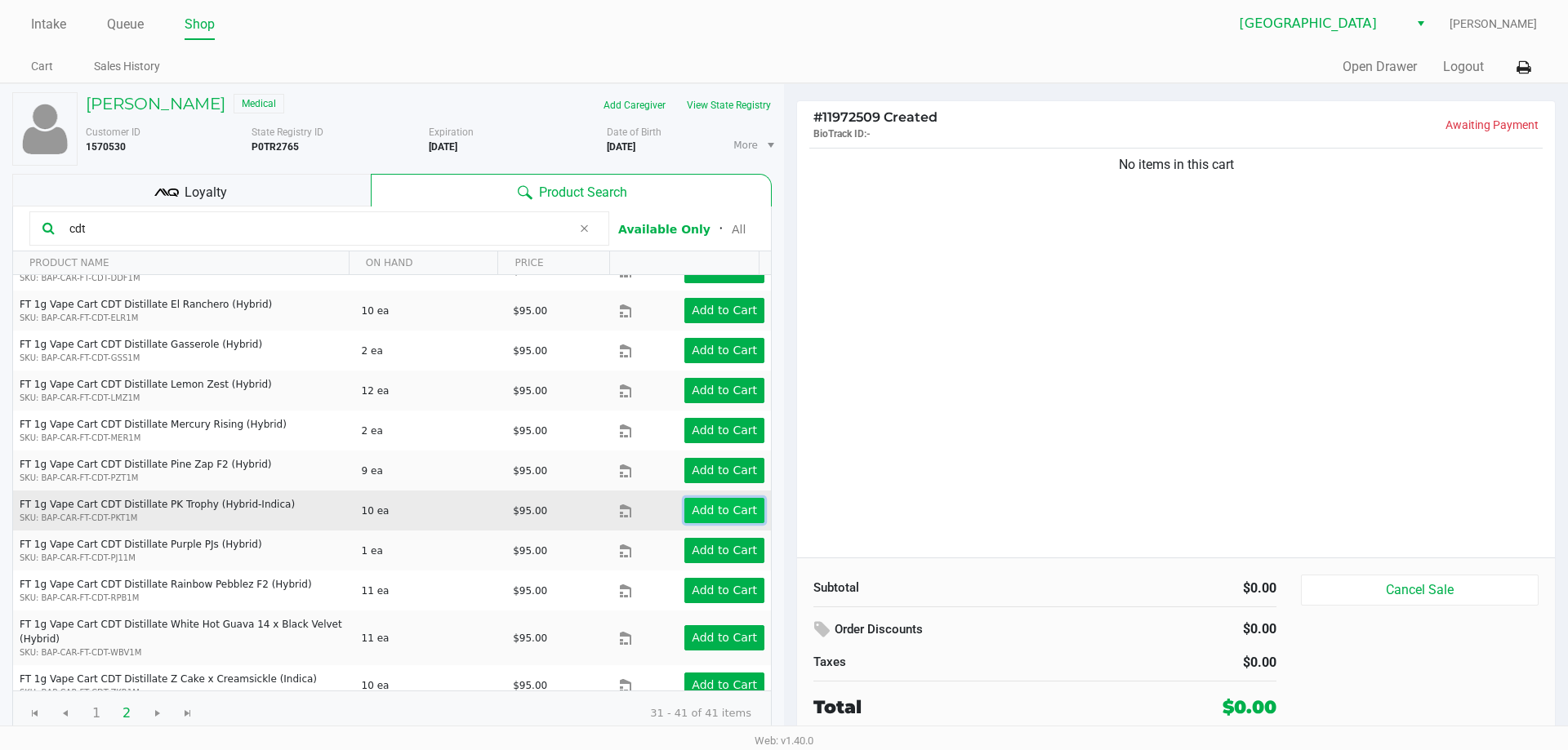
click at [692, 515] on app-button-loader "Add to Cart" at bounding box center [725, 510] width 65 height 13
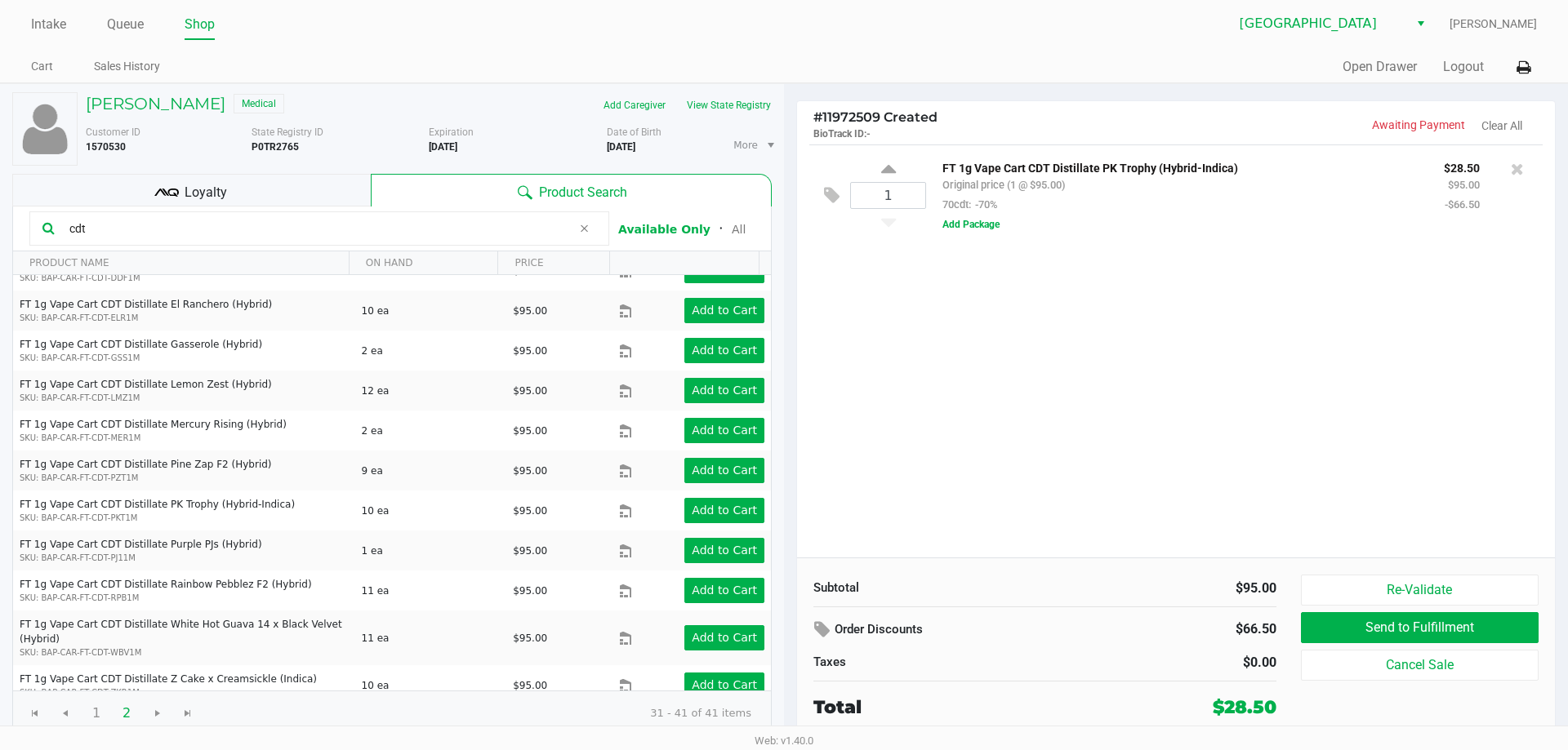
click at [948, 452] on div "1 FT 1g Vape Cart CDT Distillate PK Trophy (Hybrid-Indica) Original price (1 @ …" at bounding box center [1175, 350] width 757 height 413
click at [901, 204] on input "1" at bounding box center [887, 196] width 74 height 26
type input "6"
click at [1052, 362] on div "MIRIAM SULFARO Medical Add Caregiver View State Registry Customer ID 1570530 St…" at bounding box center [784, 414] width 1568 height 661
click at [212, 197] on span "Loyalty" at bounding box center [205, 193] width 43 height 20
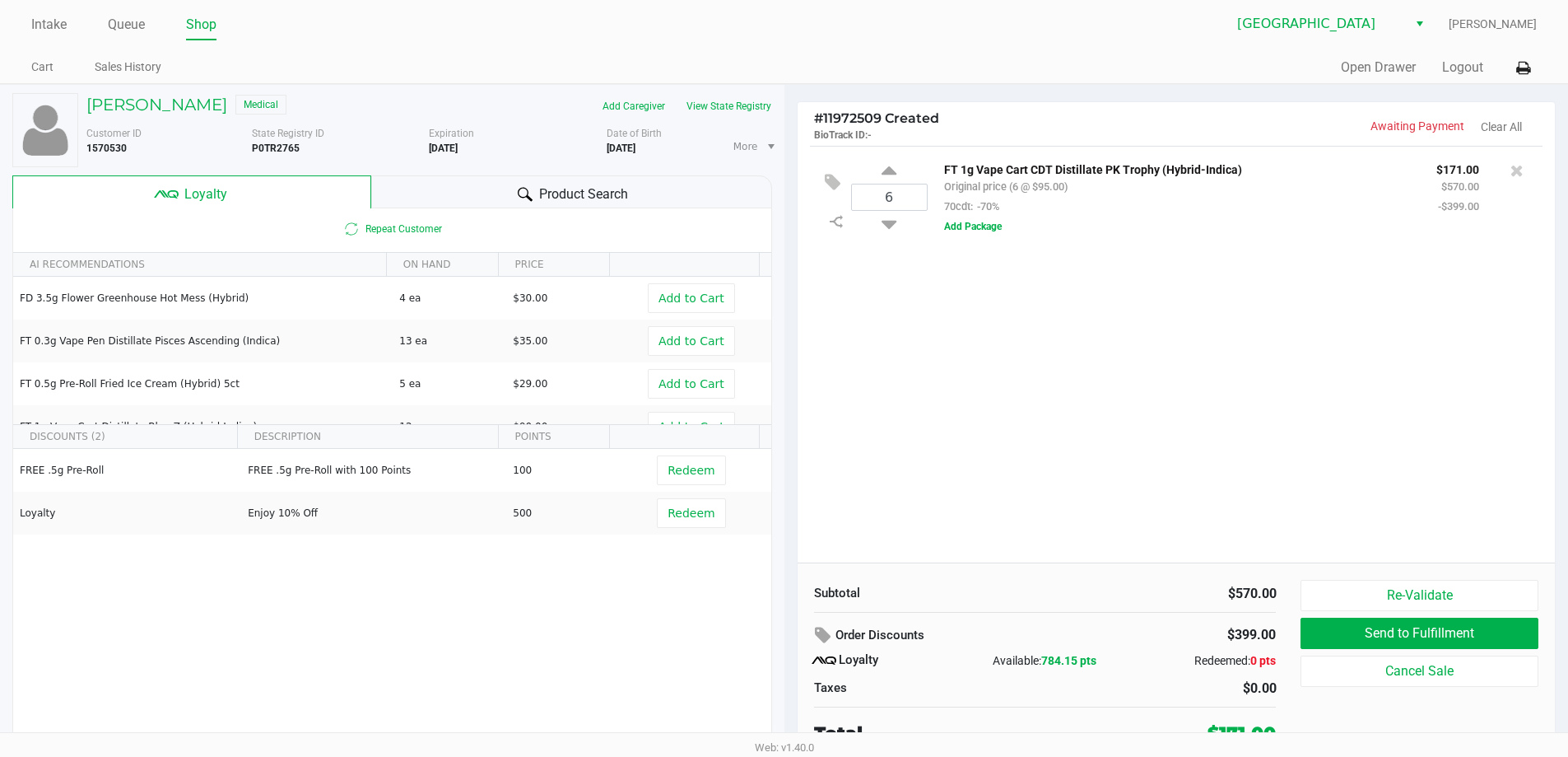
click at [557, 176] on div "Product Search" at bounding box center [572, 192] width 401 height 33
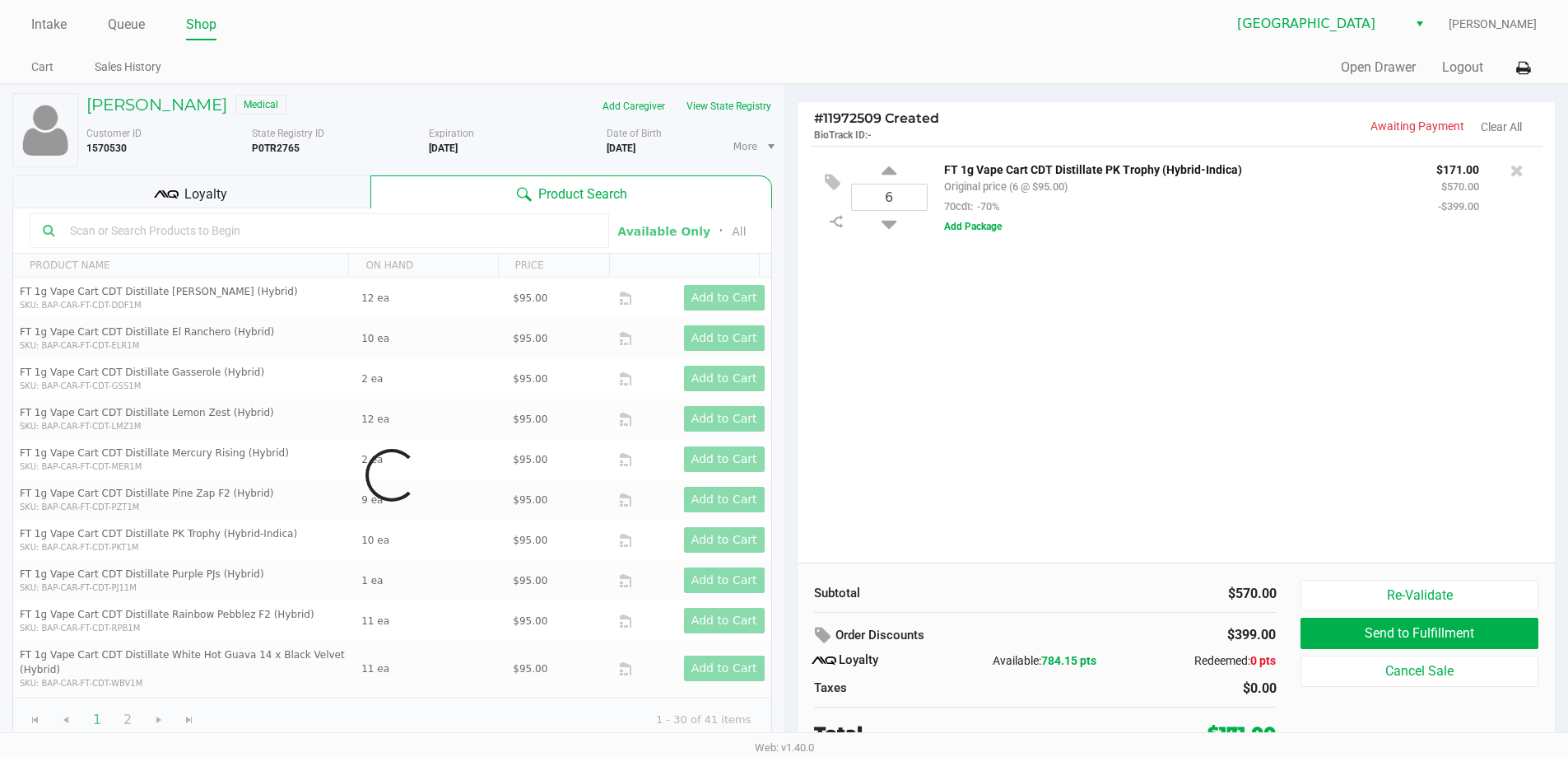
click at [1097, 459] on div "6 FT 1g Vape Cart CDT Distillate PK Trophy (Hybrid-Indica) Original price (6 @ …" at bounding box center [1177, 354] width 759 height 416
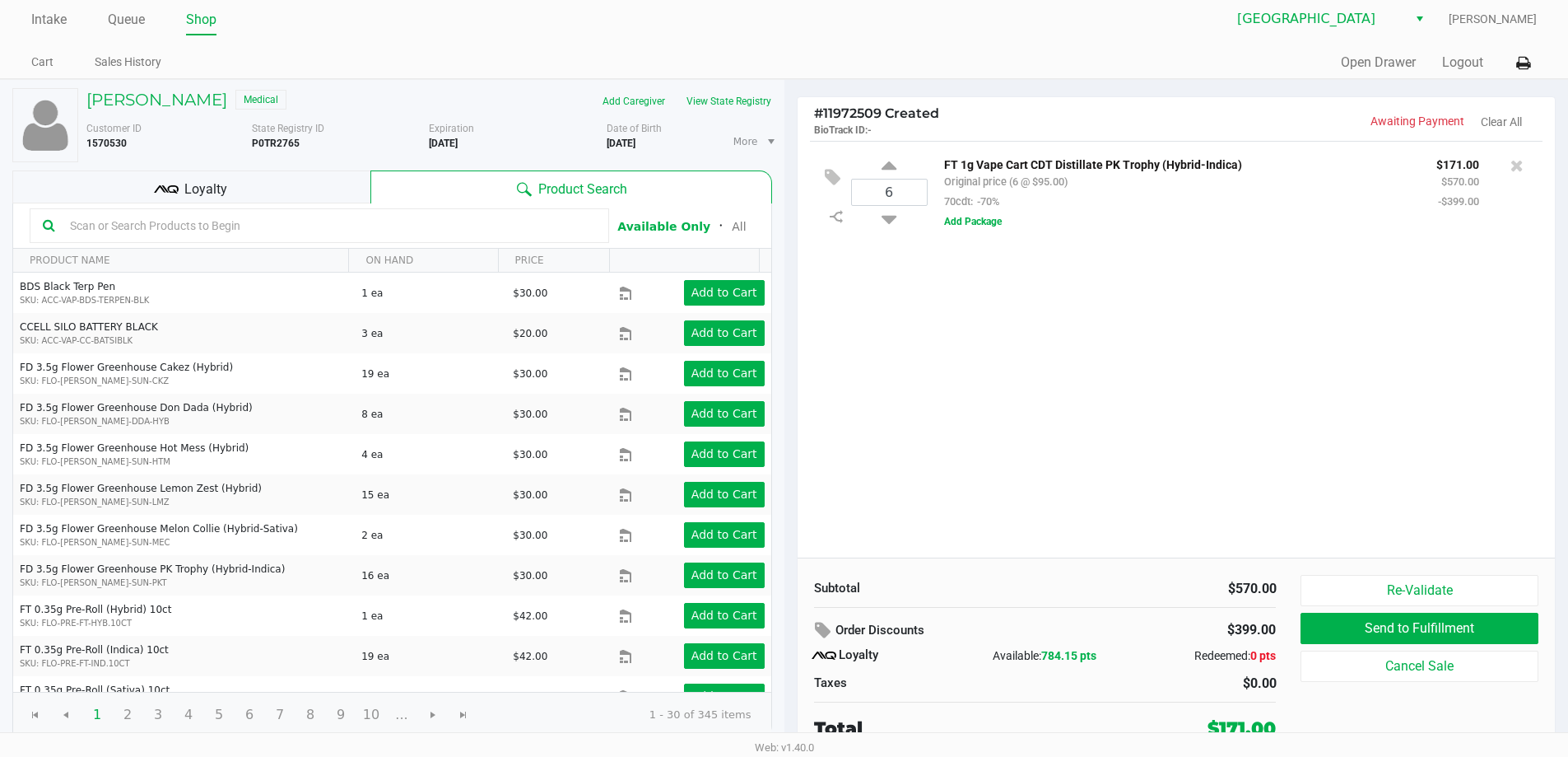
scroll to position [7, 0]
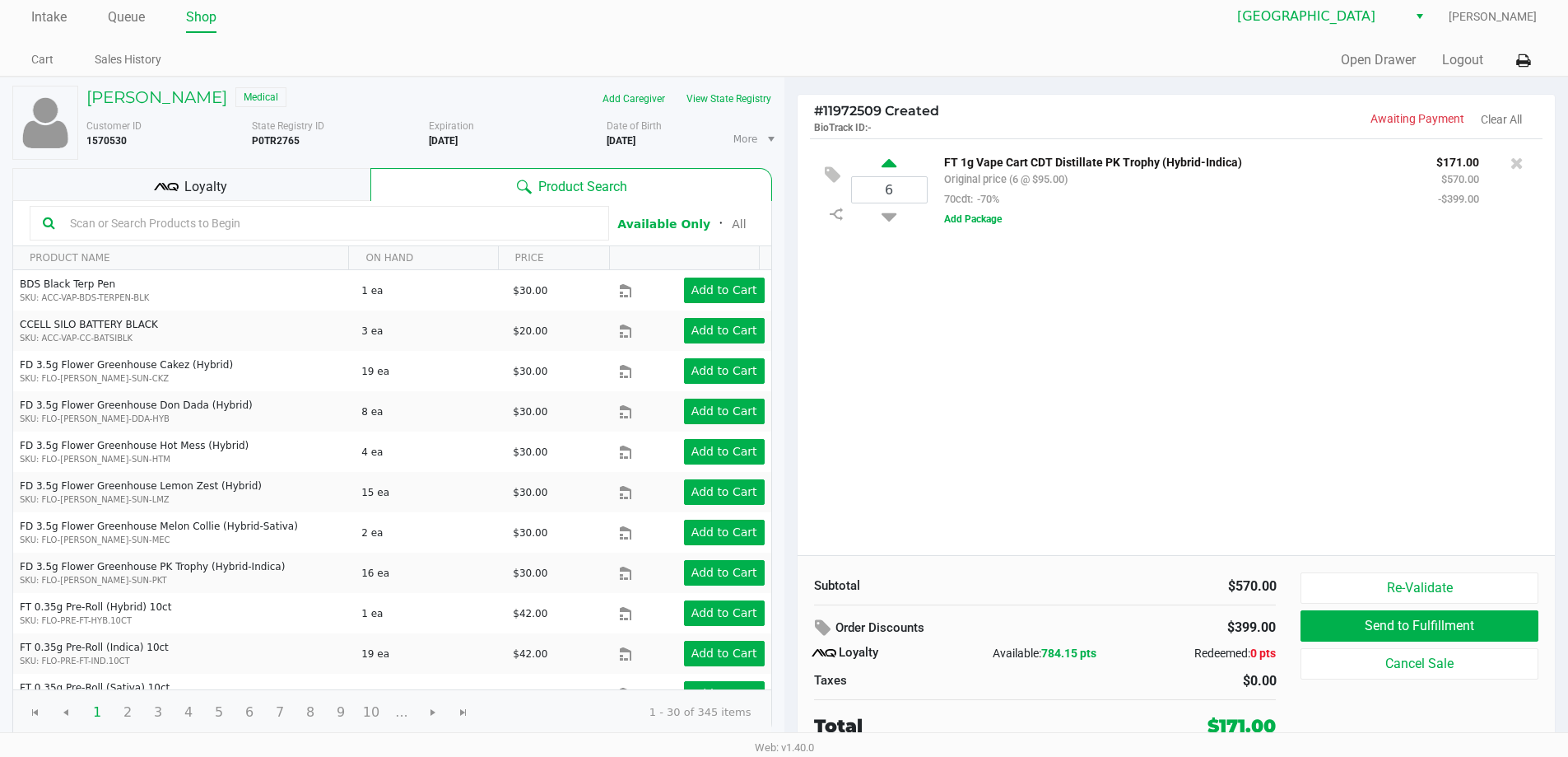
click at [890, 165] on icon at bounding box center [888, 166] width 15 height 21
type input "7"
drag, startPoint x: 232, startPoint y: 179, endPoint x: 492, endPoint y: 179, distance: 260.0
click at [246, 179] on div "Loyalty" at bounding box center [191, 184] width 358 height 33
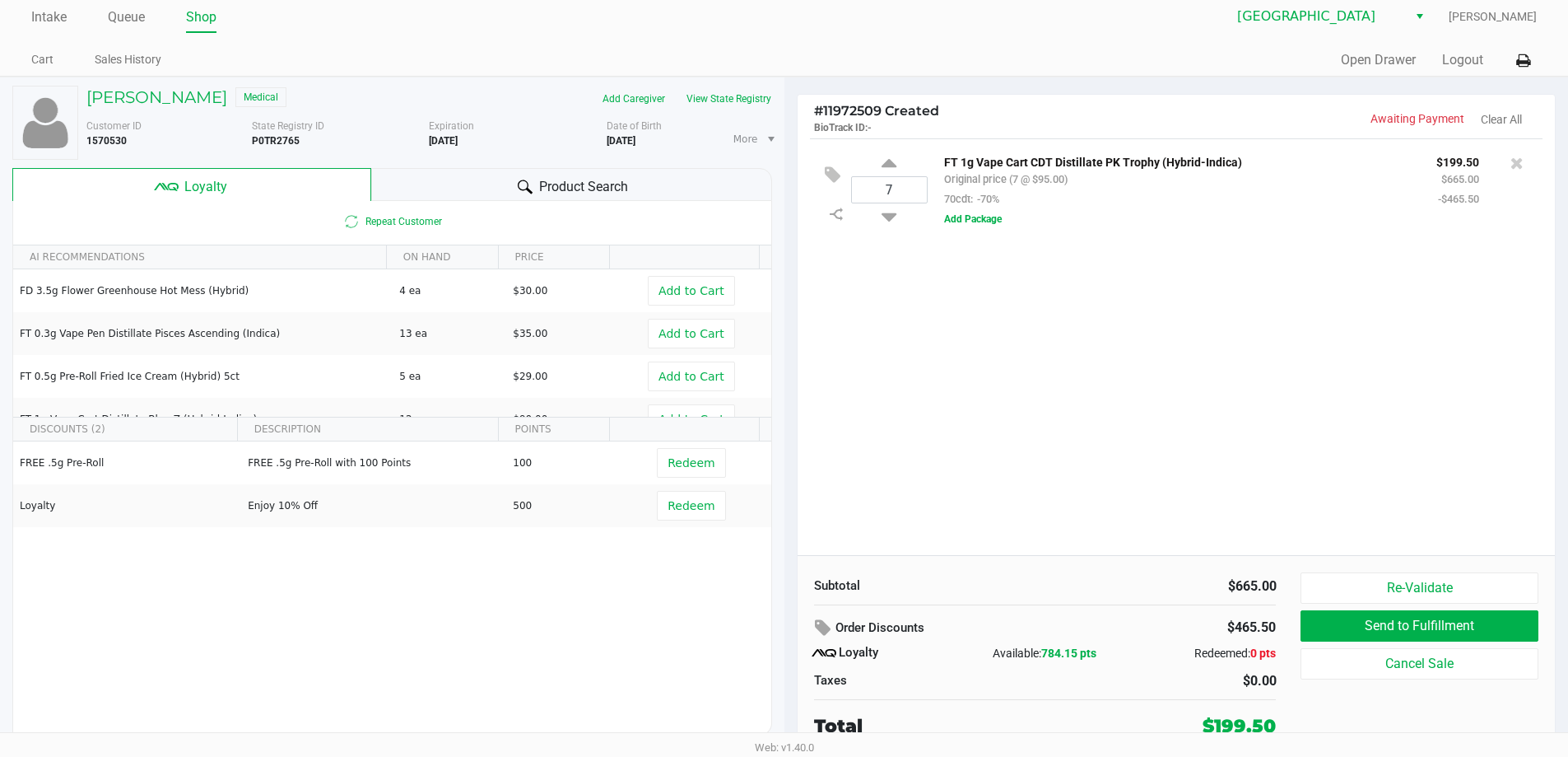
drag, startPoint x: 539, startPoint y: 173, endPoint x: 1115, endPoint y: 433, distance: 632.0
click at [550, 182] on div "Product Search" at bounding box center [572, 184] width 401 height 33
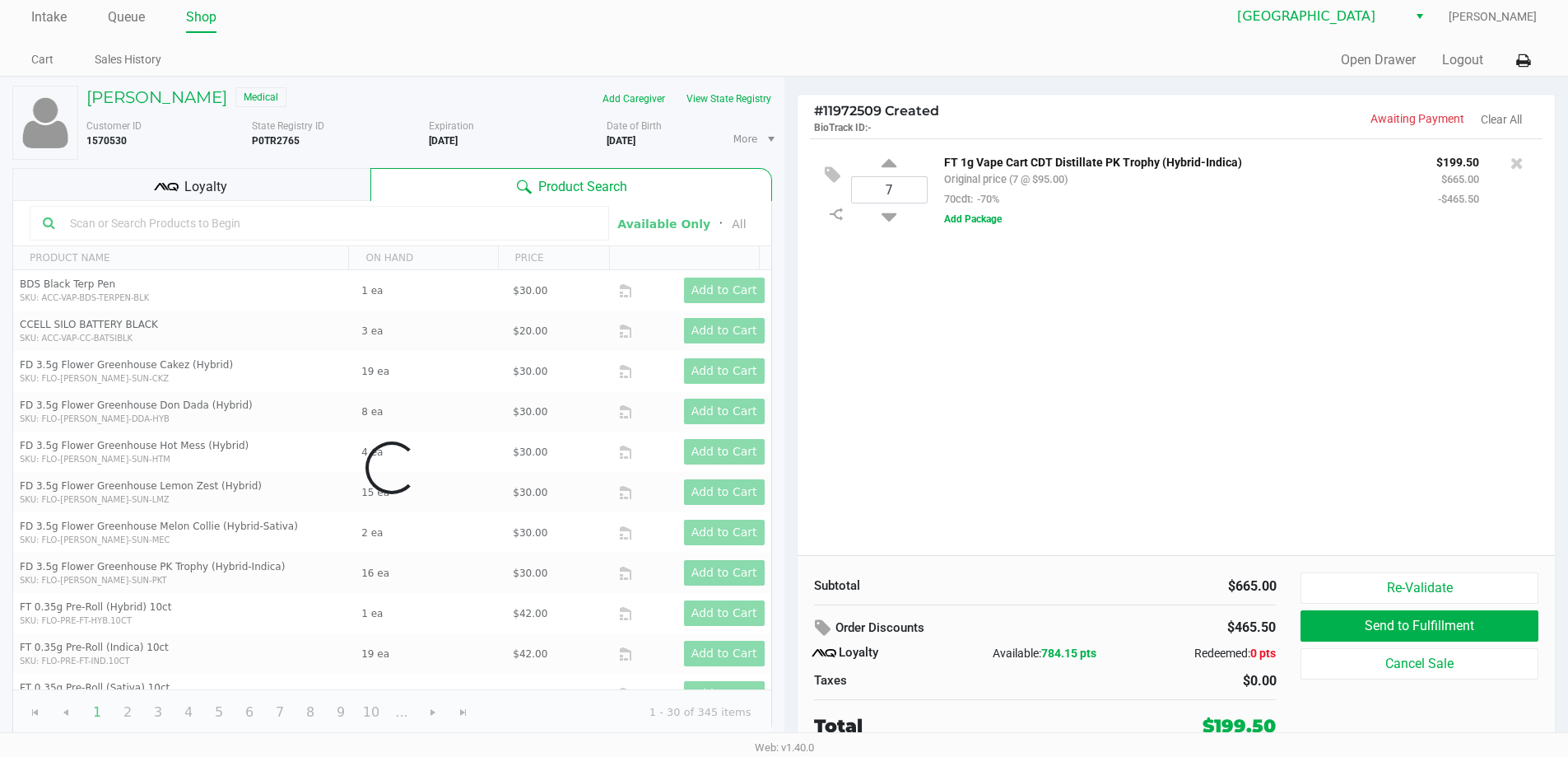
drag, startPoint x: 1123, startPoint y: 438, endPoint x: 1132, endPoint y: 438, distance: 9.0
click at [1124, 438] on div "7 FT 1g Vape Cart CDT Distillate PK Trophy (Hybrid-Indica) Original price (7 @ …" at bounding box center [1177, 347] width 759 height 416
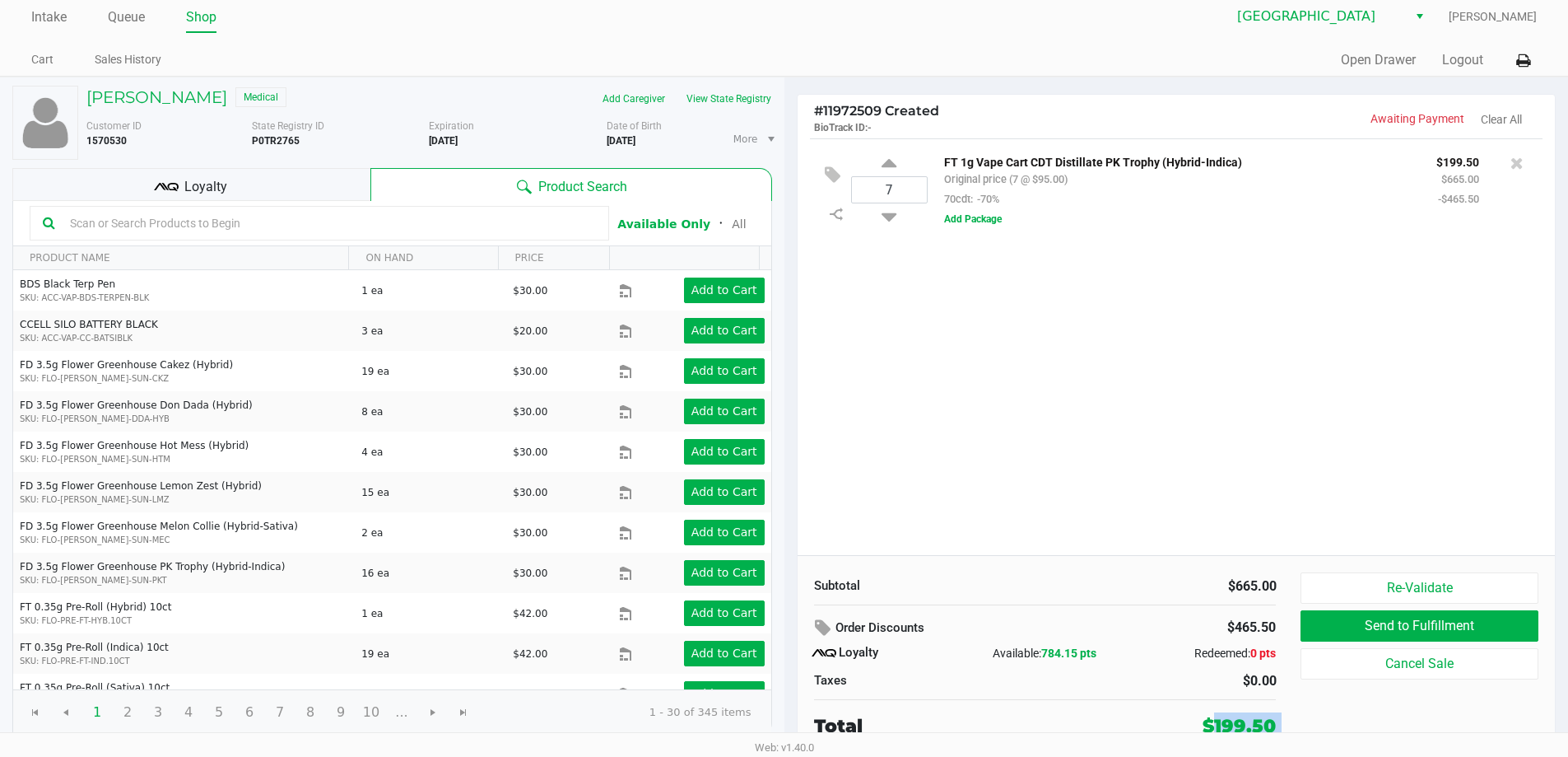
drag, startPoint x: 1186, startPoint y: 708, endPoint x: 1313, endPoint y: 720, distance: 127.6
click at [1313, 720] on div "Subtotal $665.00 Order Discounts $465.50 Loyalty Available: 784.15 pts Redeemed…" at bounding box center [1177, 655] width 759 height 201
click at [1080, 354] on div "7 FT 1g Vape Cart CDT Distillate PK Trophy (Hybrid-Indica) Original price (7 @ …" at bounding box center [1177, 347] width 759 height 416
click at [190, 187] on span "Loyalty" at bounding box center [206, 187] width 43 height 20
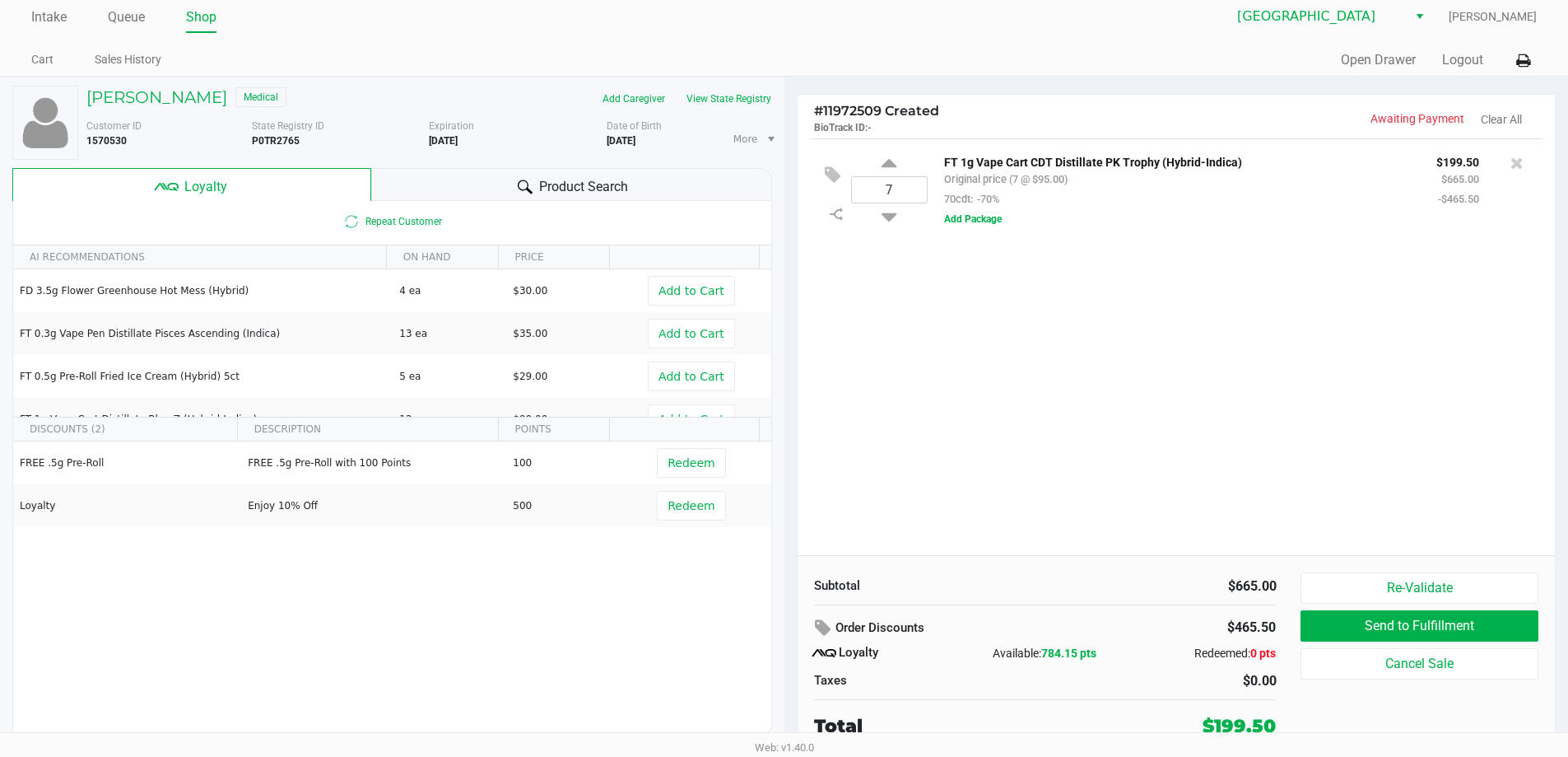
click at [495, 181] on div "Product Search" at bounding box center [572, 184] width 401 height 33
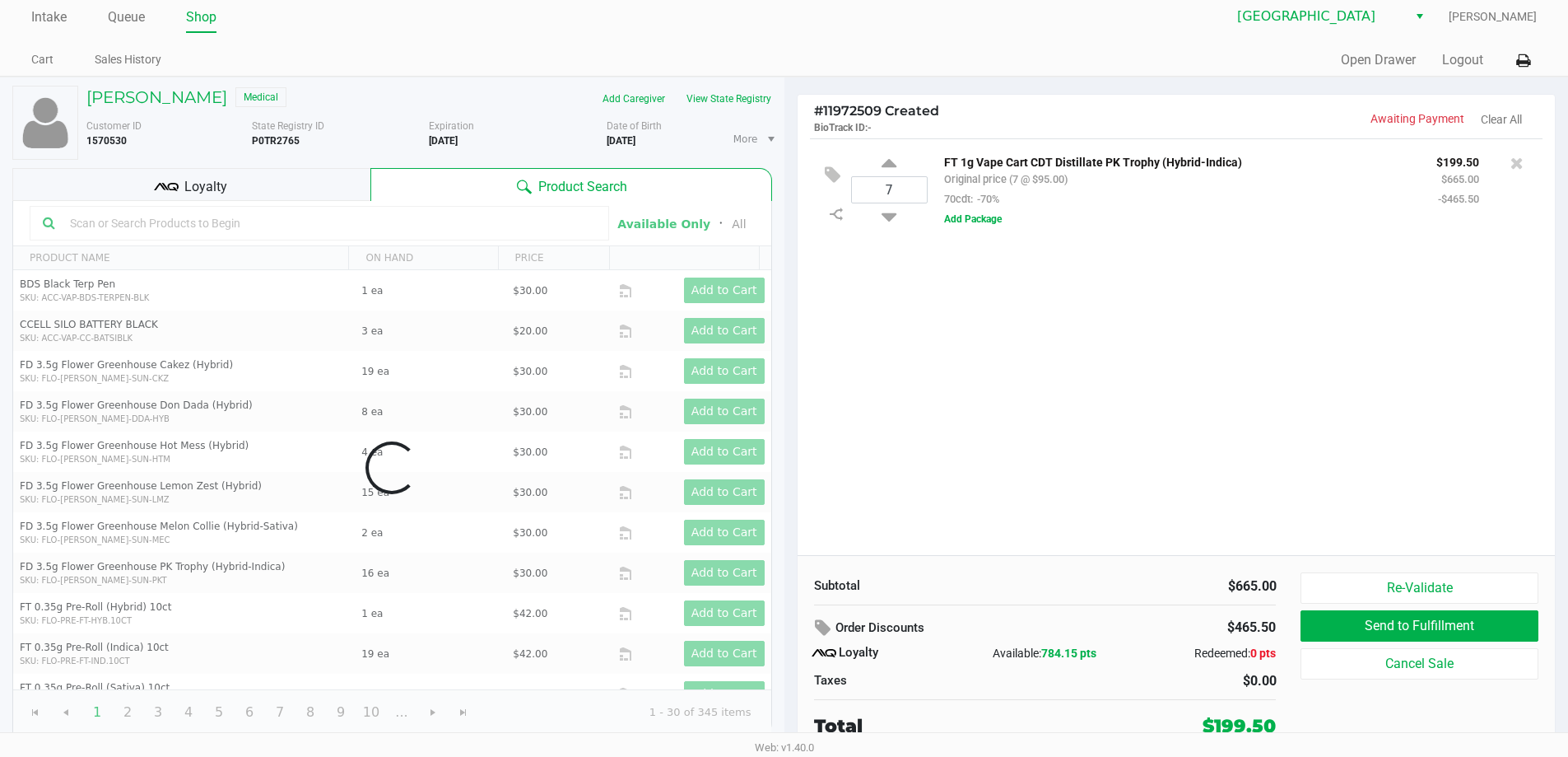
click at [979, 469] on div "7 FT 1g Vape Cart CDT Distillate PK Trophy (Hybrid-Indica) Original price (7 @ …" at bounding box center [1177, 347] width 759 height 416
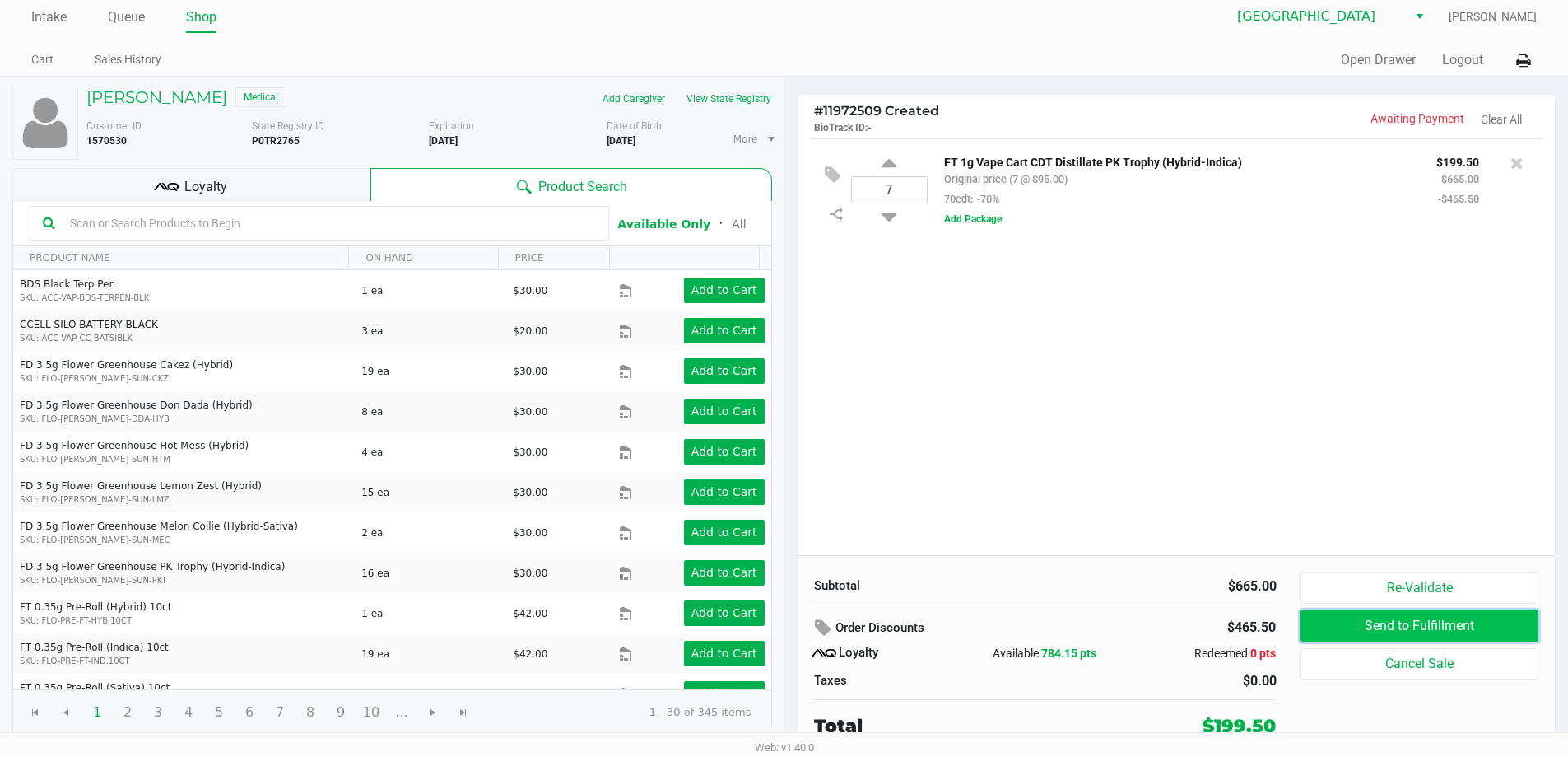
click at [1322, 625] on button "Send to Fulfillment" at bounding box center [1419, 625] width 238 height 31
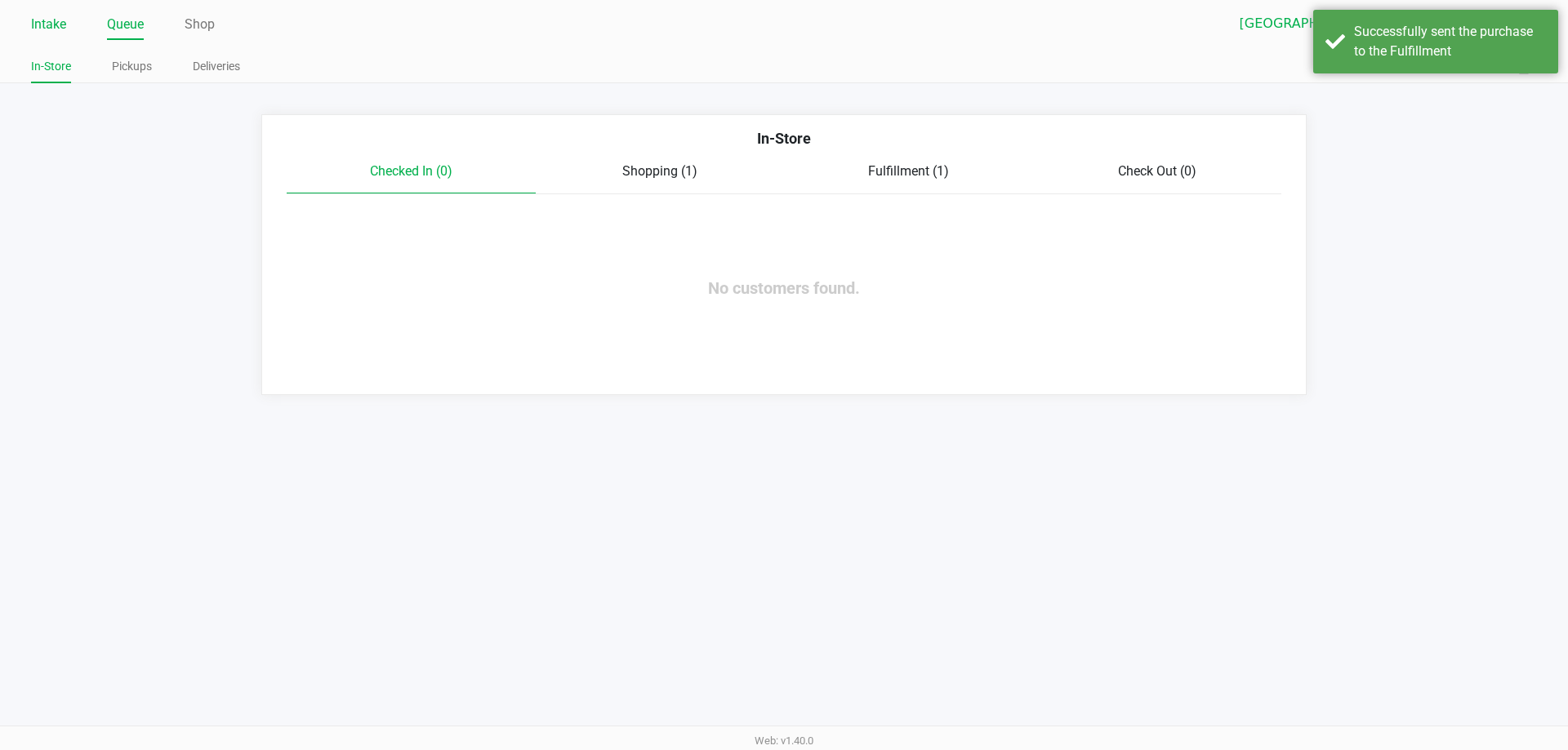
click at [47, 30] on link "Intake" at bounding box center [48, 24] width 35 height 23
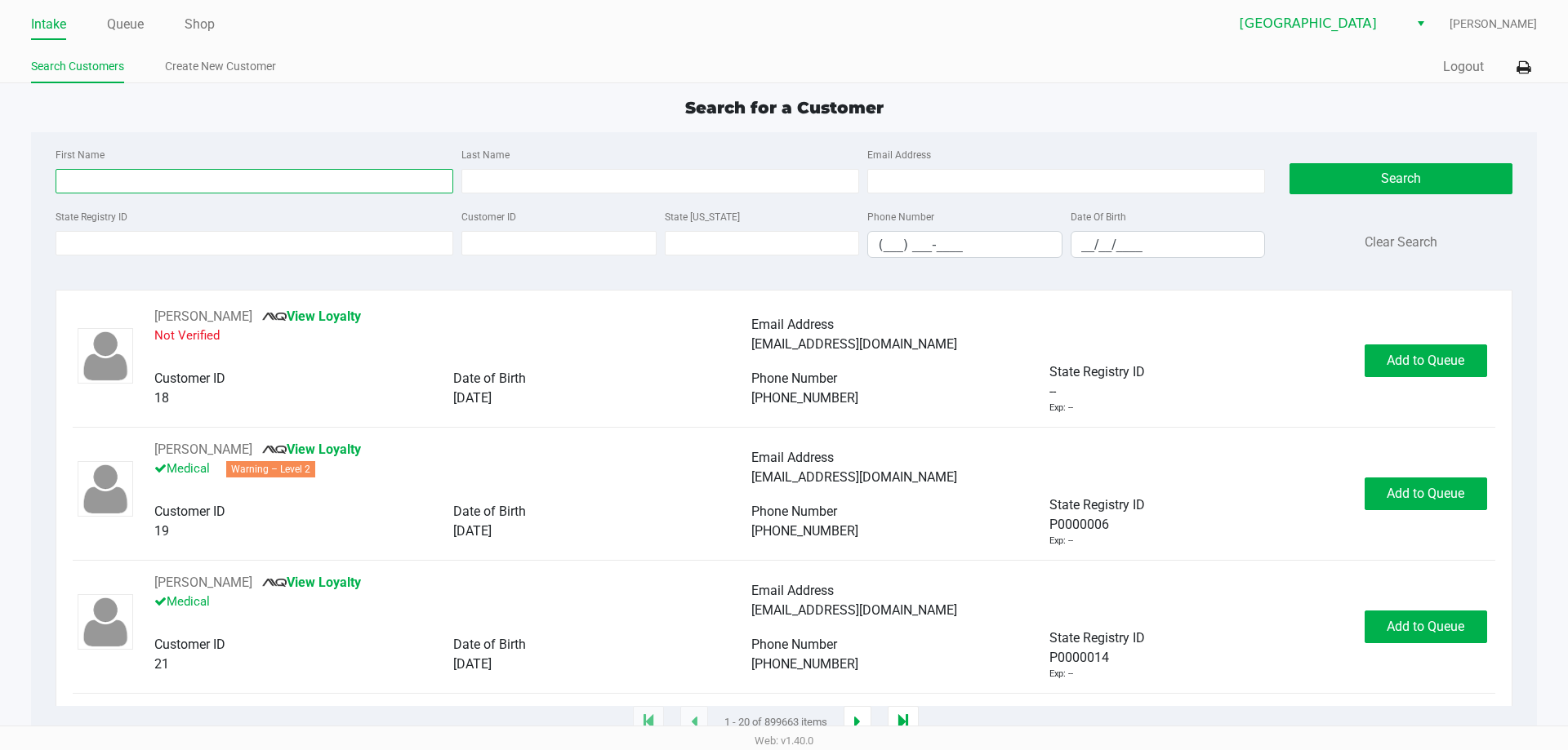
click at [195, 175] on input "First Name" at bounding box center [254, 181] width 398 height 25
type input "Laura"
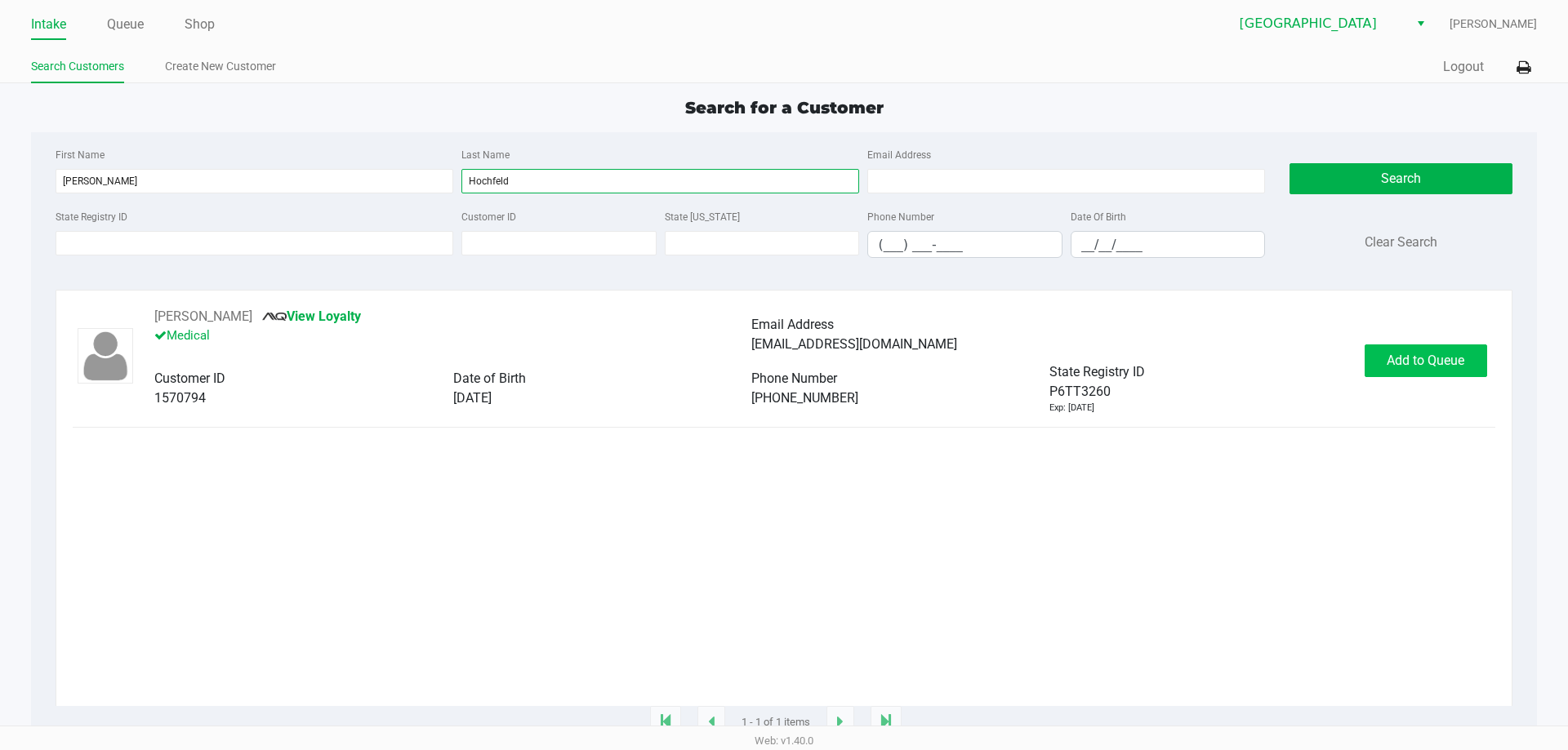
type input "Hochfeld"
click at [1427, 367] on span "Add to Queue" at bounding box center [1425, 360] width 77 height 16
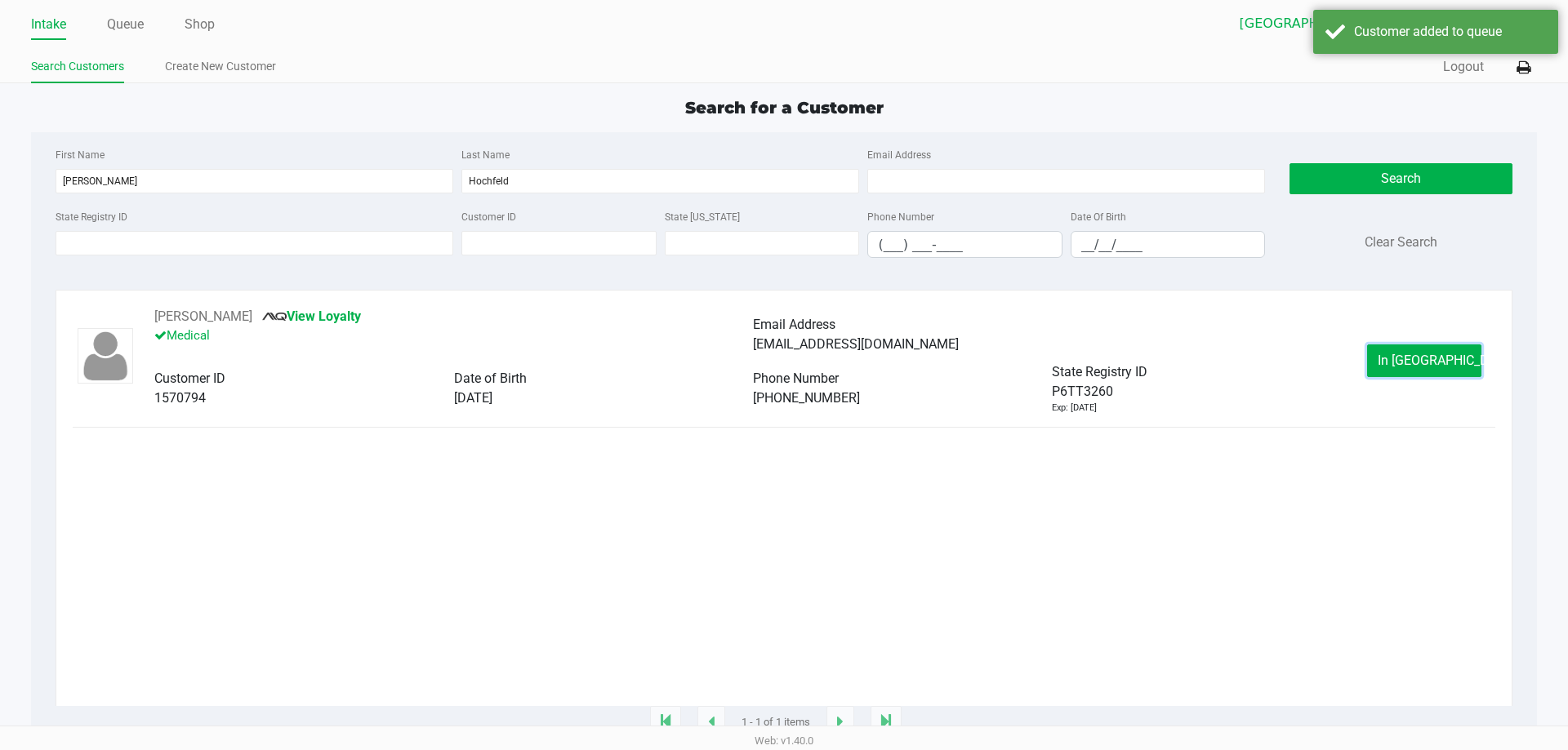
click at [1418, 363] on span "In Queue" at bounding box center [1446, 360] width 138 height 16
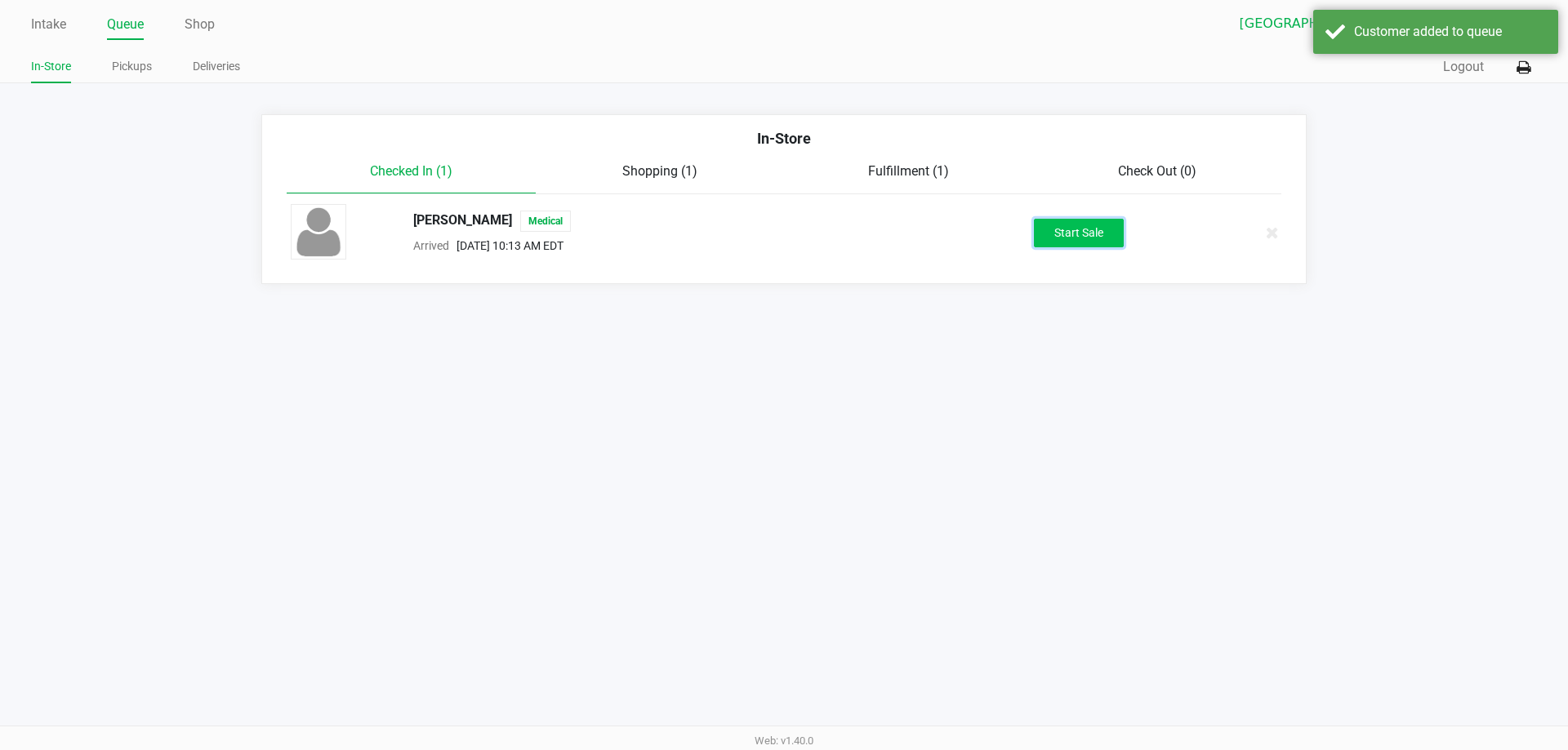
click at [1105, 234] on button "Start Sale" at bounding box center [1078, 233] width 90 height 29
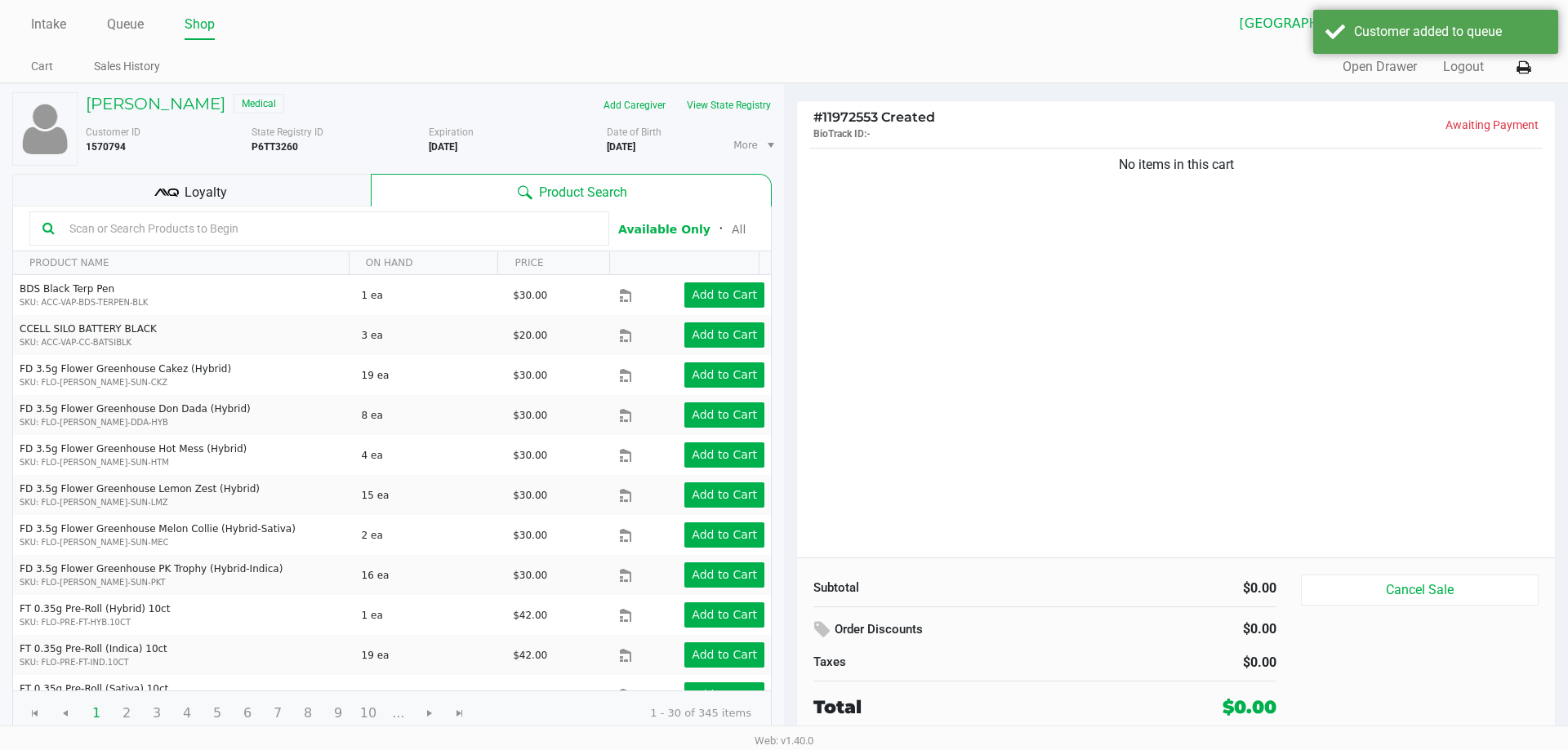
click at [253, 227] on input "text" at bounding box center [330, 229] width 534 height 25
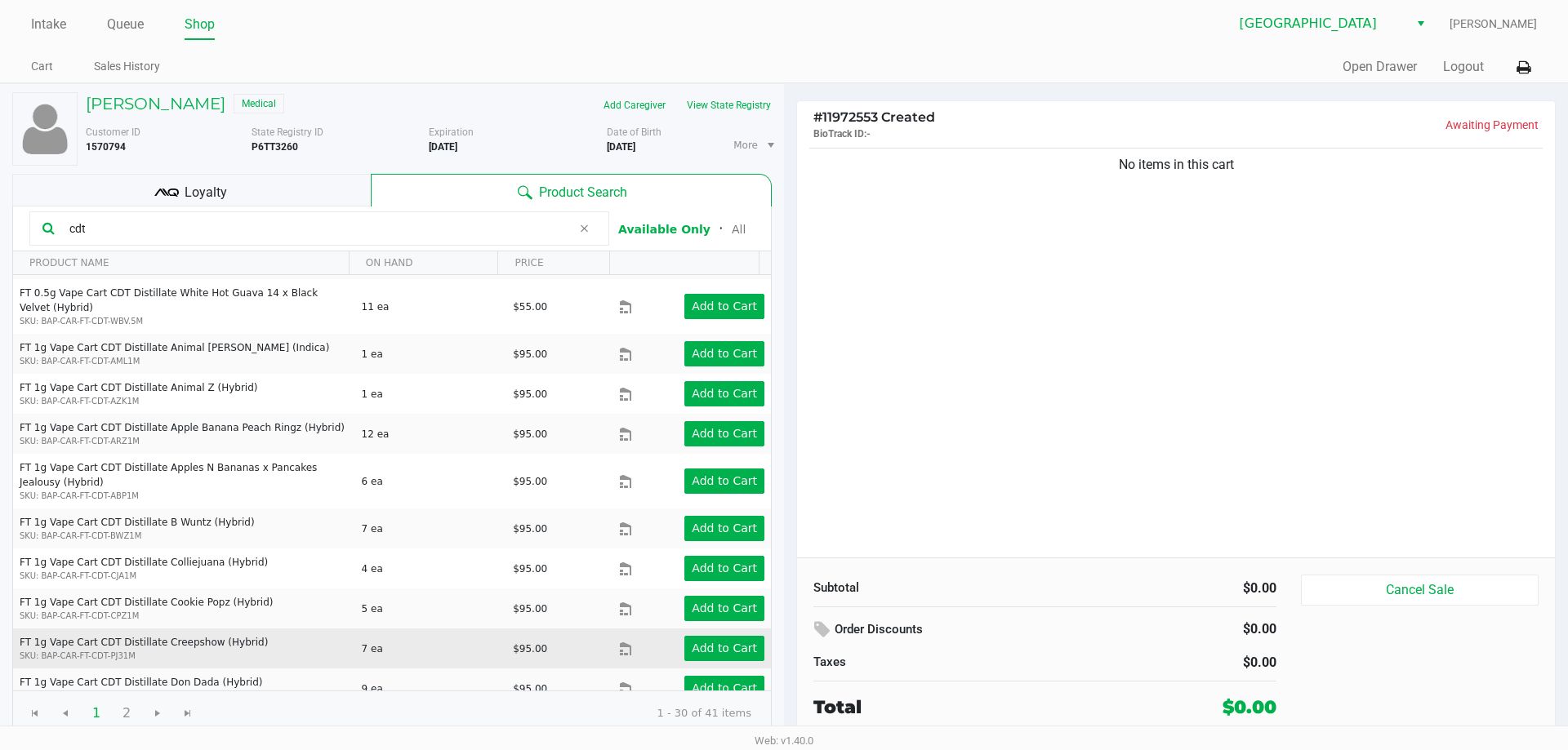
scroll to position [813, 0]
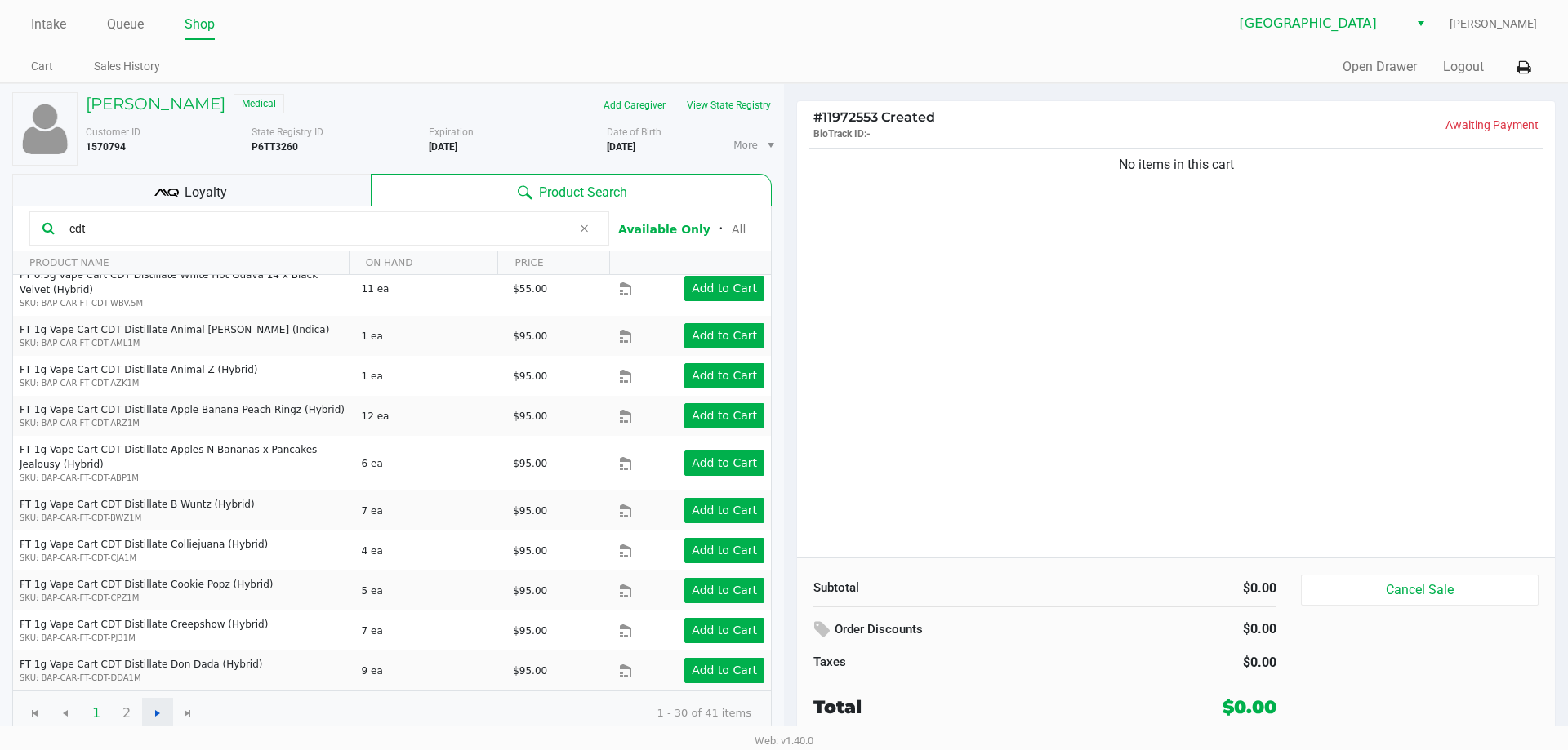
type input "cdt"
click at [156, 715] on span "Go to the next page" at bounding box center [157, 712] width 13 height 13
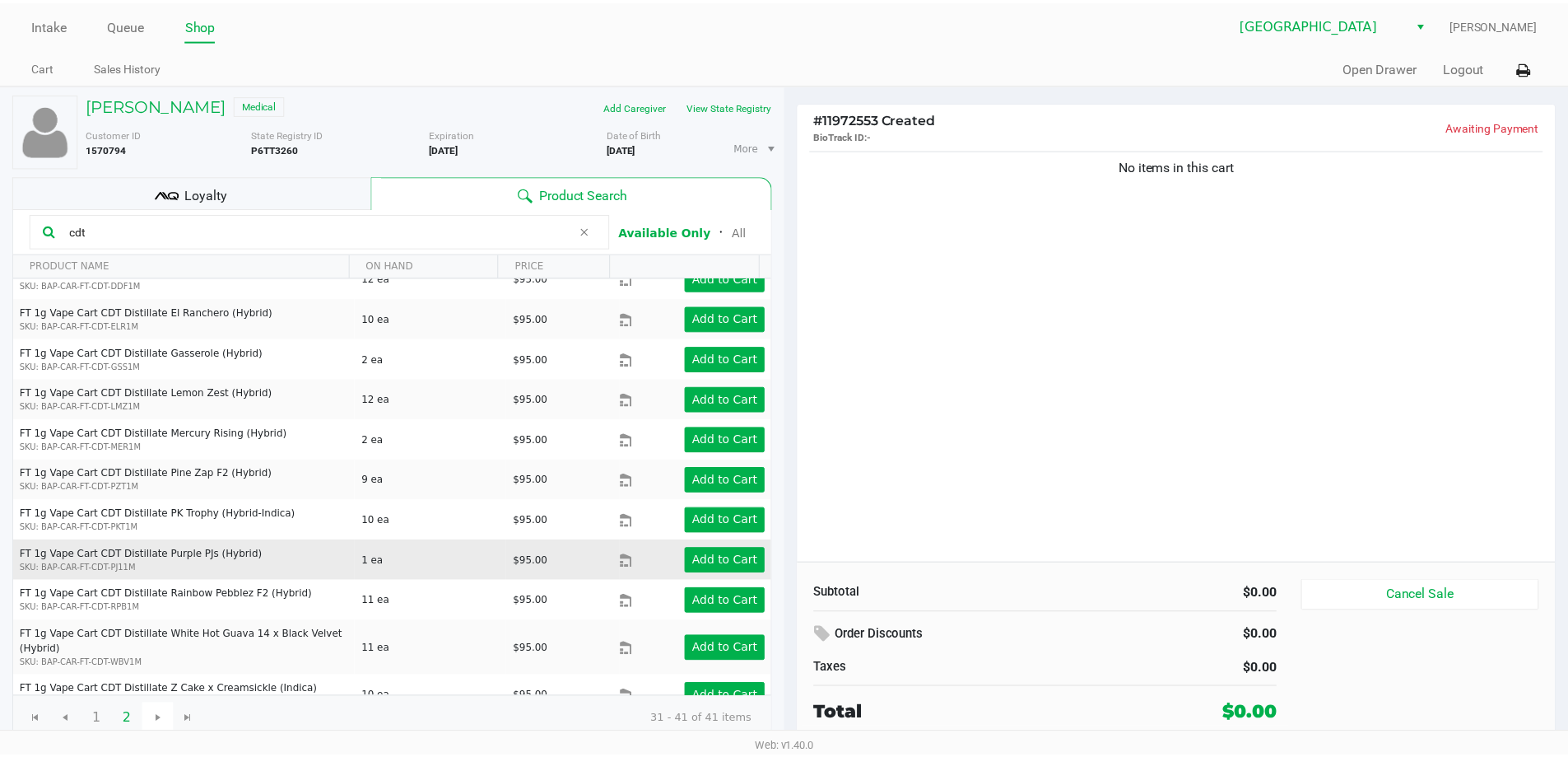
scroll to position [25, 0]
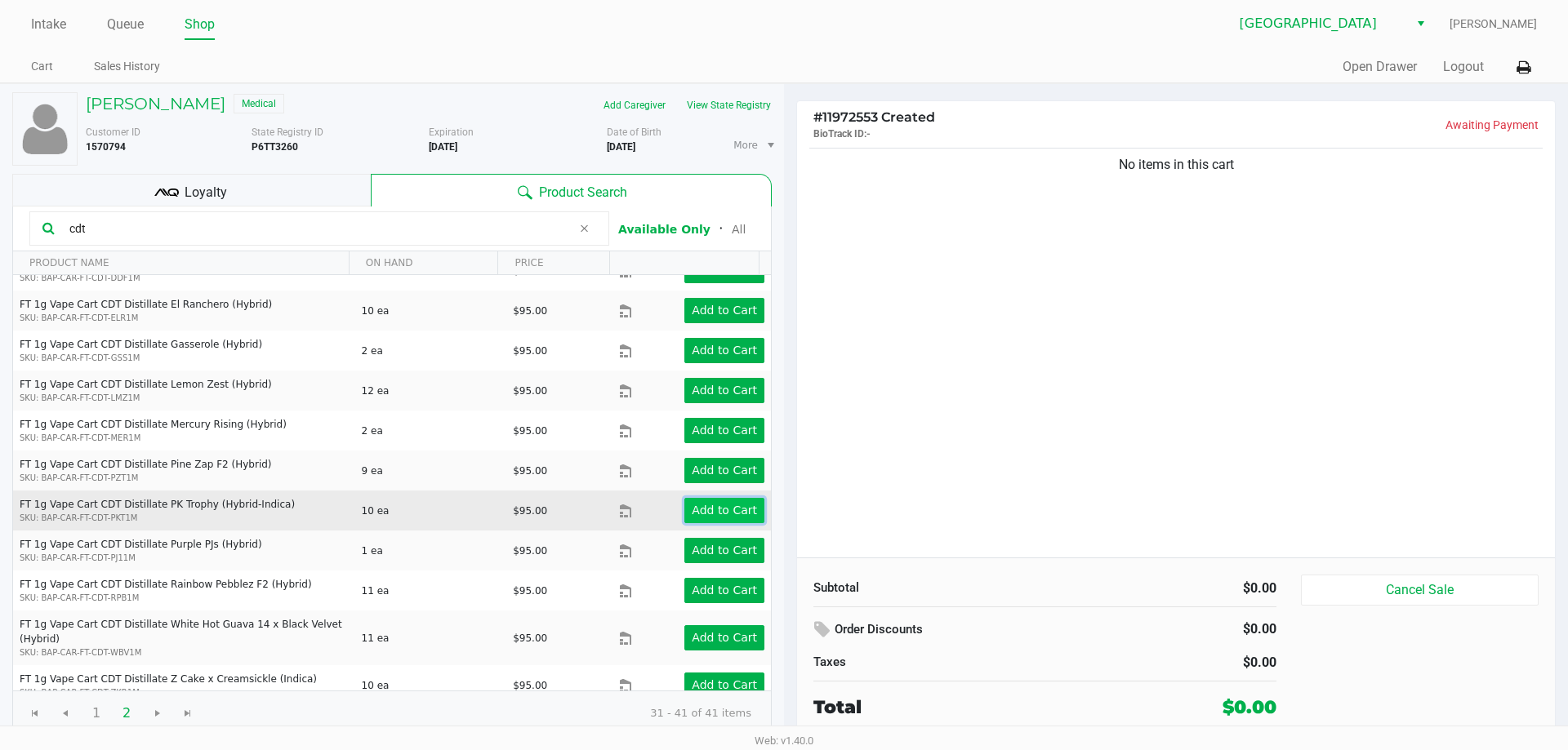
click at [721, 504] on app-button-loader "Add to Cart" at bounding box center [725, 510] width 65 height 13
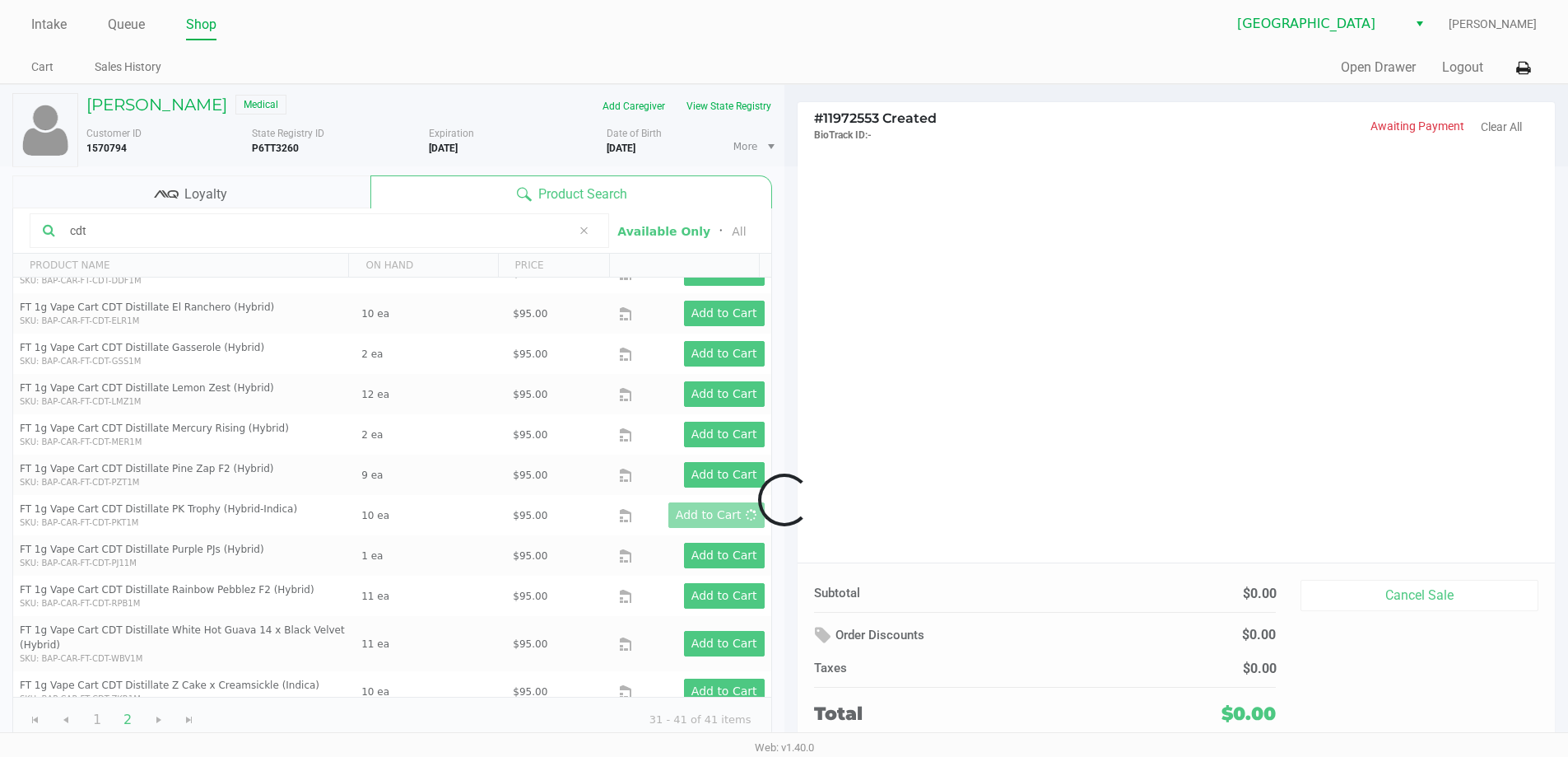
click at [1072, 487] on div at bounding box center [784, 500] width 1568 height 667
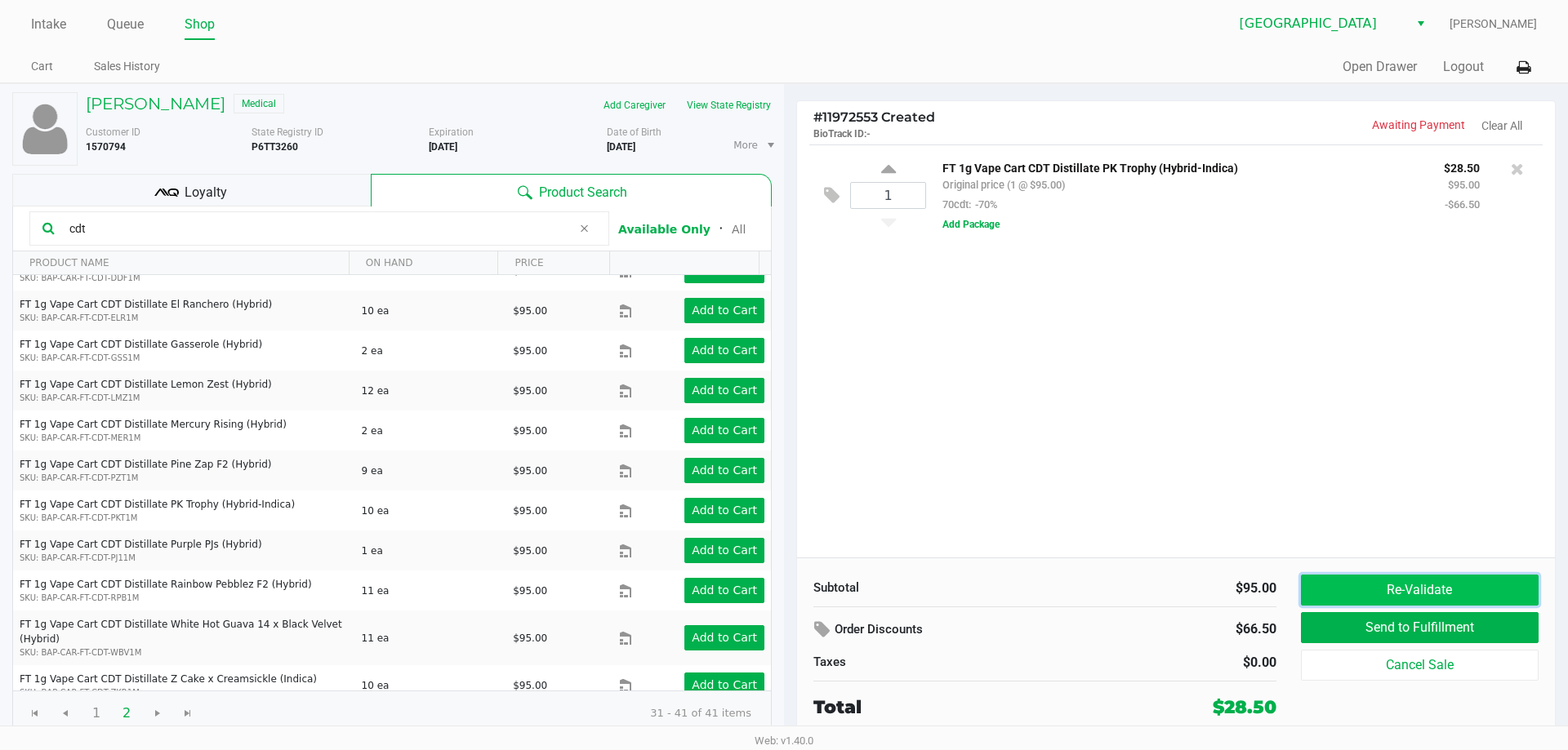
click at [1370, 585] on button "Re-Validate" at bounding box center [1420, 590] width 238 height 31
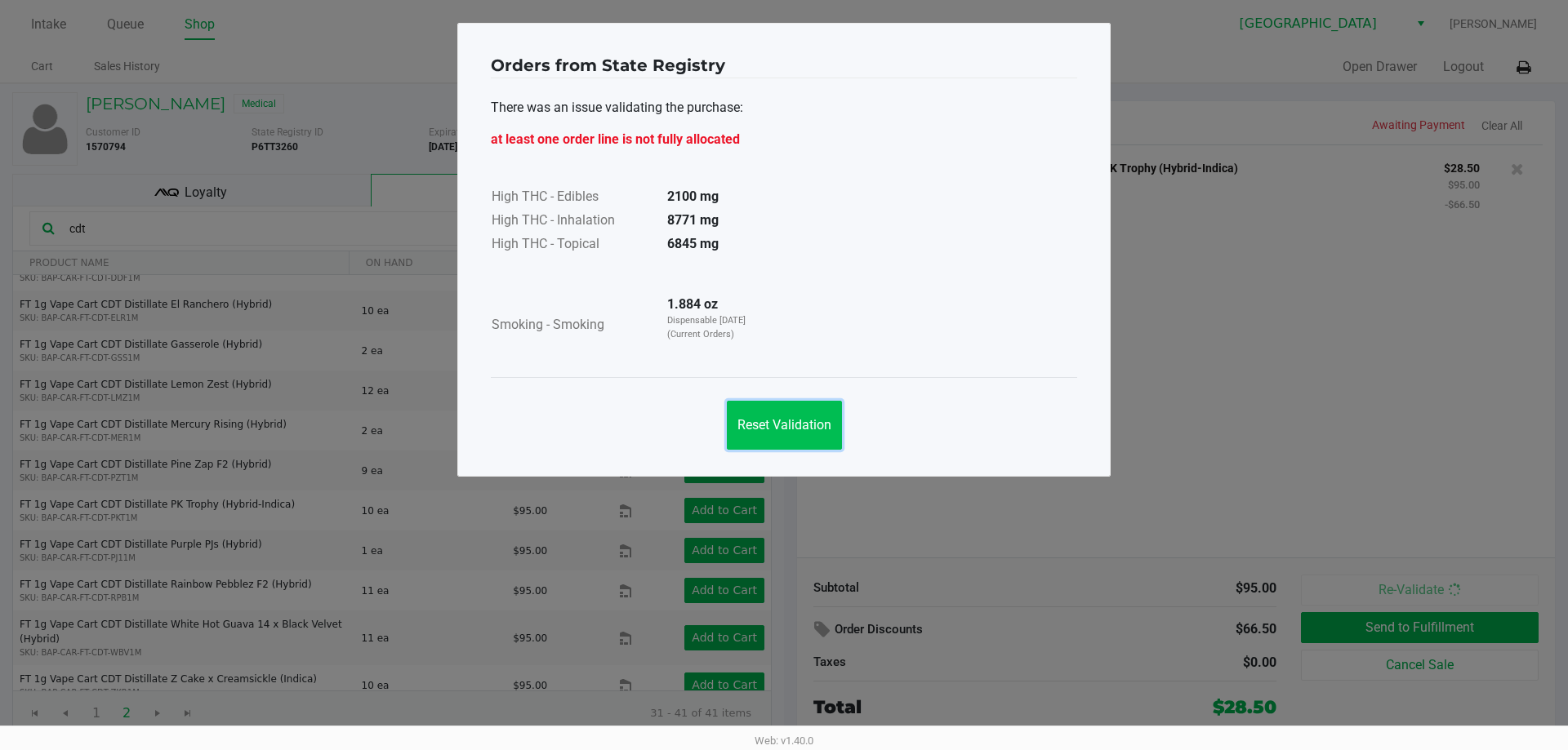
click at [815, 416] on button "Reset Validation" at bounding box center [784, 424] width 115 height 48
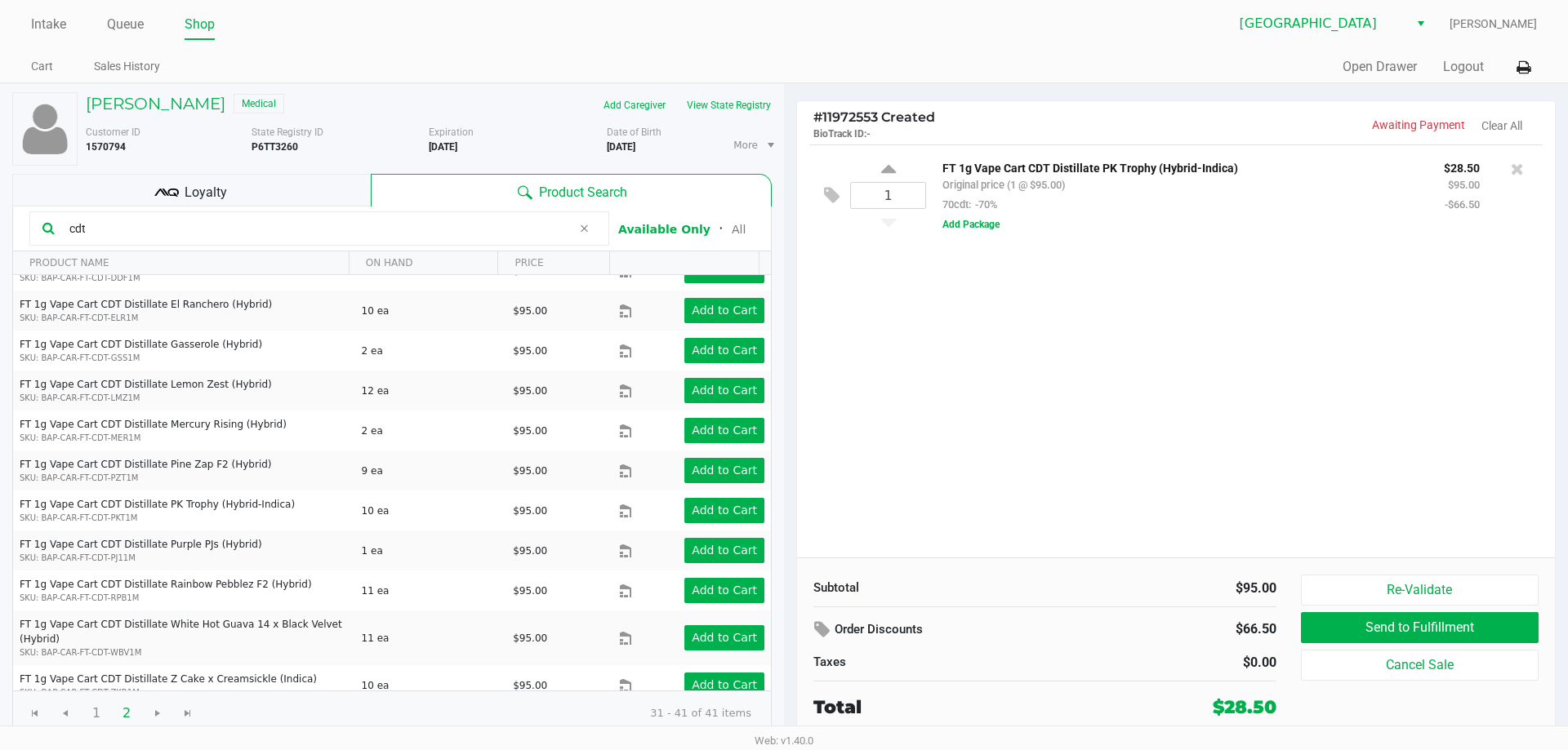
click at [231, 188] on div "Loyalty" at bounding box center [191, 190] width 358 height 33
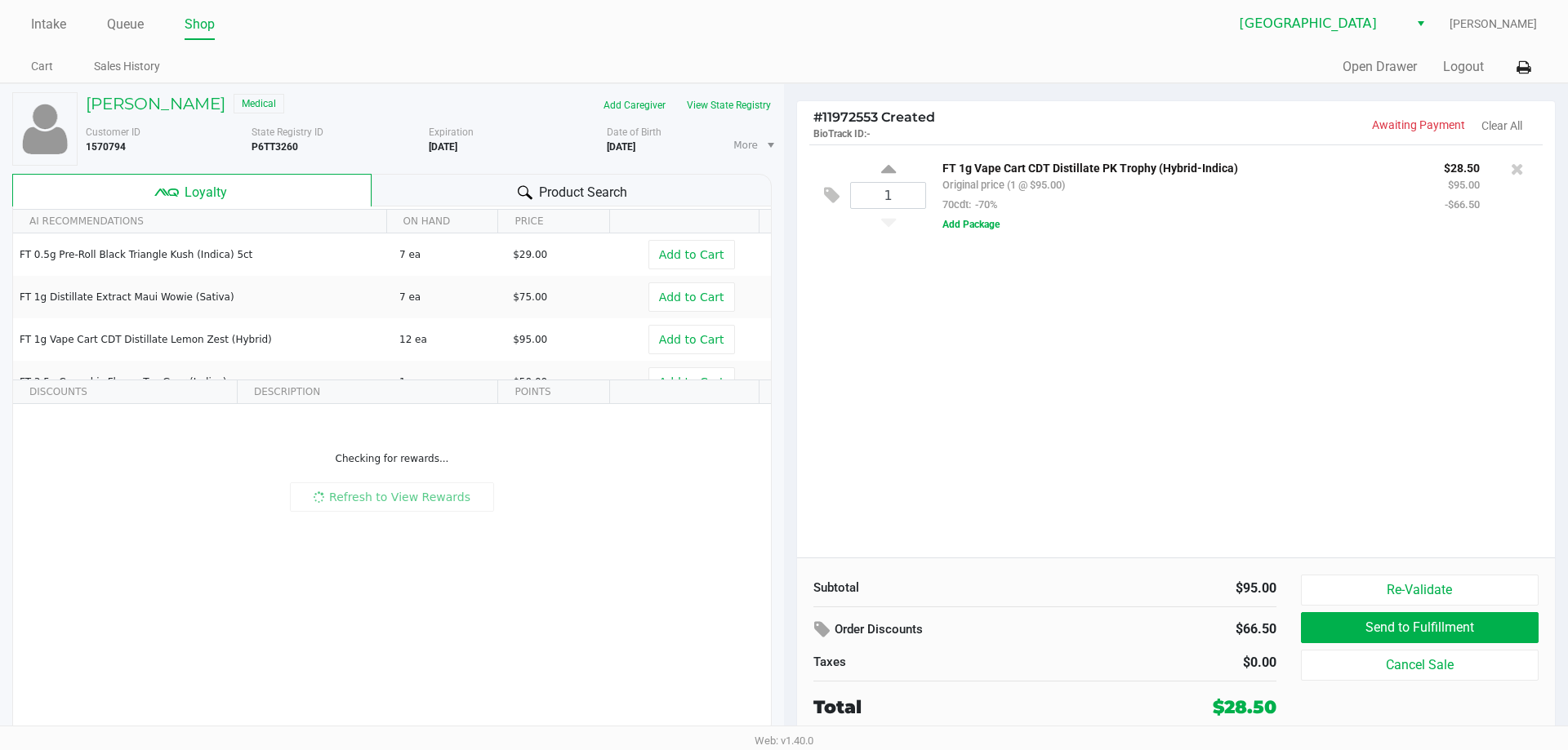
click at [1035, 418] on div "1 FT 1g Vape Cart CDT Distillate PK Trophy (Hybrid-Indica) Original price (1 @ …" at bounding box center [1175, 350] width 757 height 413
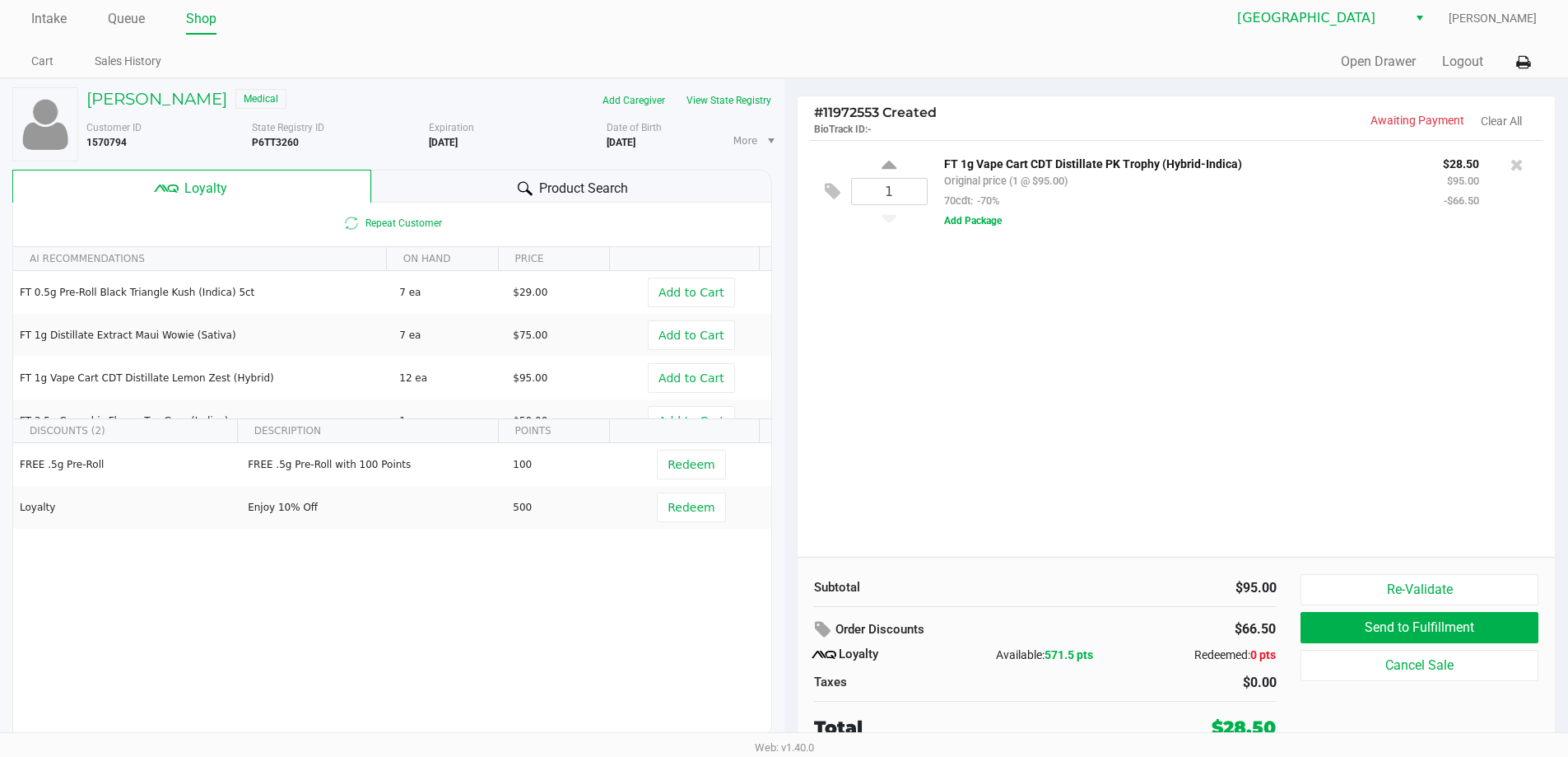
scroll to position [7, 0]
click at [1339, 631] on button "Send to Fulfillment" at bounding box center [1419, 625] width 238 height 31
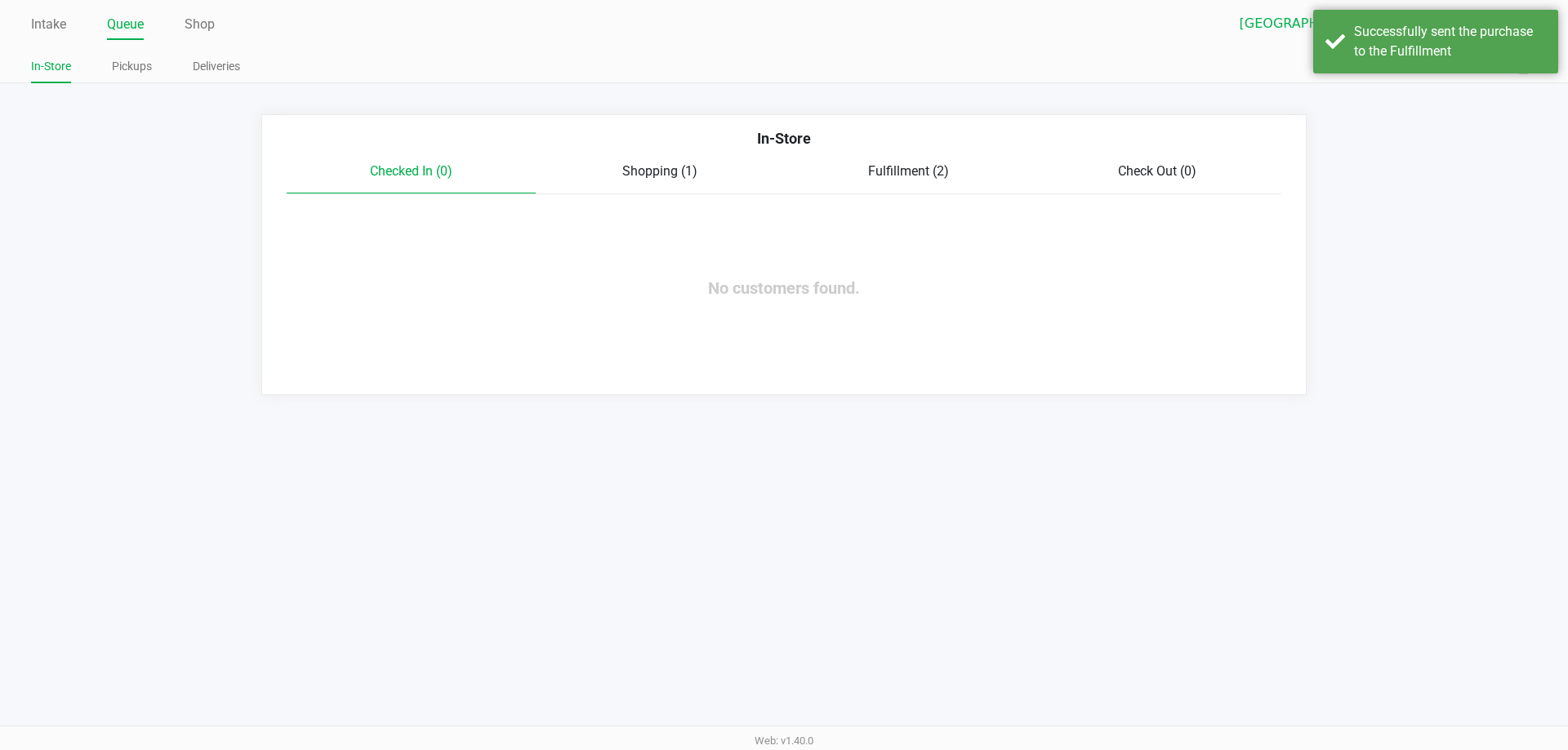
click at [31, 25] on div "Intake Queue Shop Delray Beach WC Cesar Munoz In-Store Pickups Deliveries Quick…" at bounding box center [784, 42] width 1568 height 83
click at [59, 17] on link "Intake" at bounding box center [48, 24] width 35 height 23
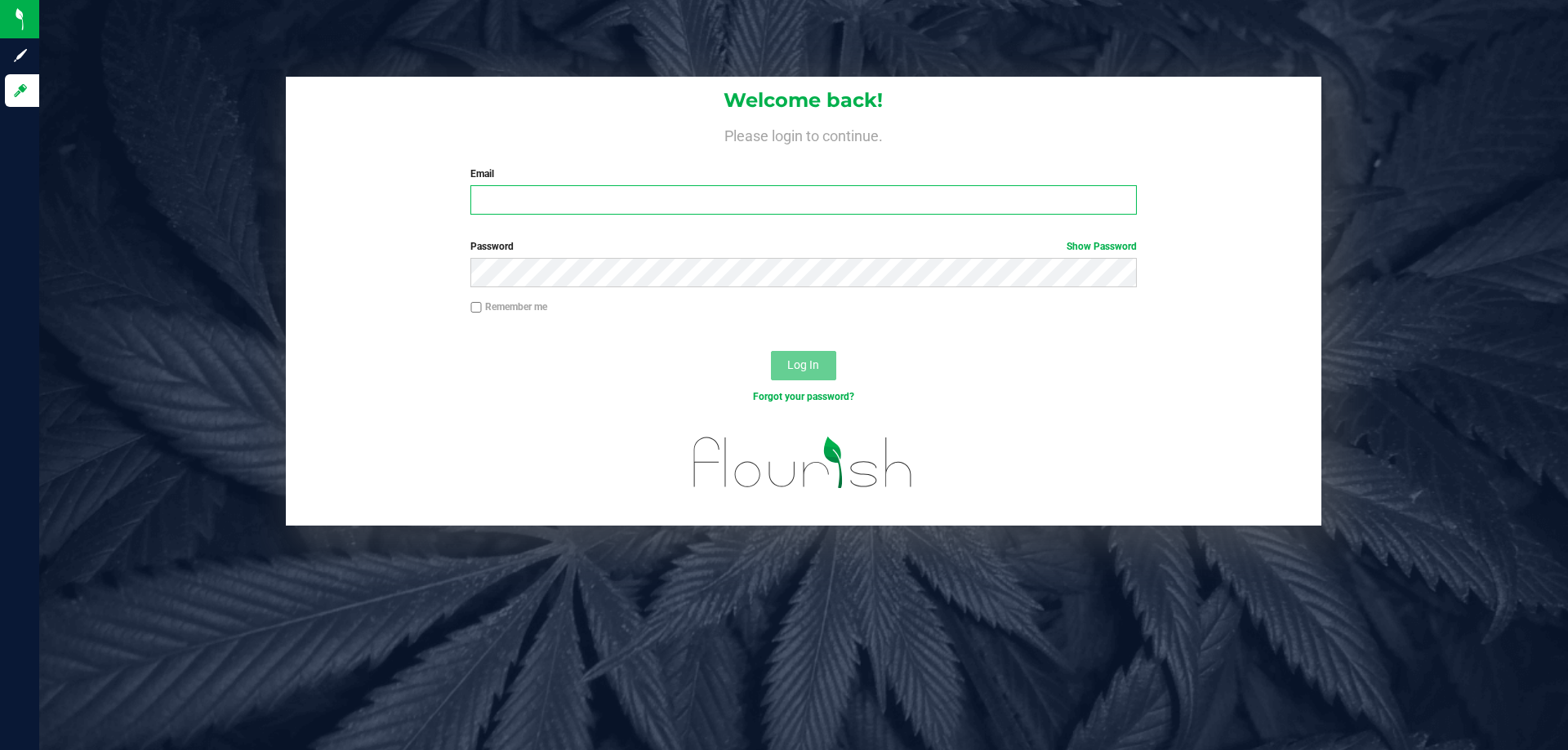
click at [571, 193] on input "Email" at bounding box center [803, 200] width 665 height 30
type input "[EMAIL_ADDRESS][DOMAIN_NAME]"
click at [771, 351] on button "Log In" at bounding box center [804, 366] width 65 height 30
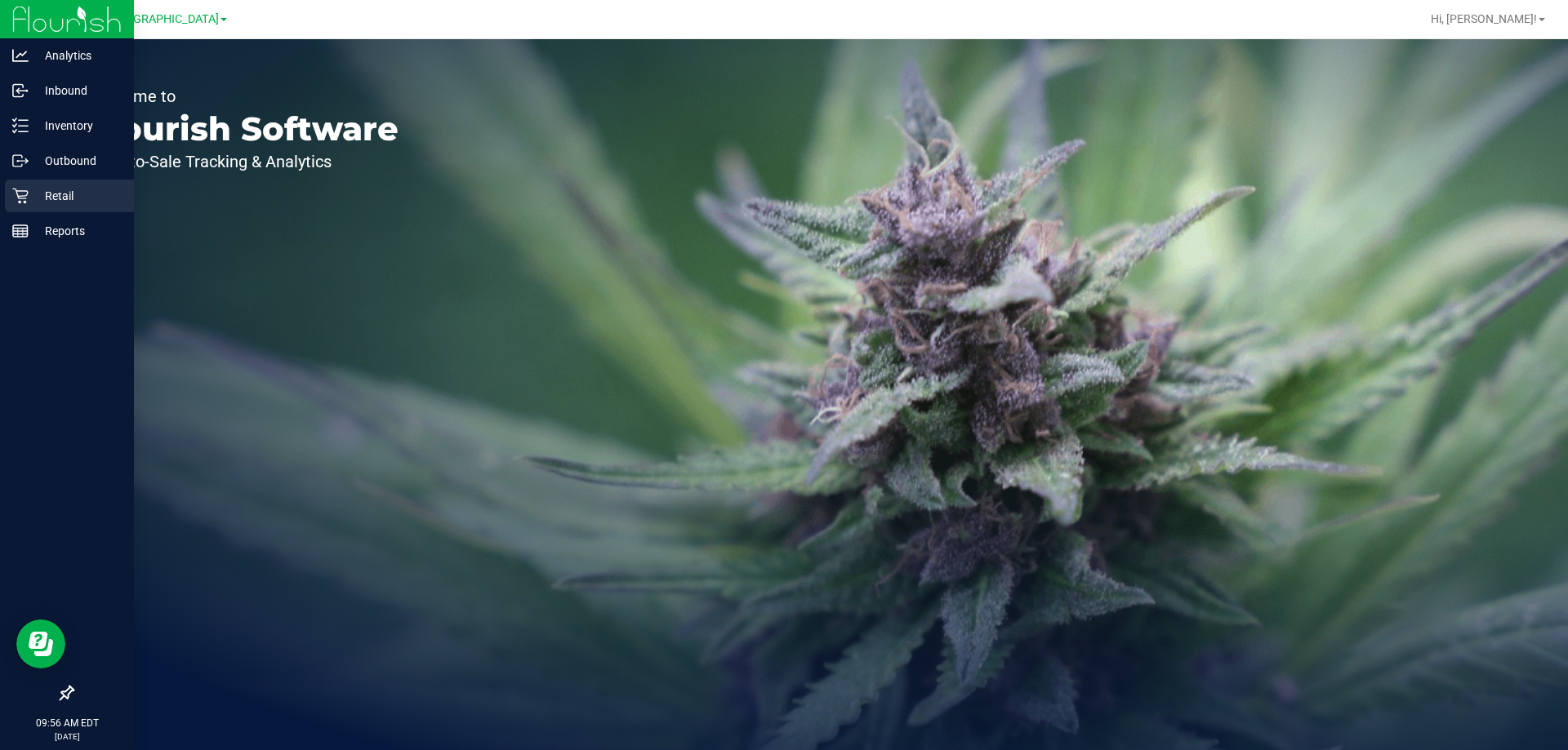
click at [59, 198] on p "Retail" at bounding box center [77, 196] width 98 height 20
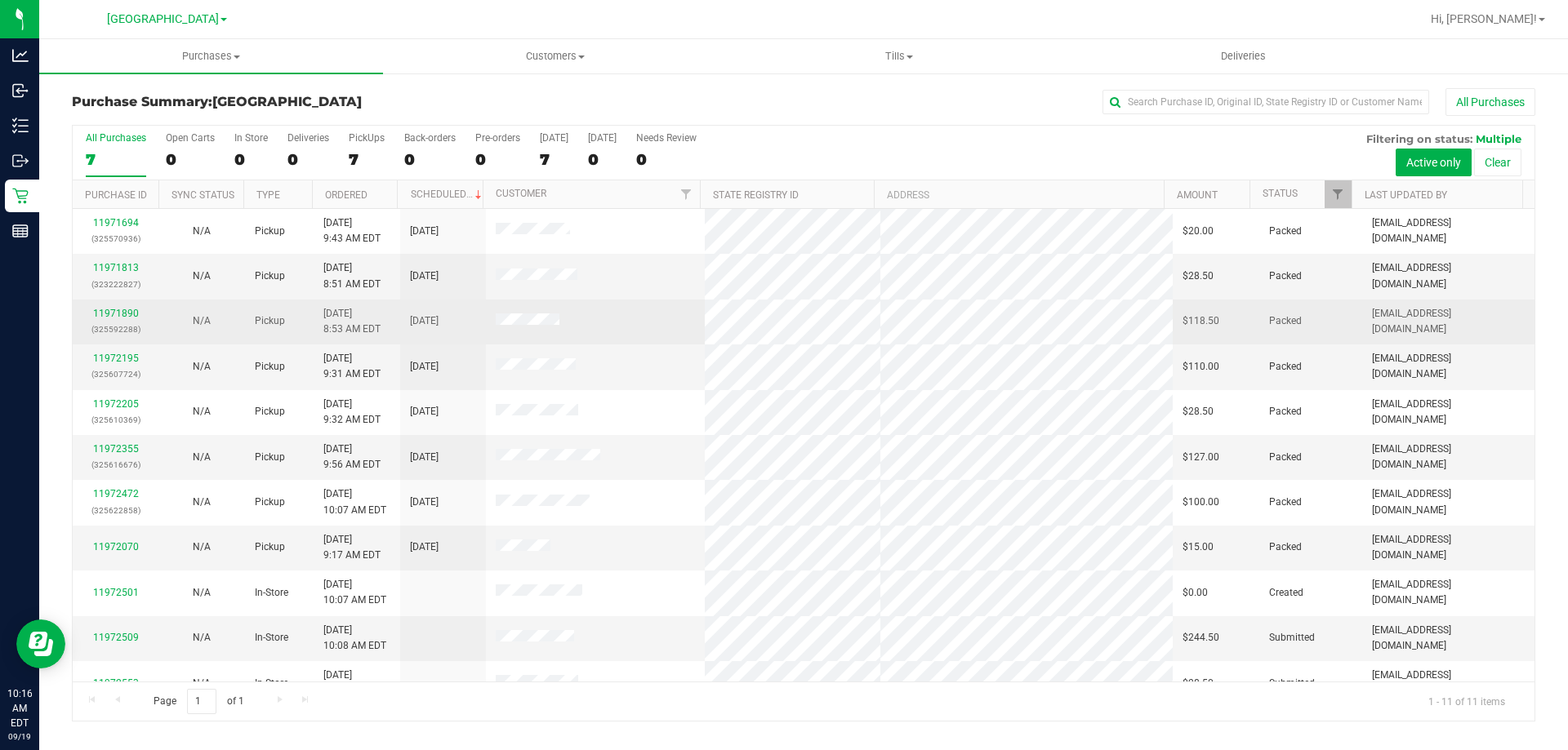
scroll to position [24, 0]
